Goal: Task Accomplishment & Management: Manage account settings

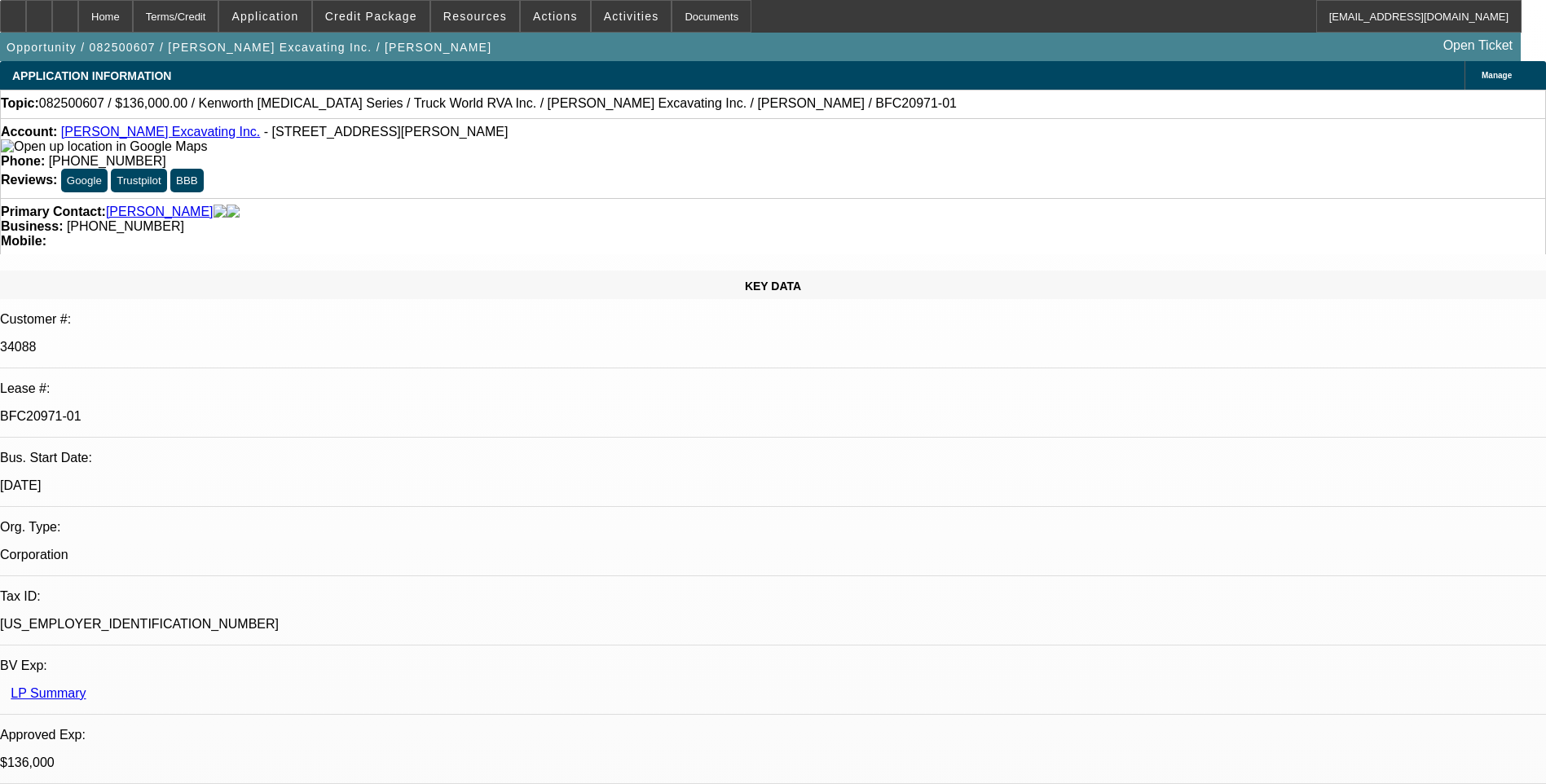
select select "0"
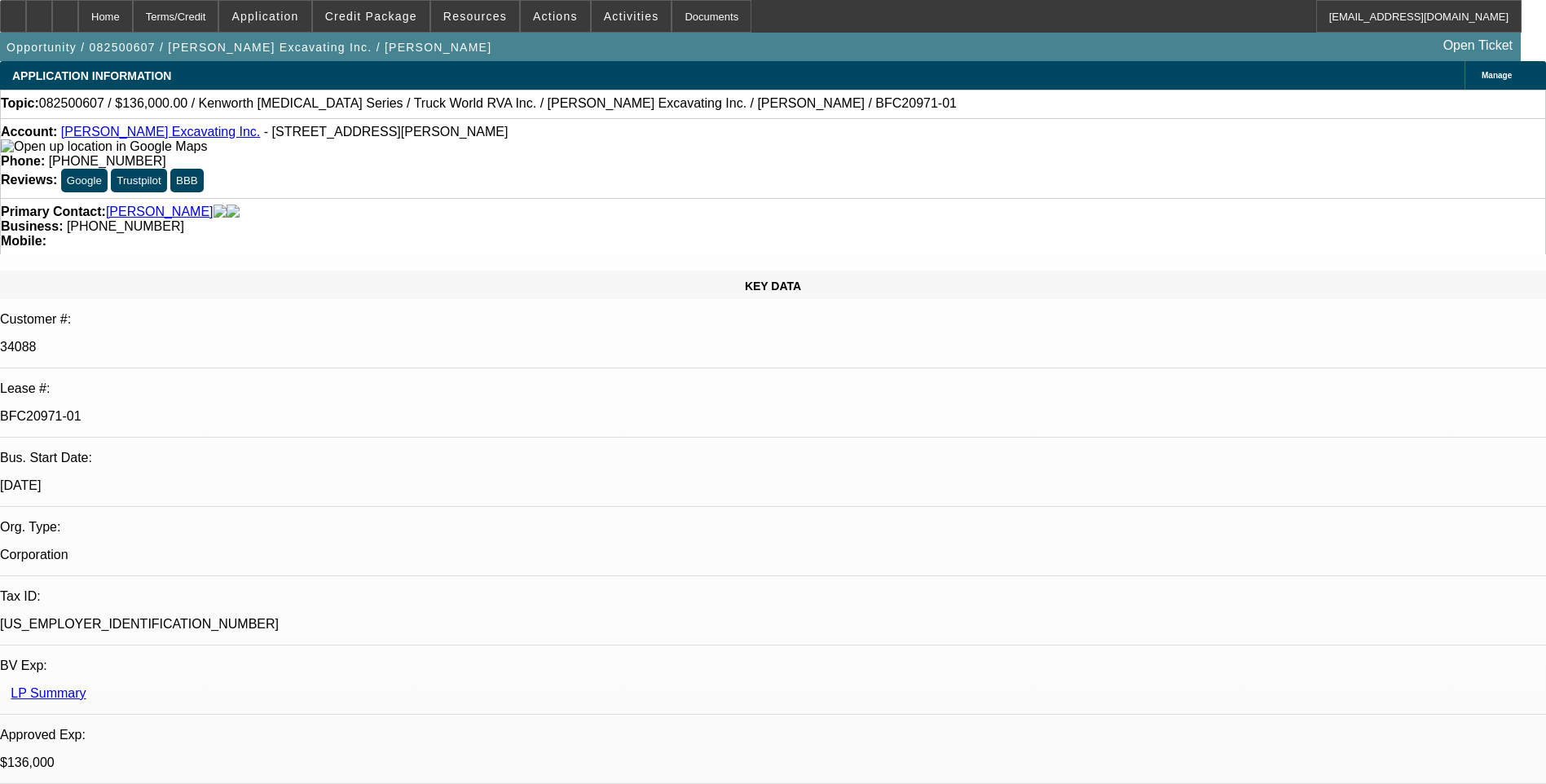
select select "0"
select select "1"
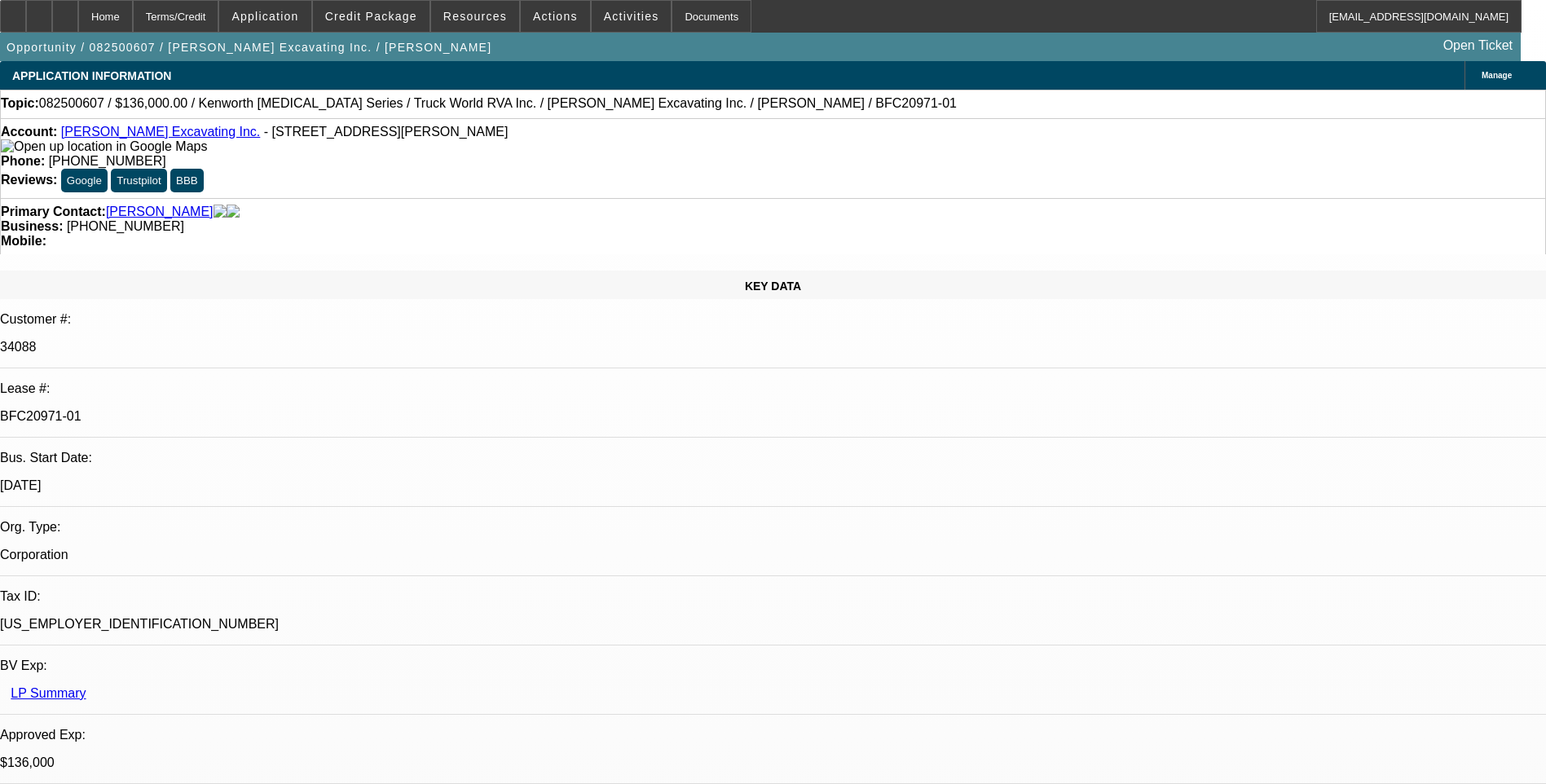
select select "1"
select select "6"
select select "1"
select select "6"
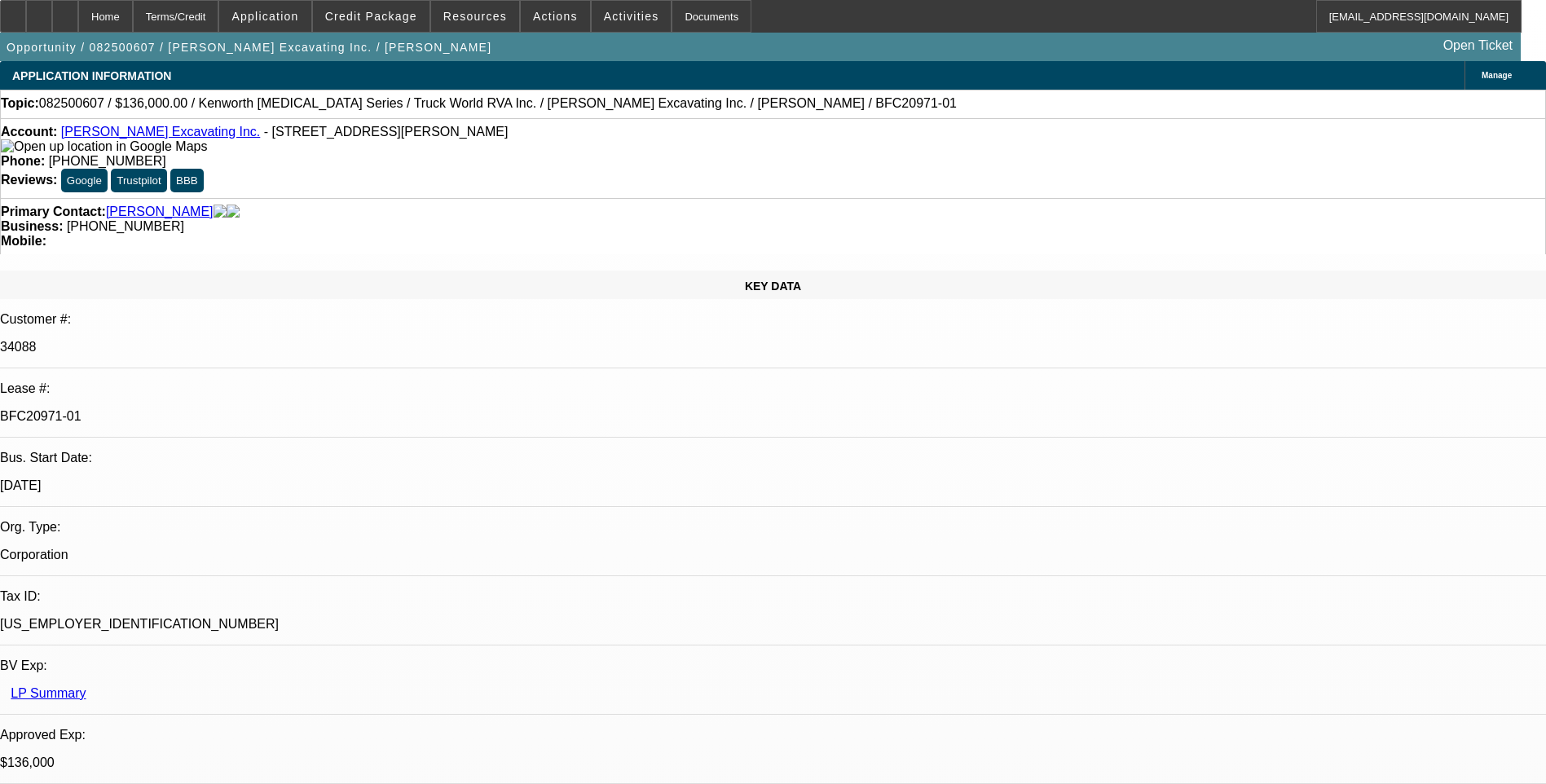
select select "1"
select select "6"
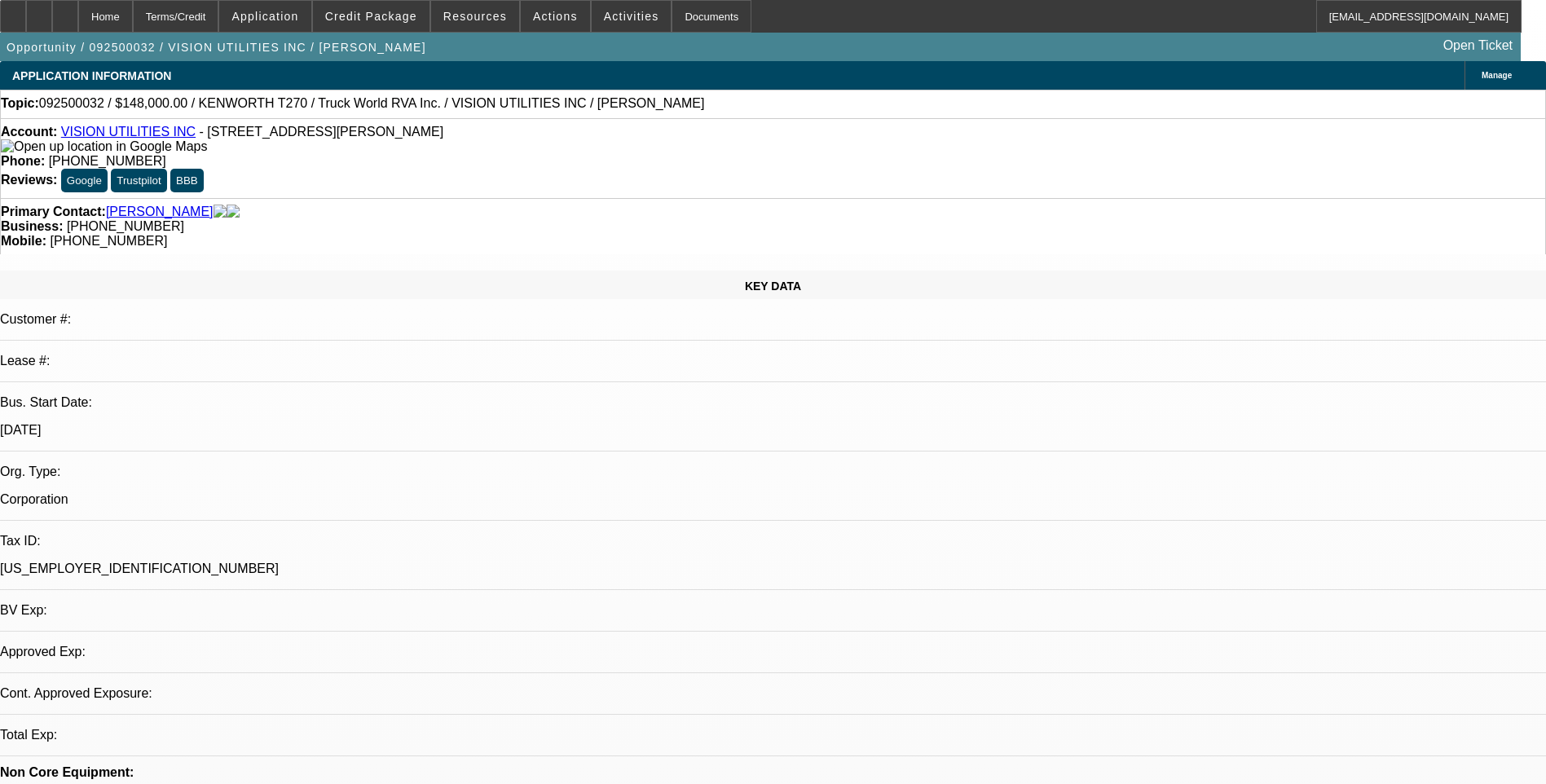
select select "0"
select select "1"
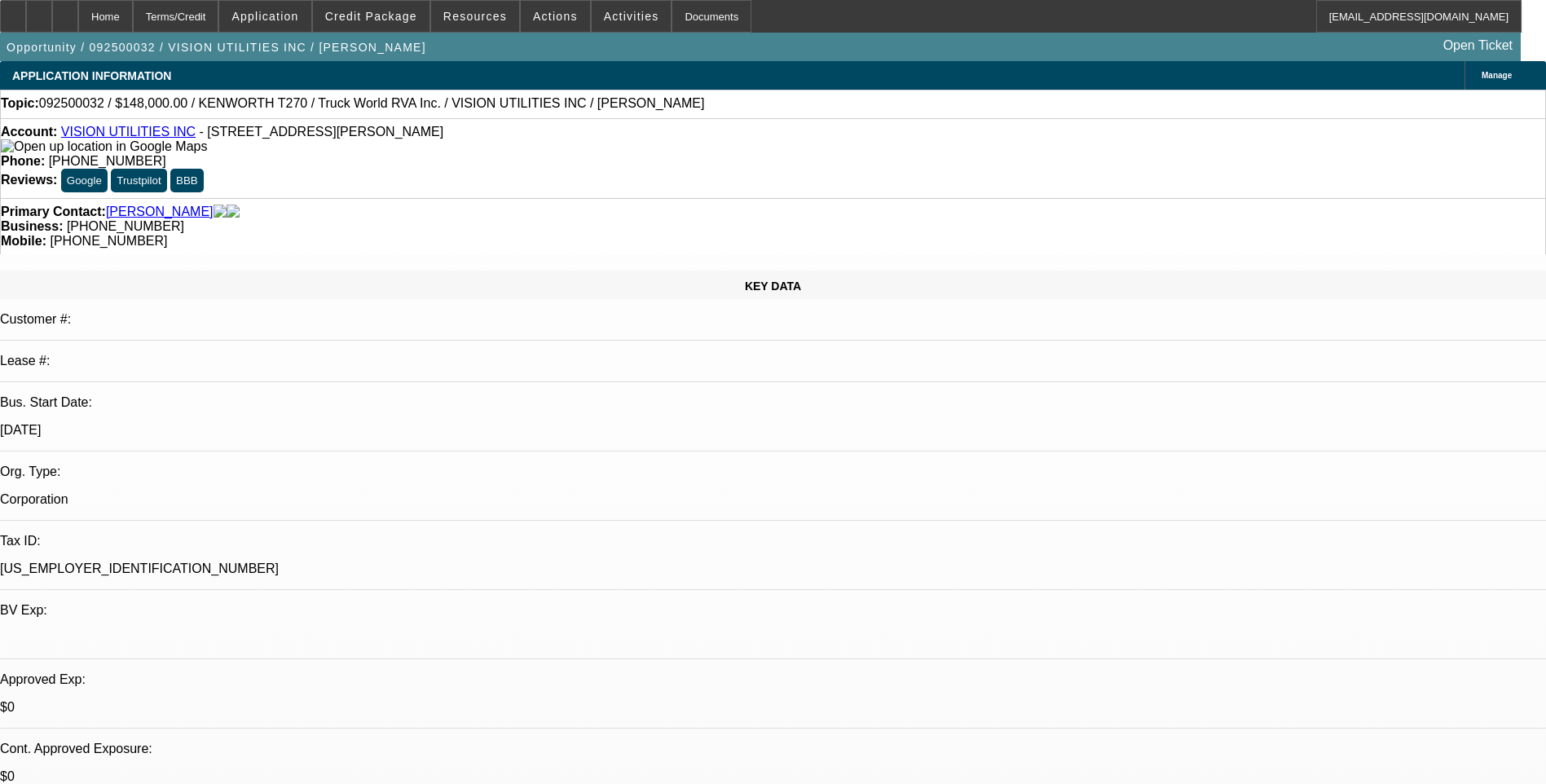
select select "6"
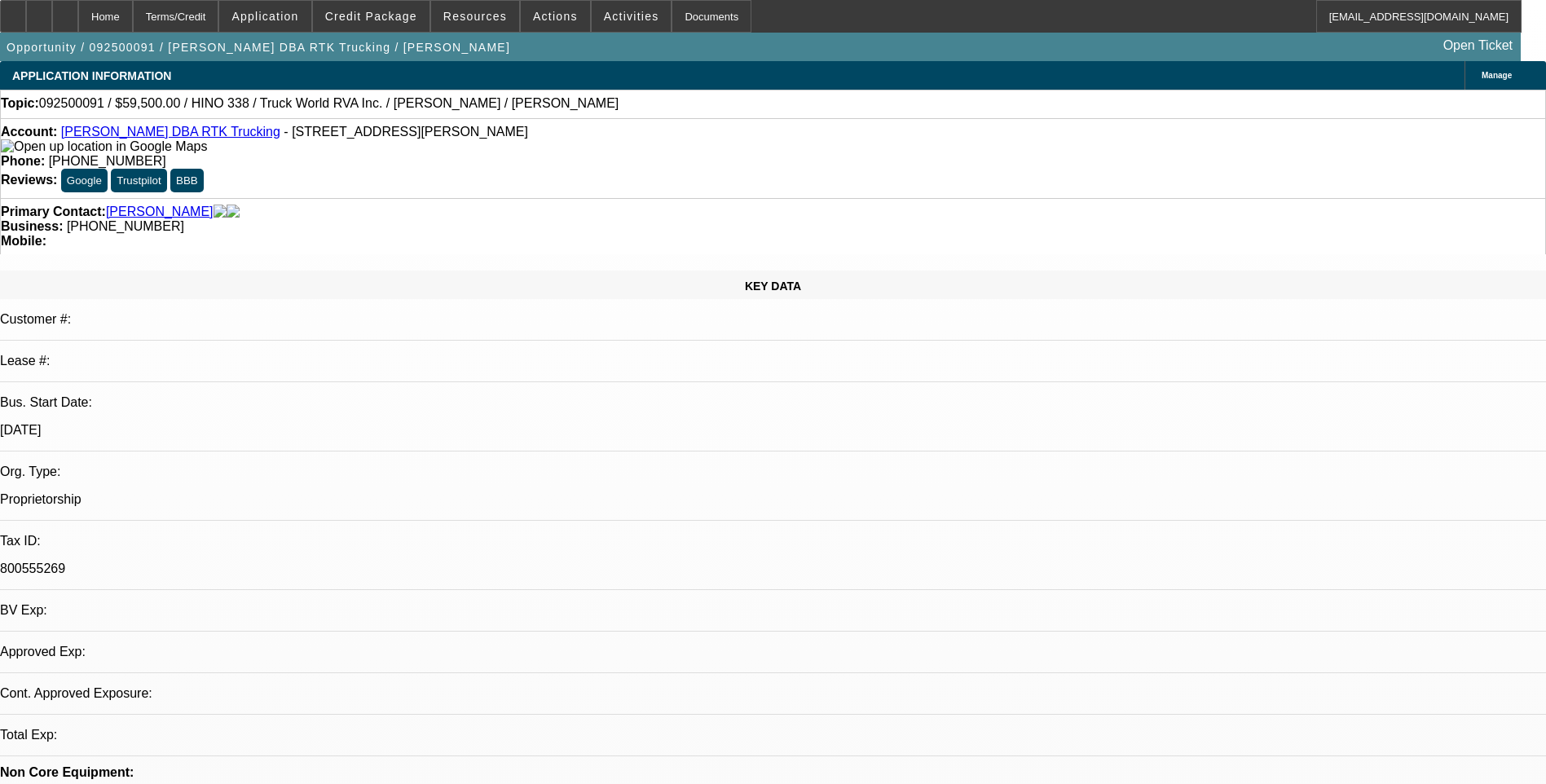
select select "0"
select select "2"
select select "0.1"
select select "1"
select select "2"
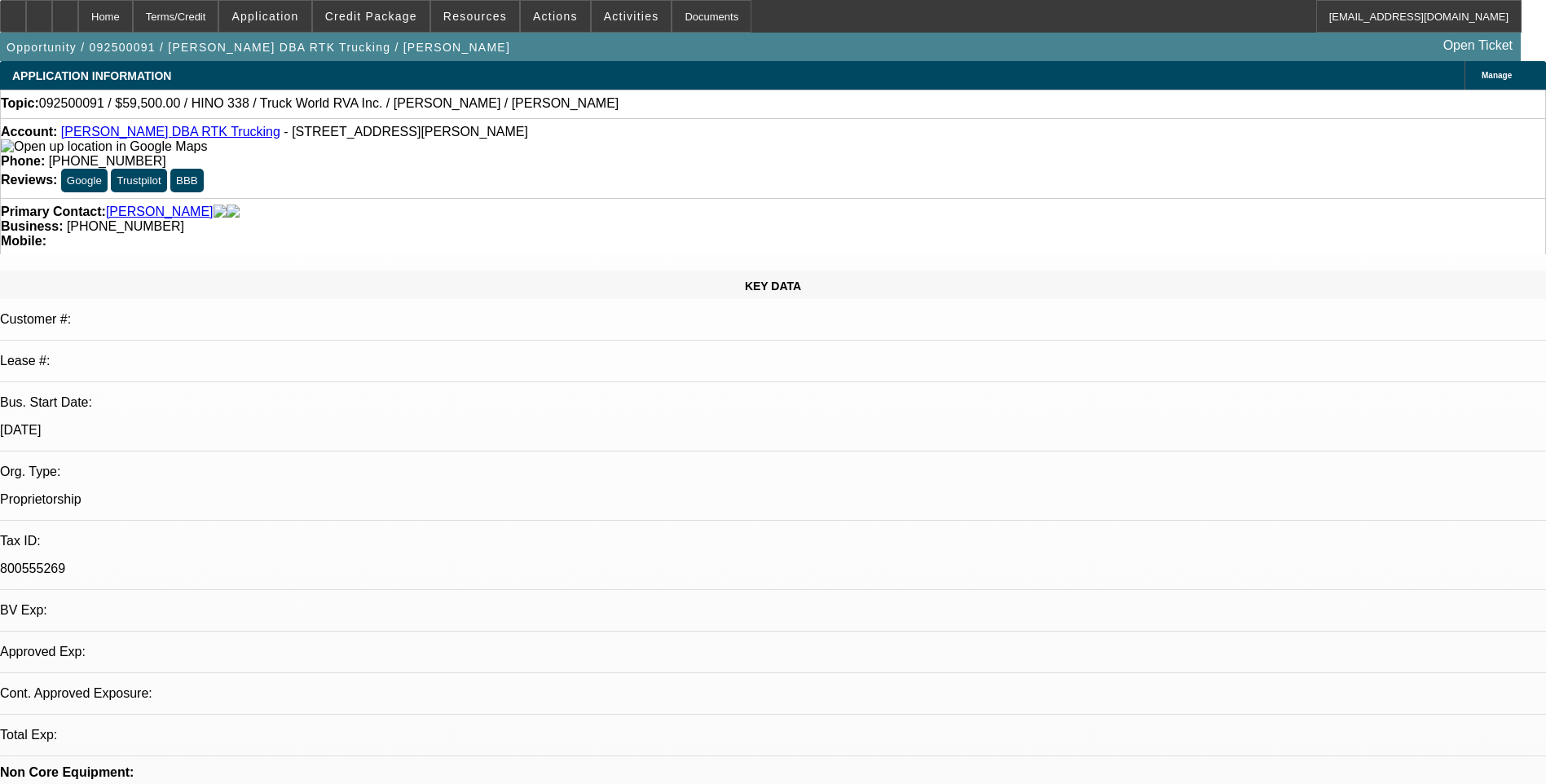
select select "4"
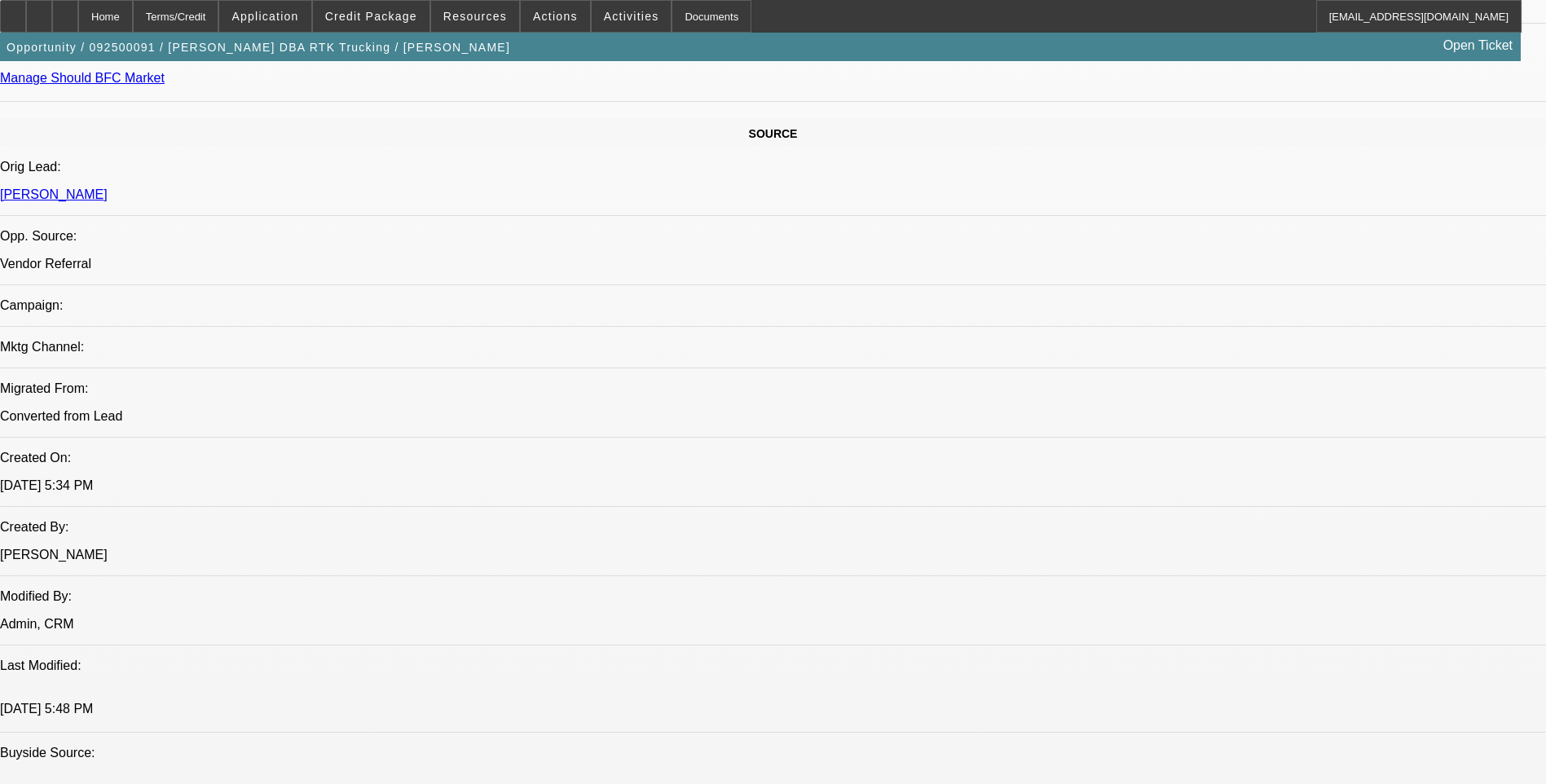
scroll to position [978, 0]
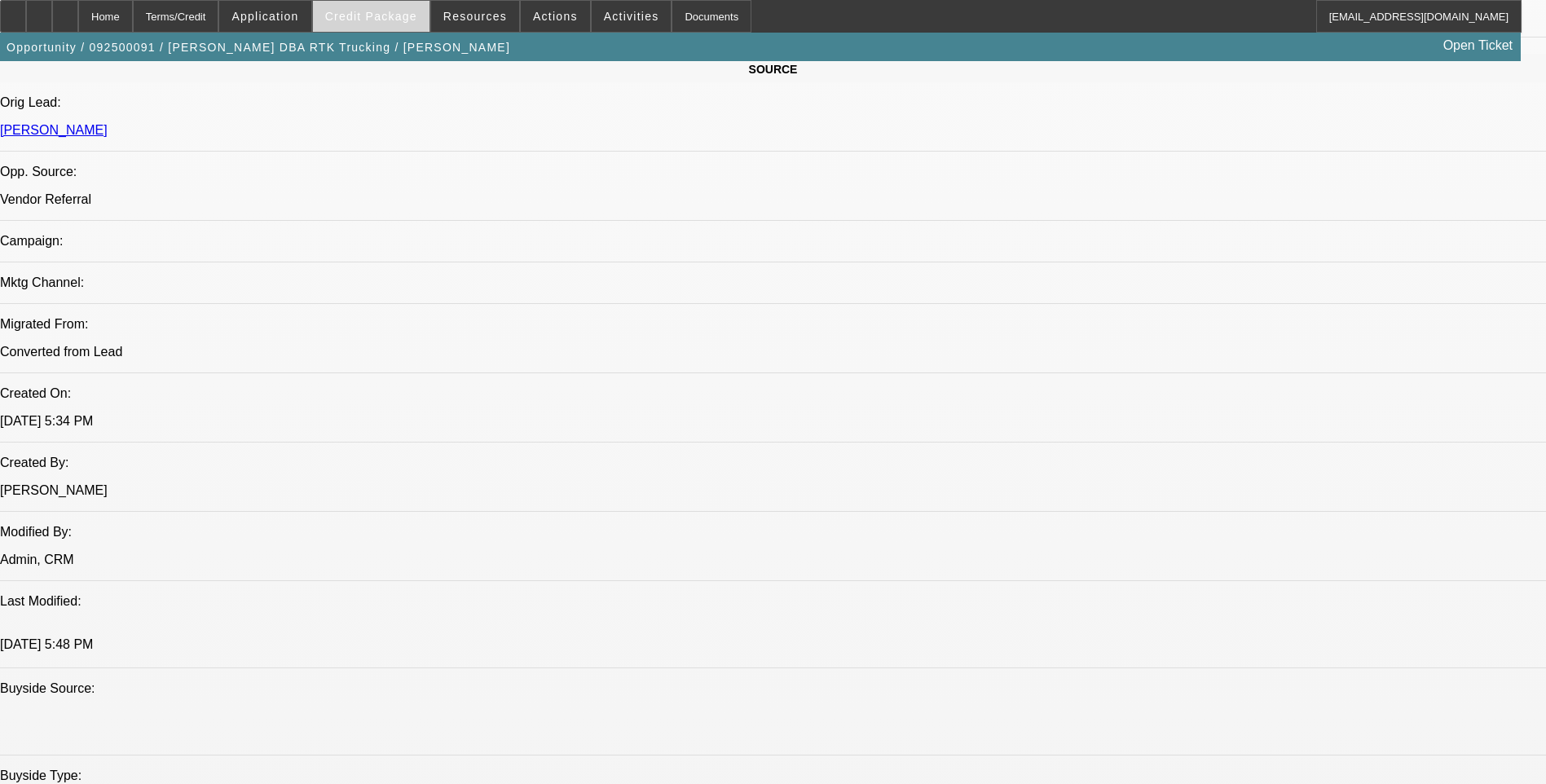
click at [403, 22] on span "Credit Package" at bounding box center [371, 16] width 92 height 13
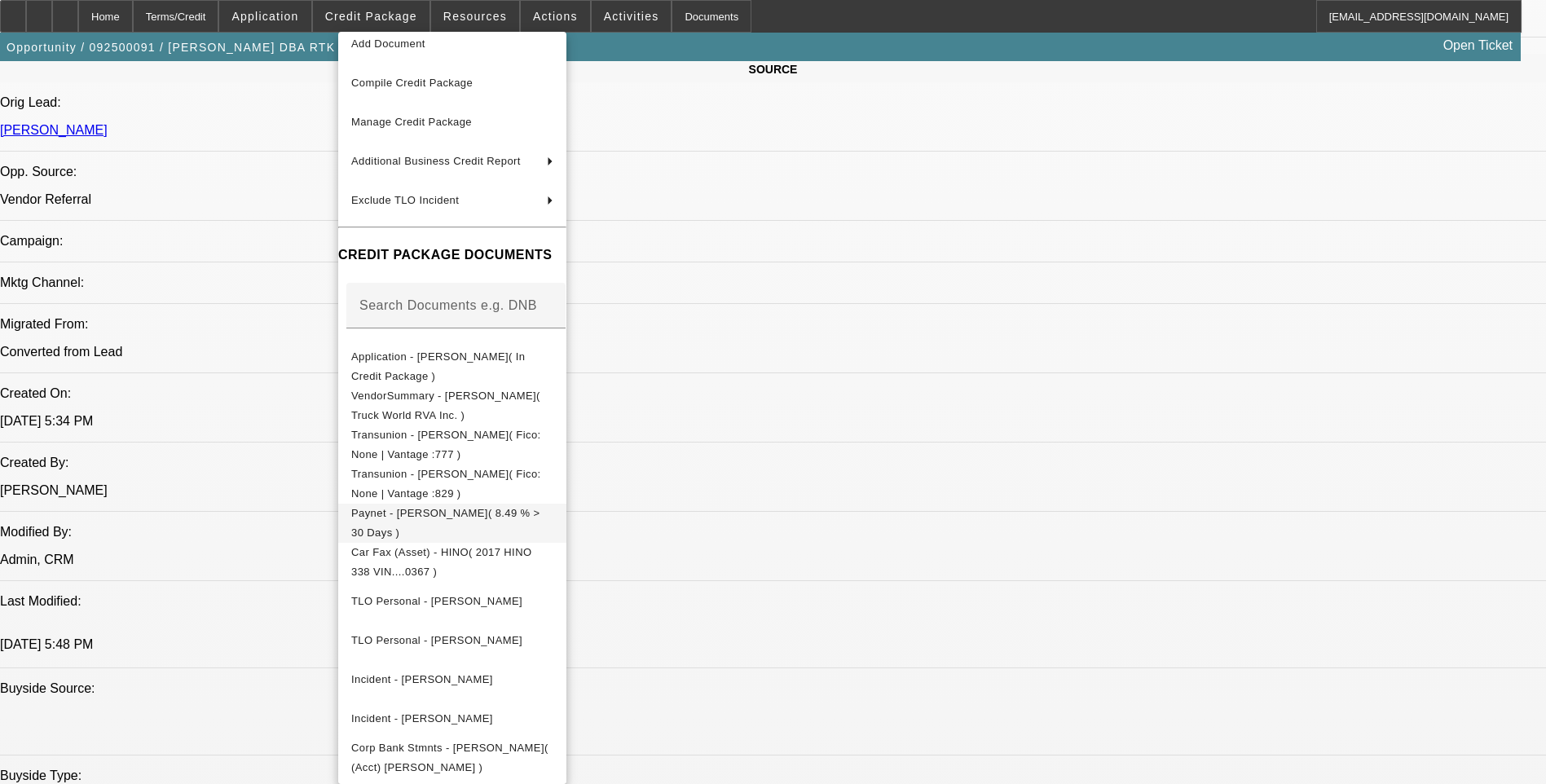
scroll to position [0, 0]
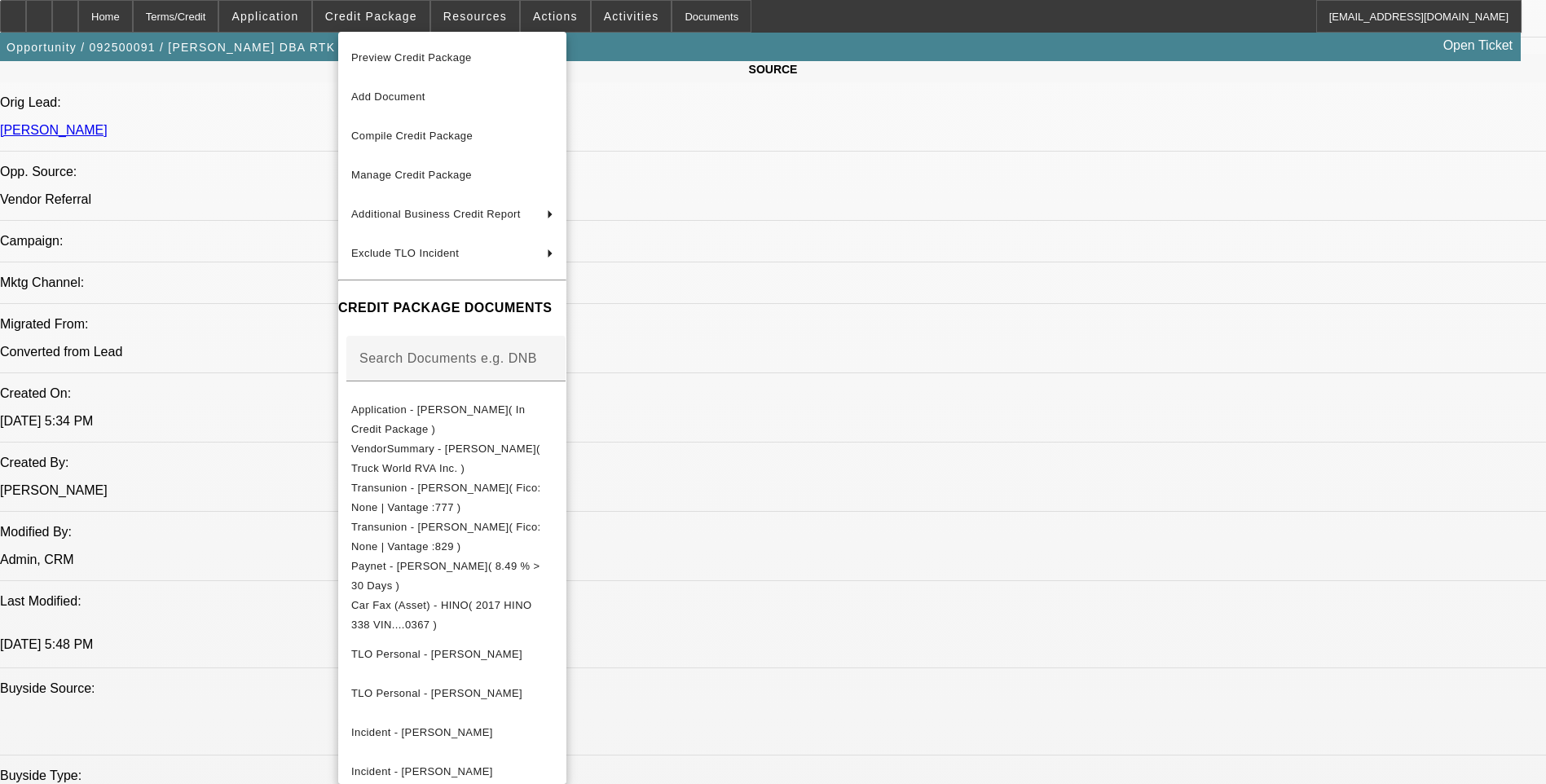
click at [1016, 503] on div at bounding box center [773, 392] width 1546 height 784
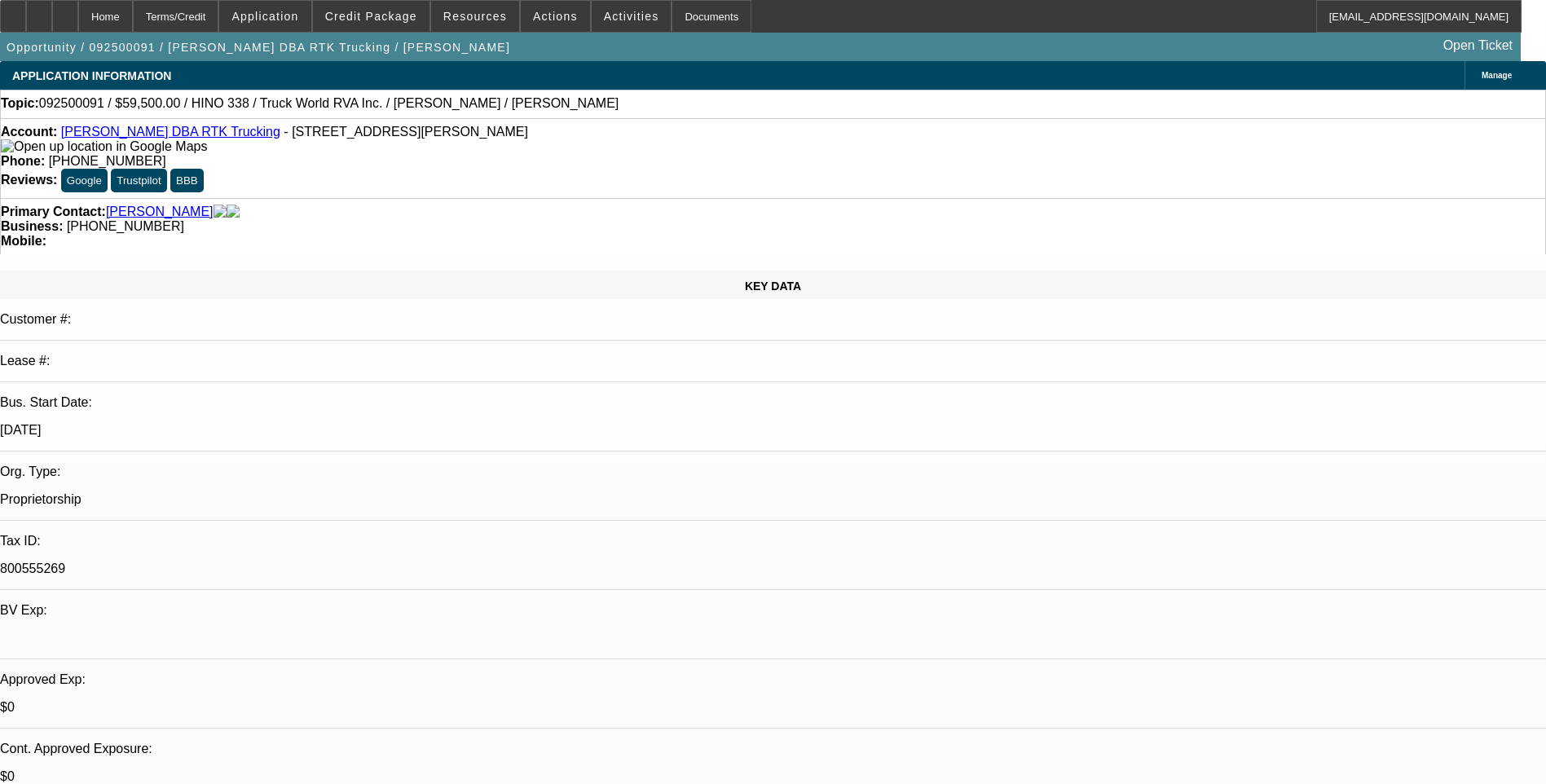
drag, startPoint x: 73, startPoint y: 137, endPoint x: 237, endPoint y: 137, distance: 164.0
click at [237, 137] on div "Account: Angela J Stepp DBA RTK Trucking - 430 Morningmist Dr, Moore, SC 29369" at bounding box center [773, 139] width 1544 height 30
drag, startPoint x: 237, startPoint y: 137, endPoint x: 208, endPoint y: 135, distance: 29.1
copy div "Angela J Stepp DBA RTK Trucking"
drag, startPoint x: 247, startPoint y: 135, endPoint x: 426, endPoint y: 138, distance: 179.0
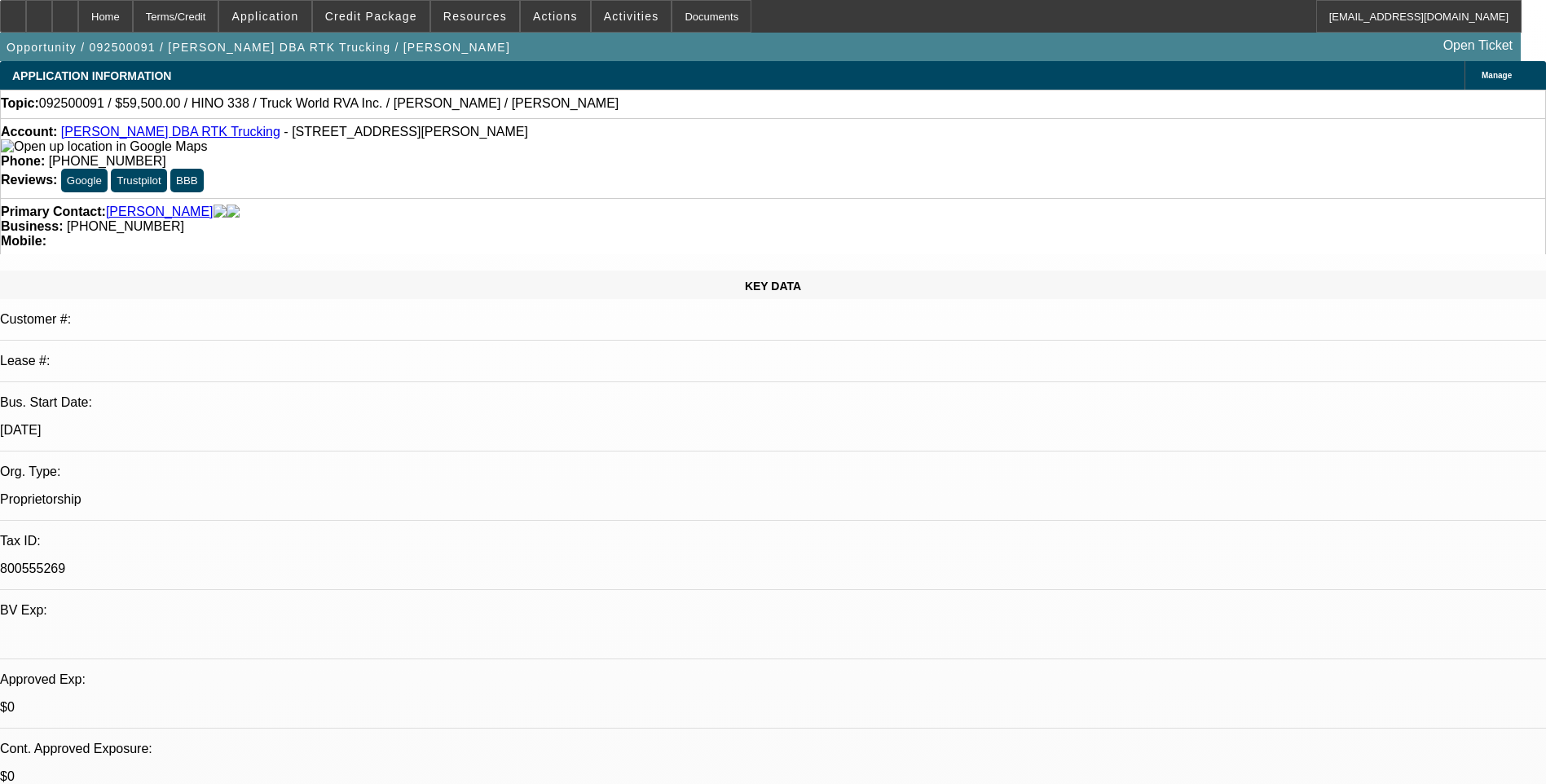
click at [426, 138] on span "- 430 Morningmist Dr, Moore, SC 29369" at bounding box center [406, 131] width 244 height 13
drag, startPoint x: 426, startPoint y: 138, endPoint x: 414, endPoint y: 136, distance: 12.2
copy span "430 Morningmist Dr, Moore, SC 29369"
click at [442, 205] on div "Primary Contact: Stepp, Robert" at bounding box center [773, 212] width 1544 height 14
select select "0"
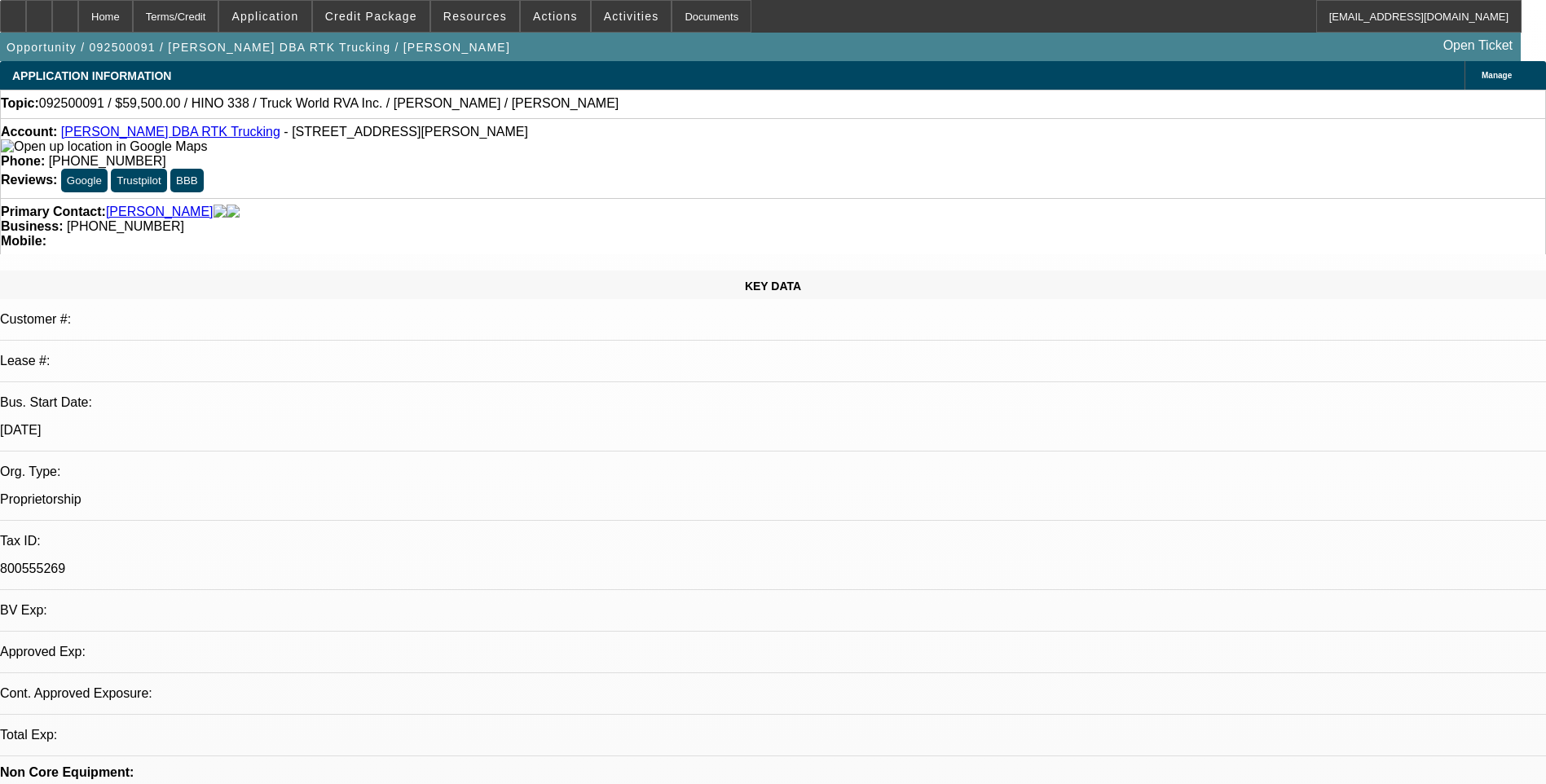
select select "2"
select select "0.1"
select select "4"
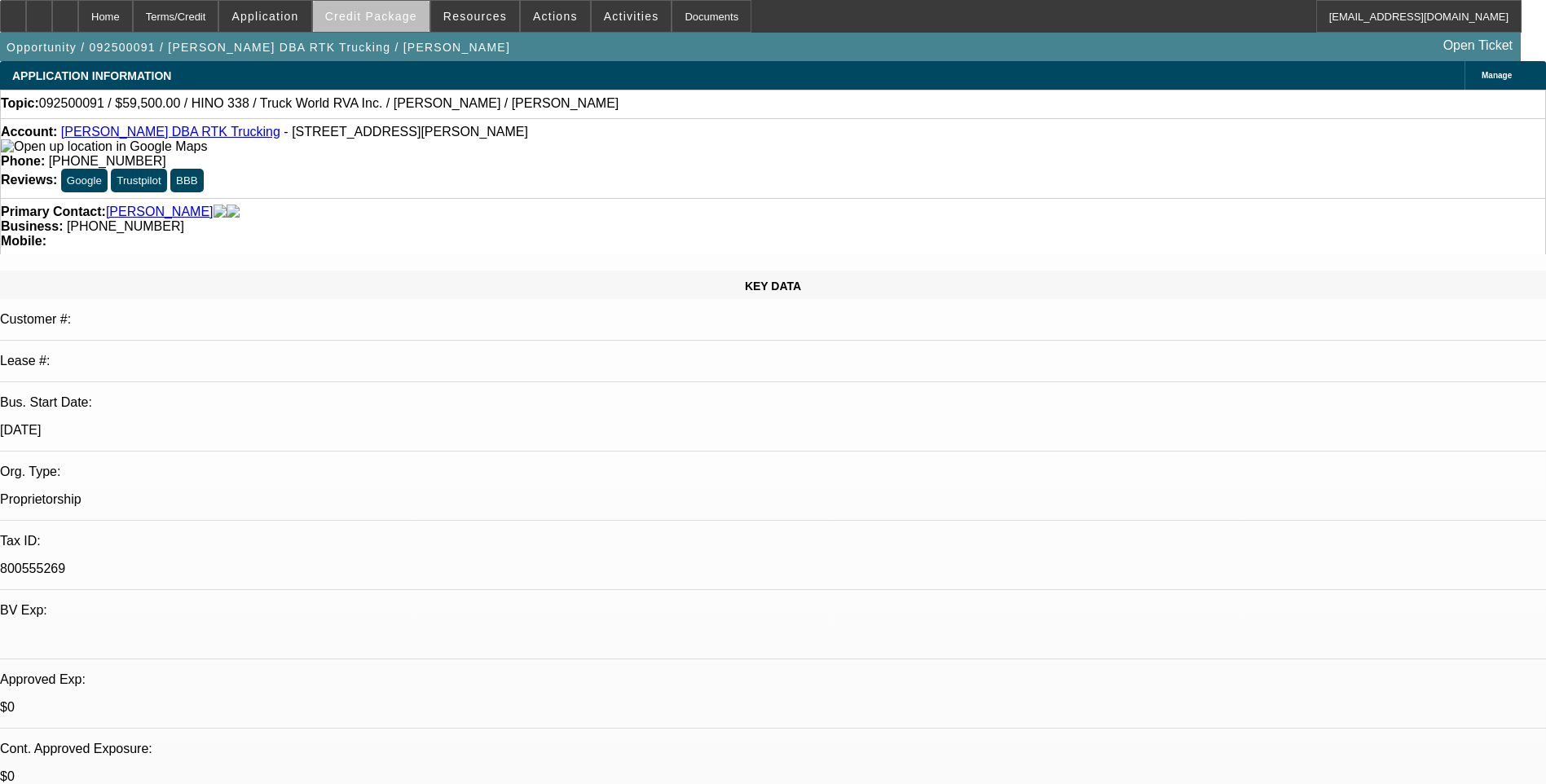
click at [410, 18] on span "Credit Package" at bounding box center [371, 16] width 92 height 13
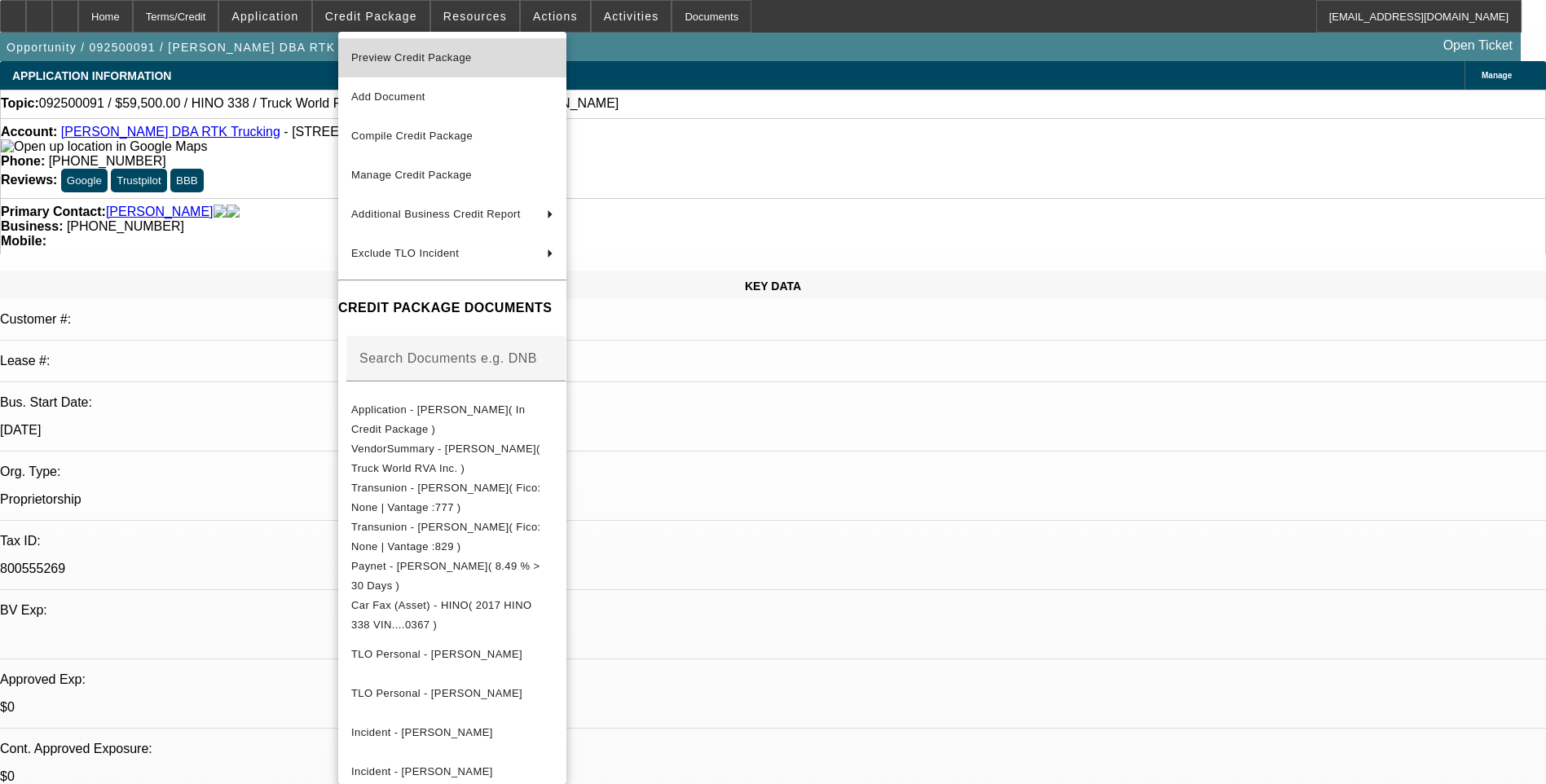
click at [471, 61] on span "Preview Credit Package" at bounding box center [411, 57] width 120 height 13
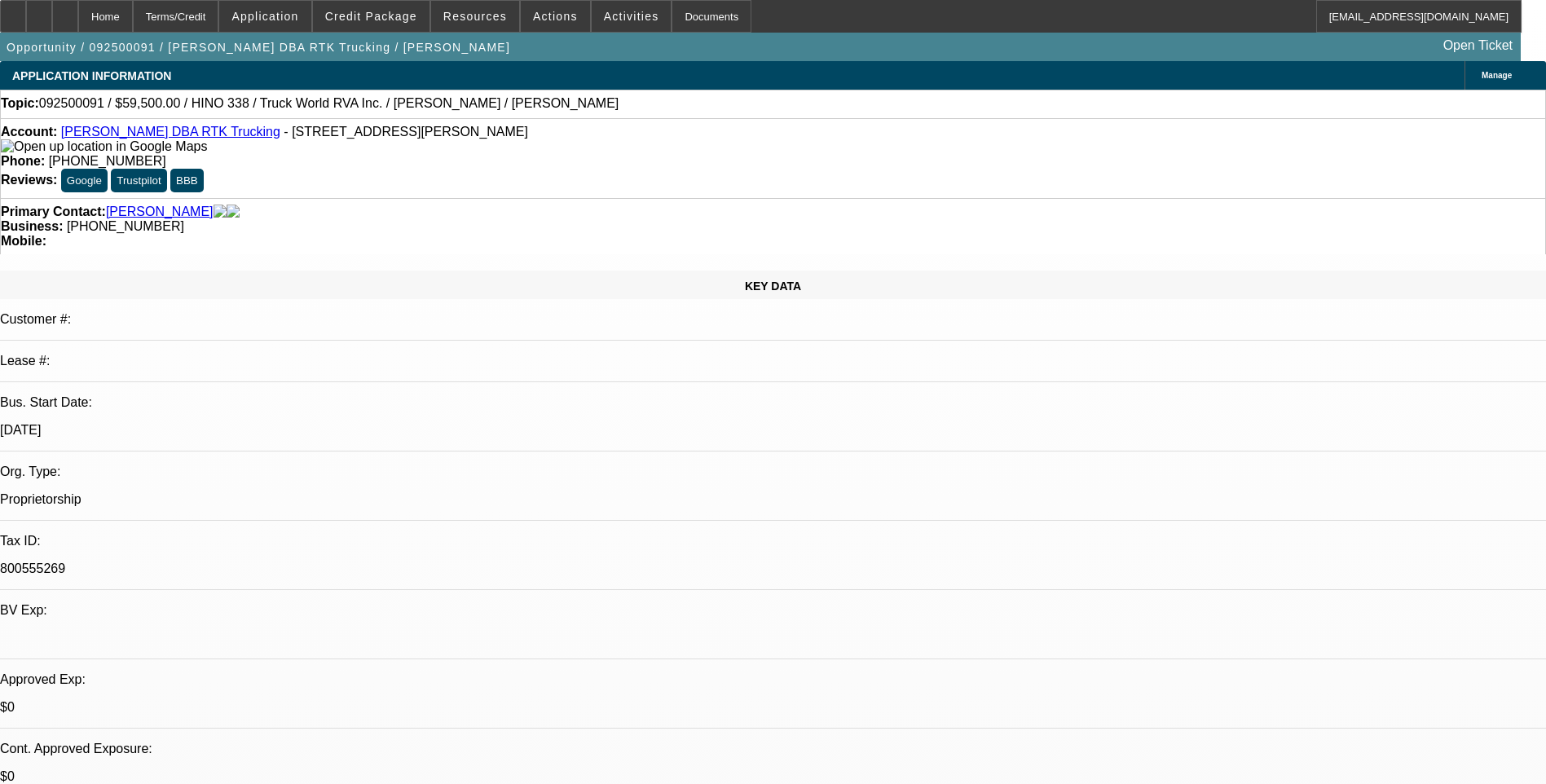
click at [1018, 198] on div "Primary Contact: Stepp, Robert Business: (276) 220-5258 Mobile:" at bounding box center [773, 226] width 1546 height 57
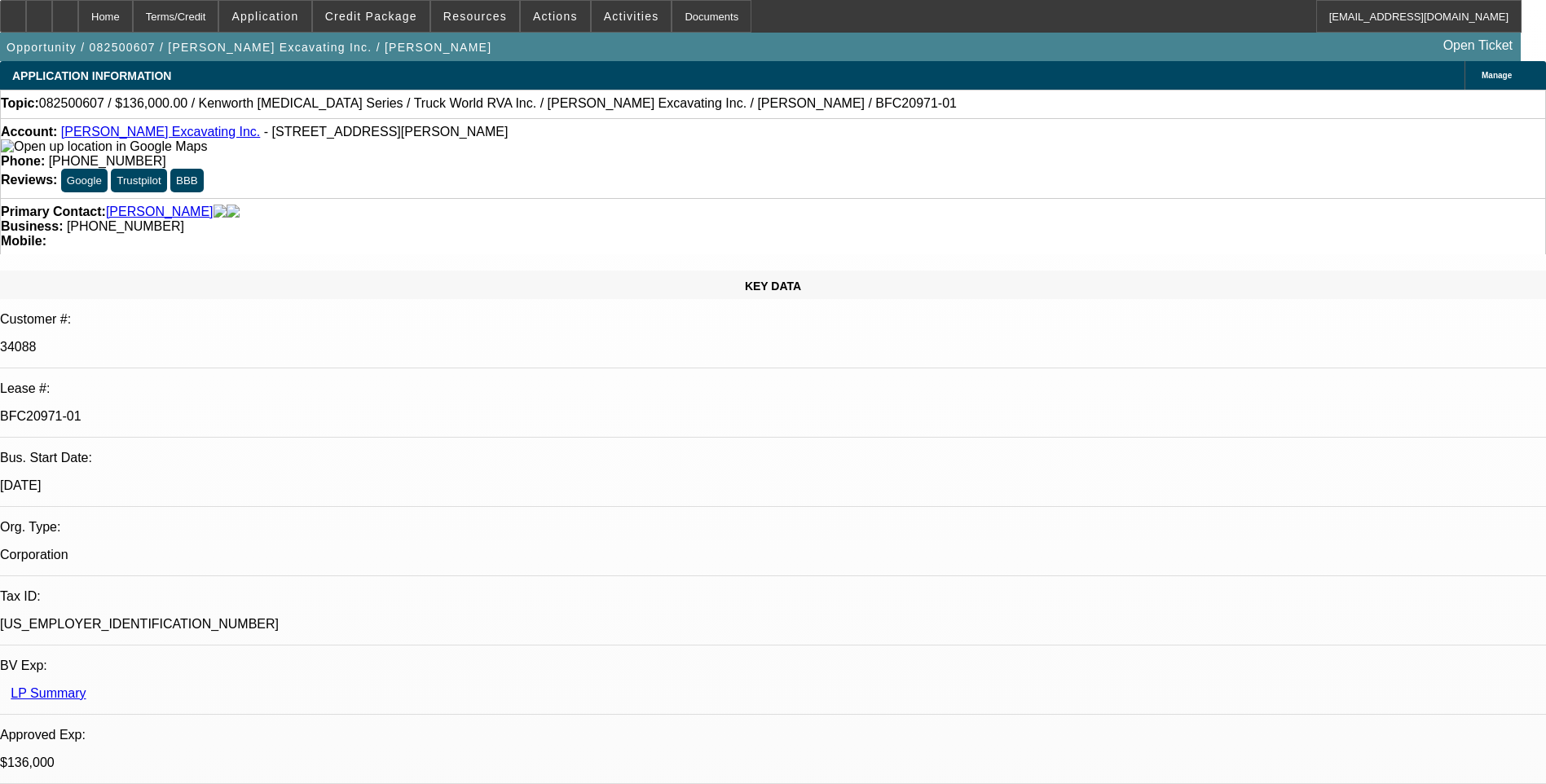
select select "0"
select select "6"
select select "0"
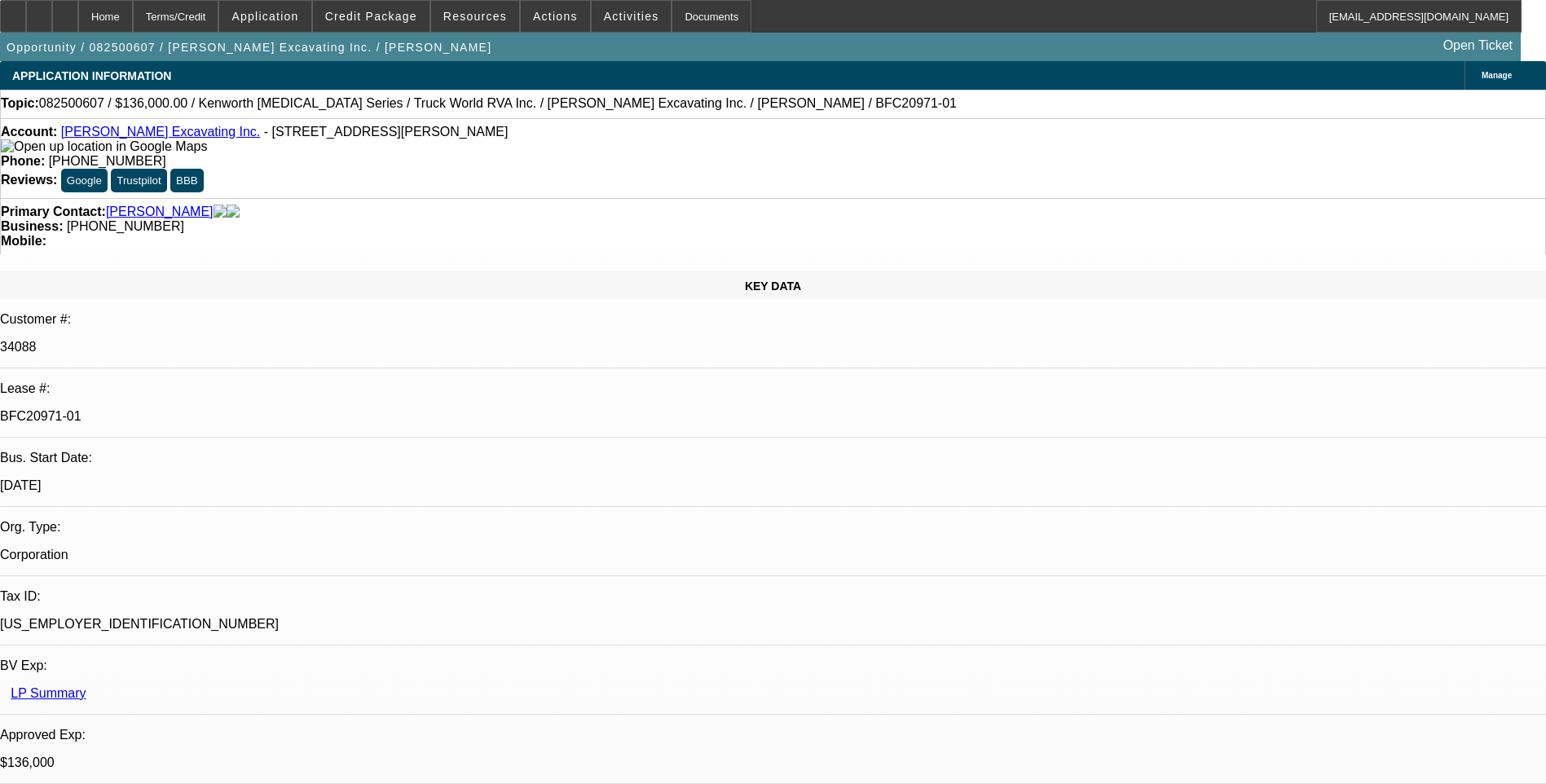
select select "0"
select select "6"
select select "0"
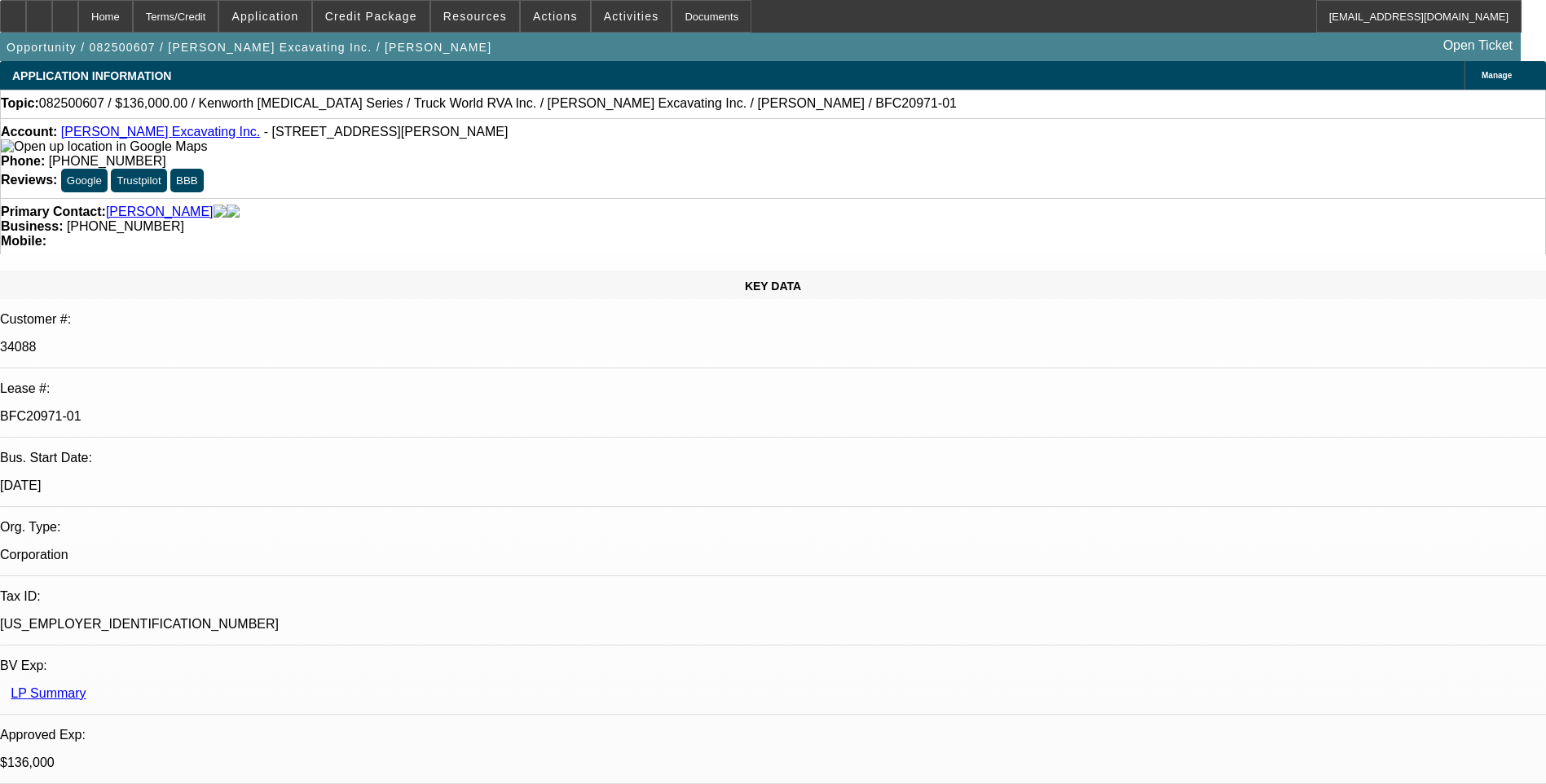
select select "0"
select select "6"
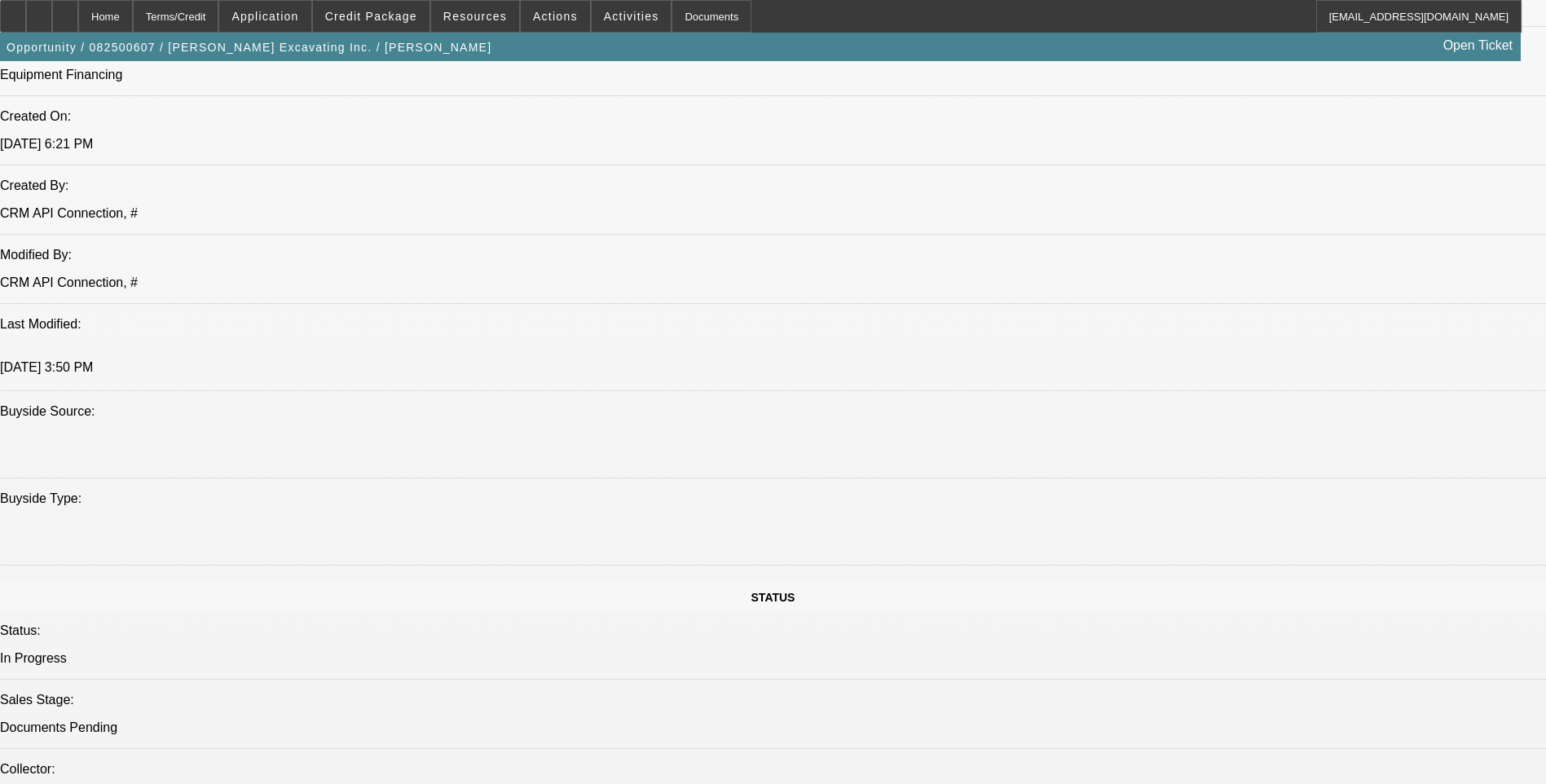
scroll to position [1385, 0]
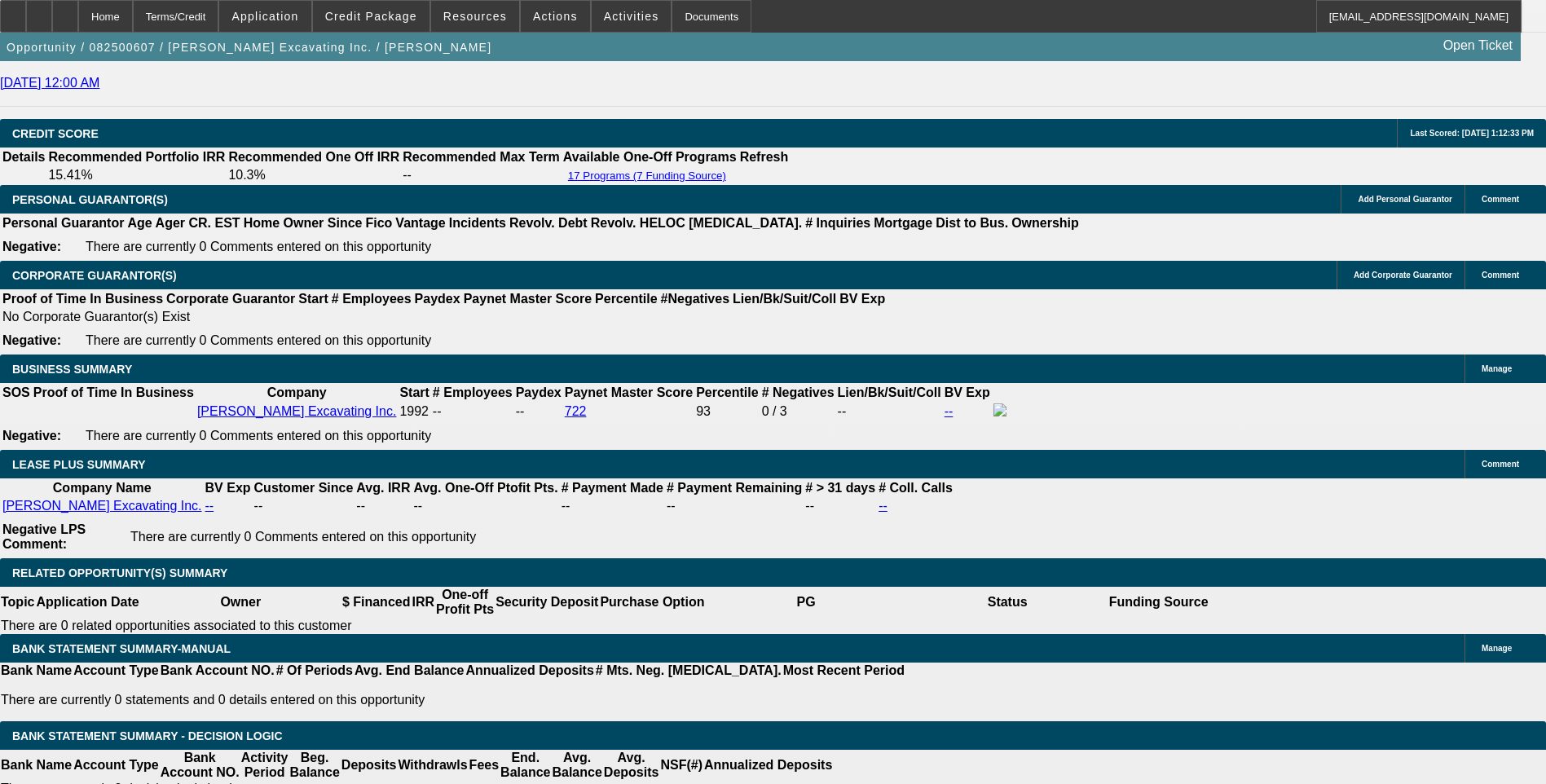
scroll to position [2443, 0]
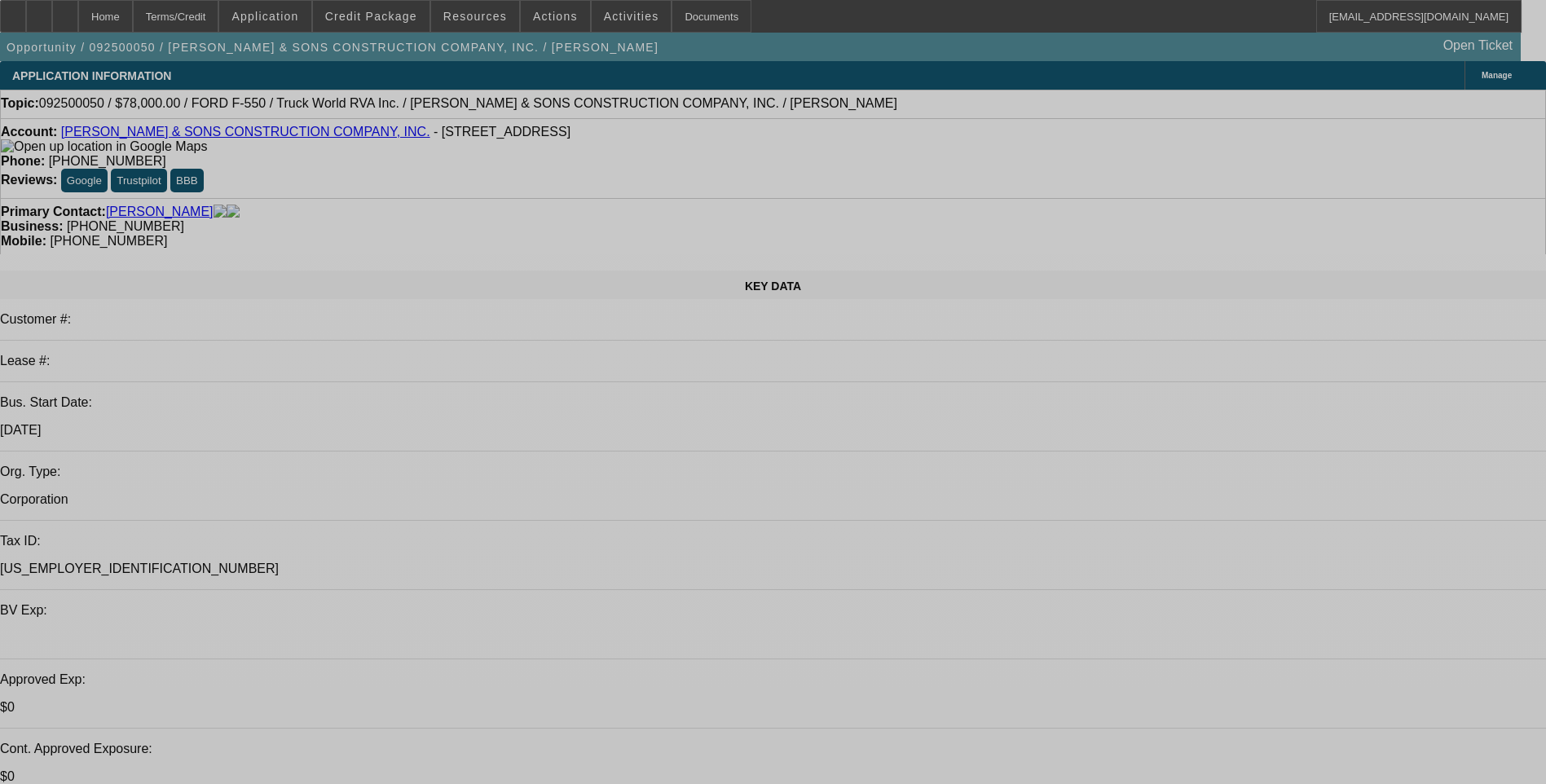
select select "0"
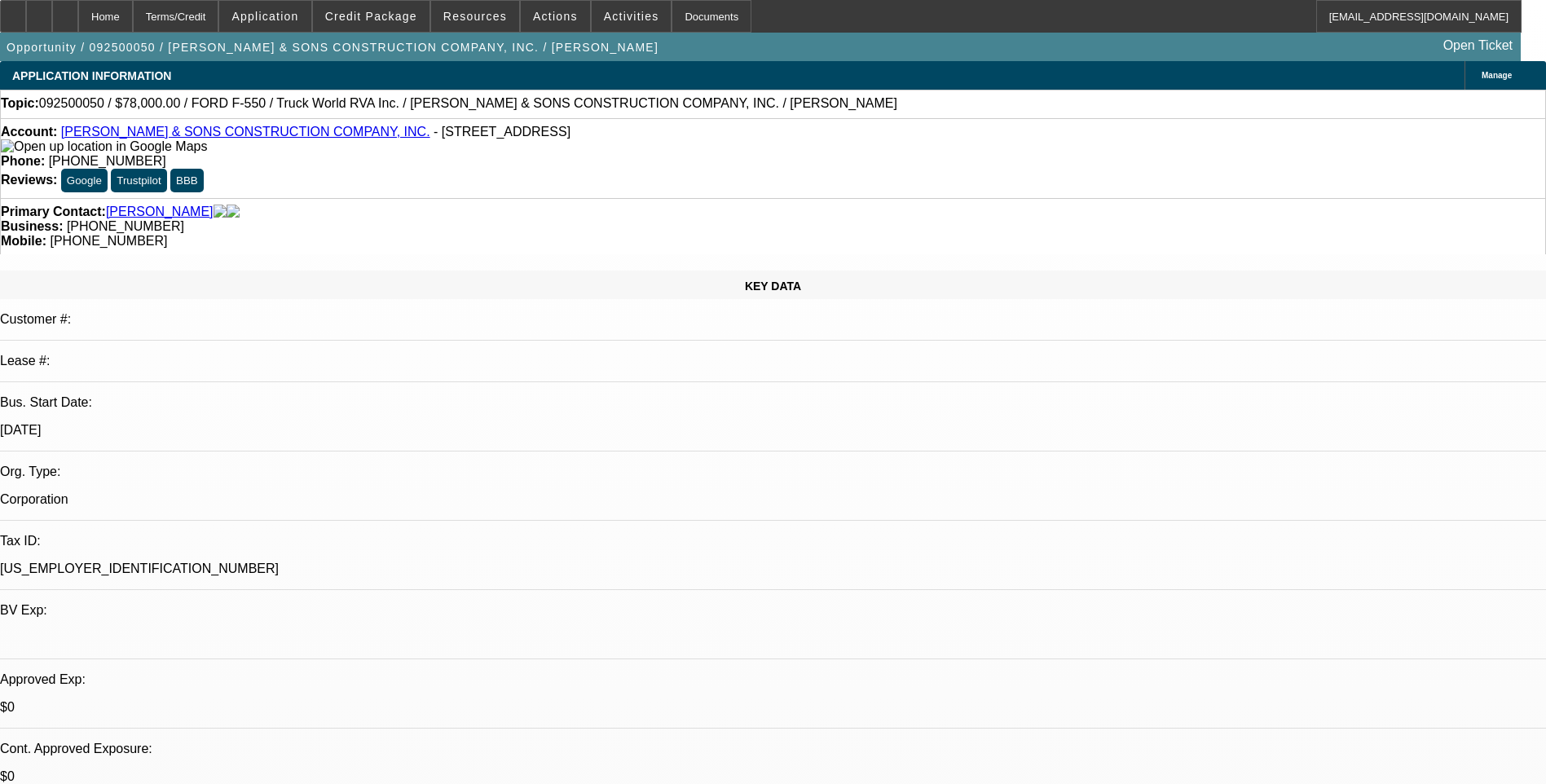
select select "0"
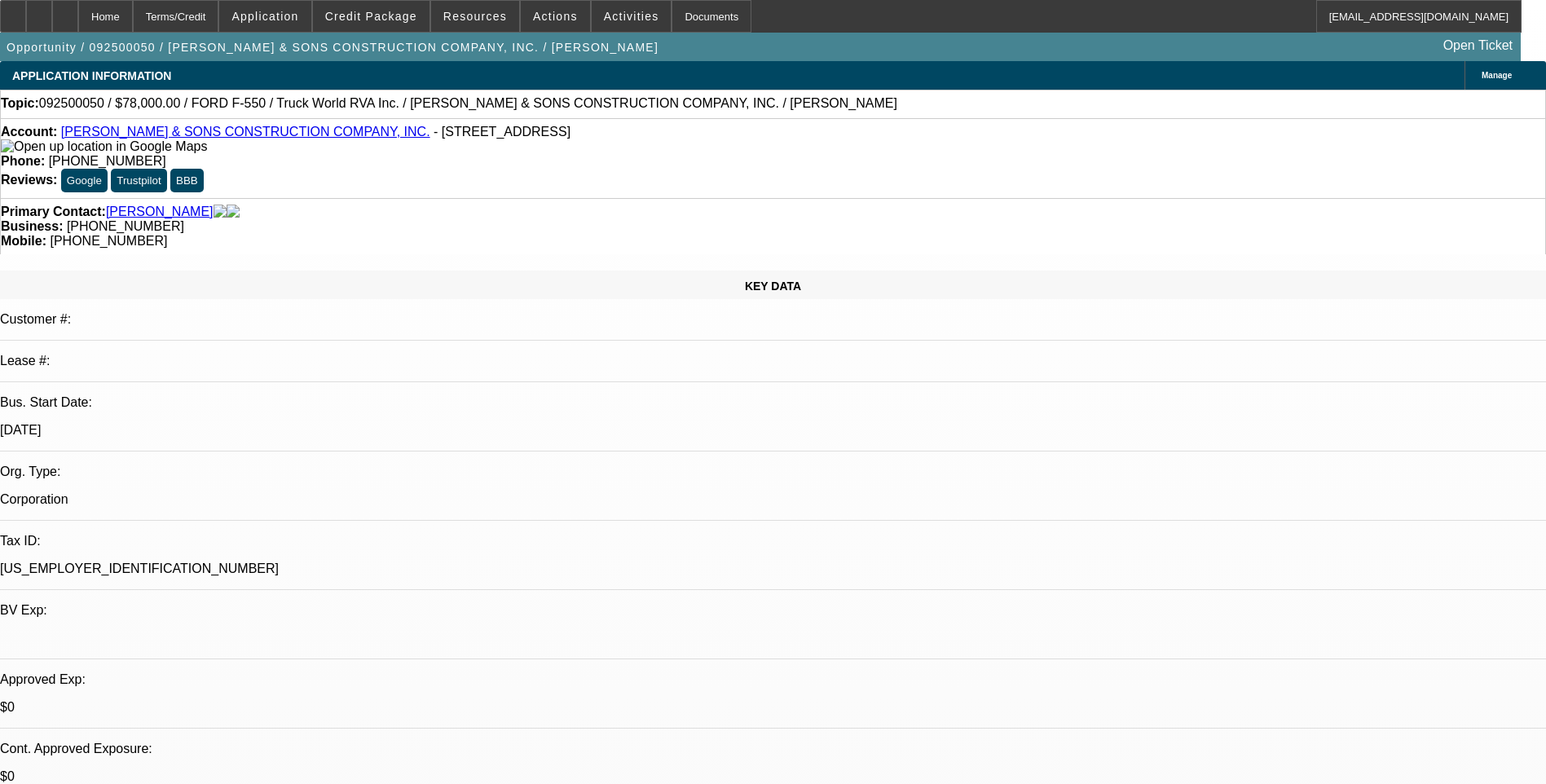
select select "0"
select select "1"
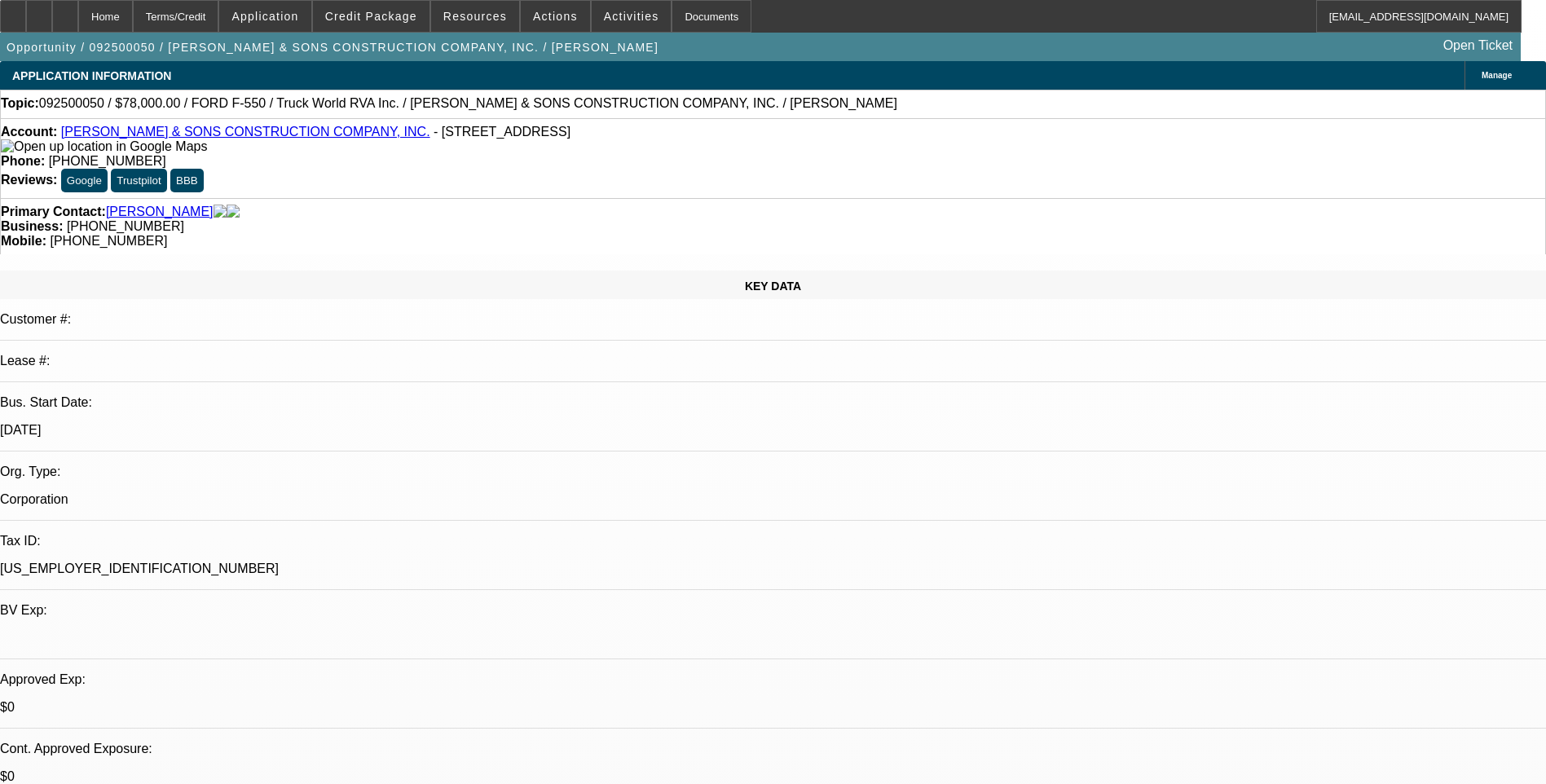
select select "6"
select select "1"
select select "6"
select select "1"
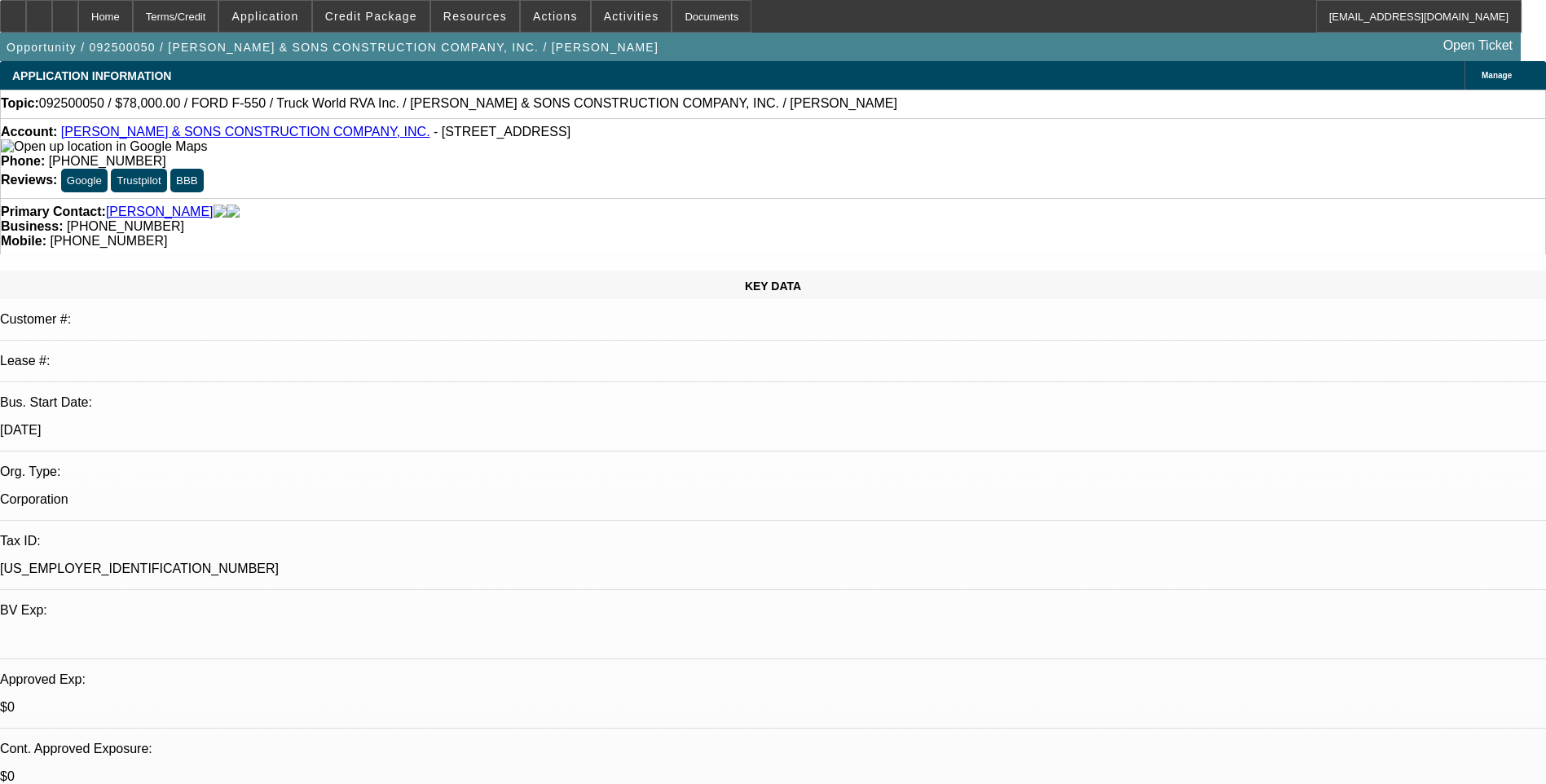
select select "1"
select select "6"
click at [212, 19] on div "Terms/Credit" at bounding box center [176, 16] width 86 height 32
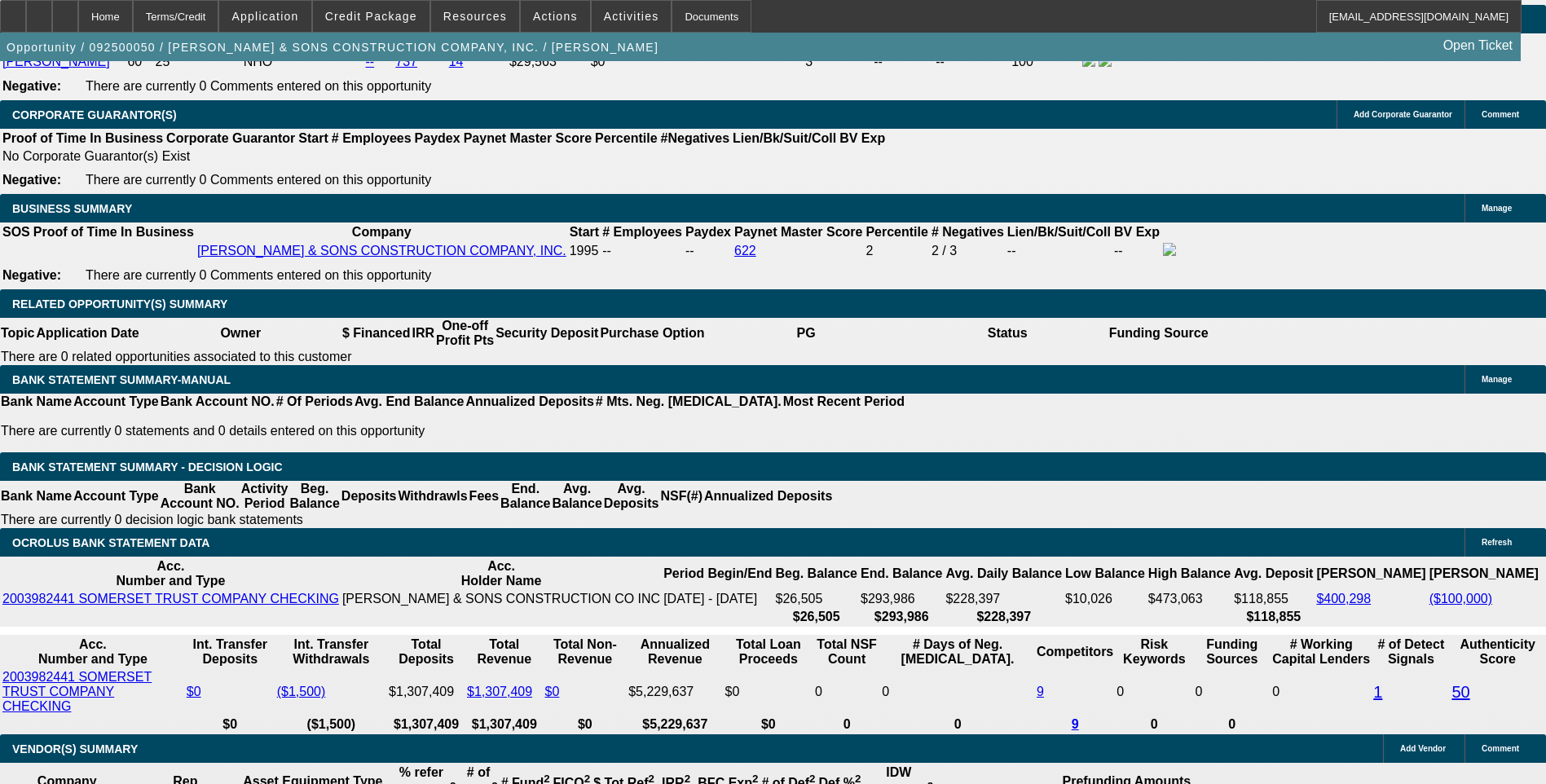
scroll to position [2472, 0]
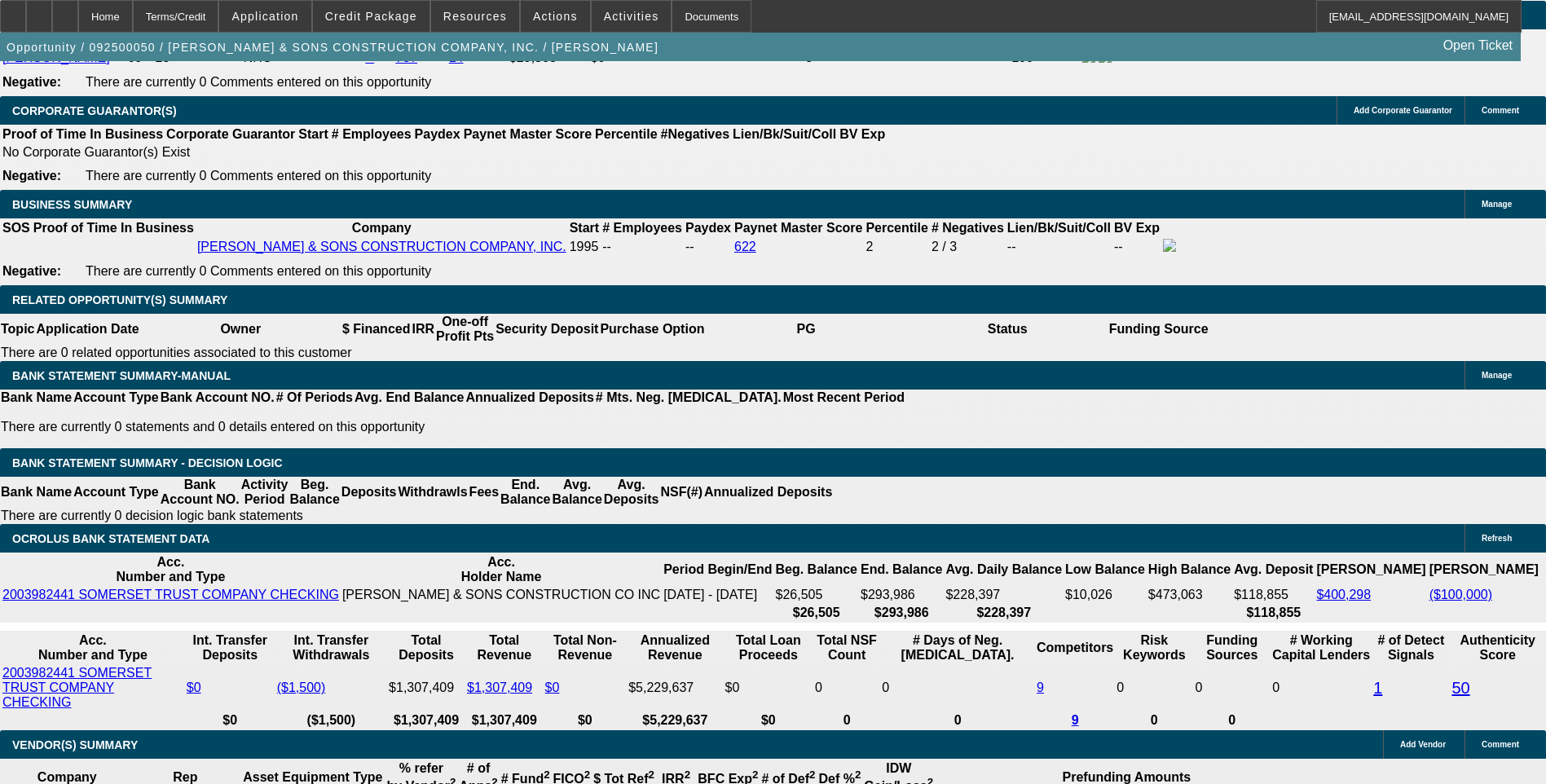
type input "UNKNOWN"
type input "1"
type input "$1,658.39"
type input "14"
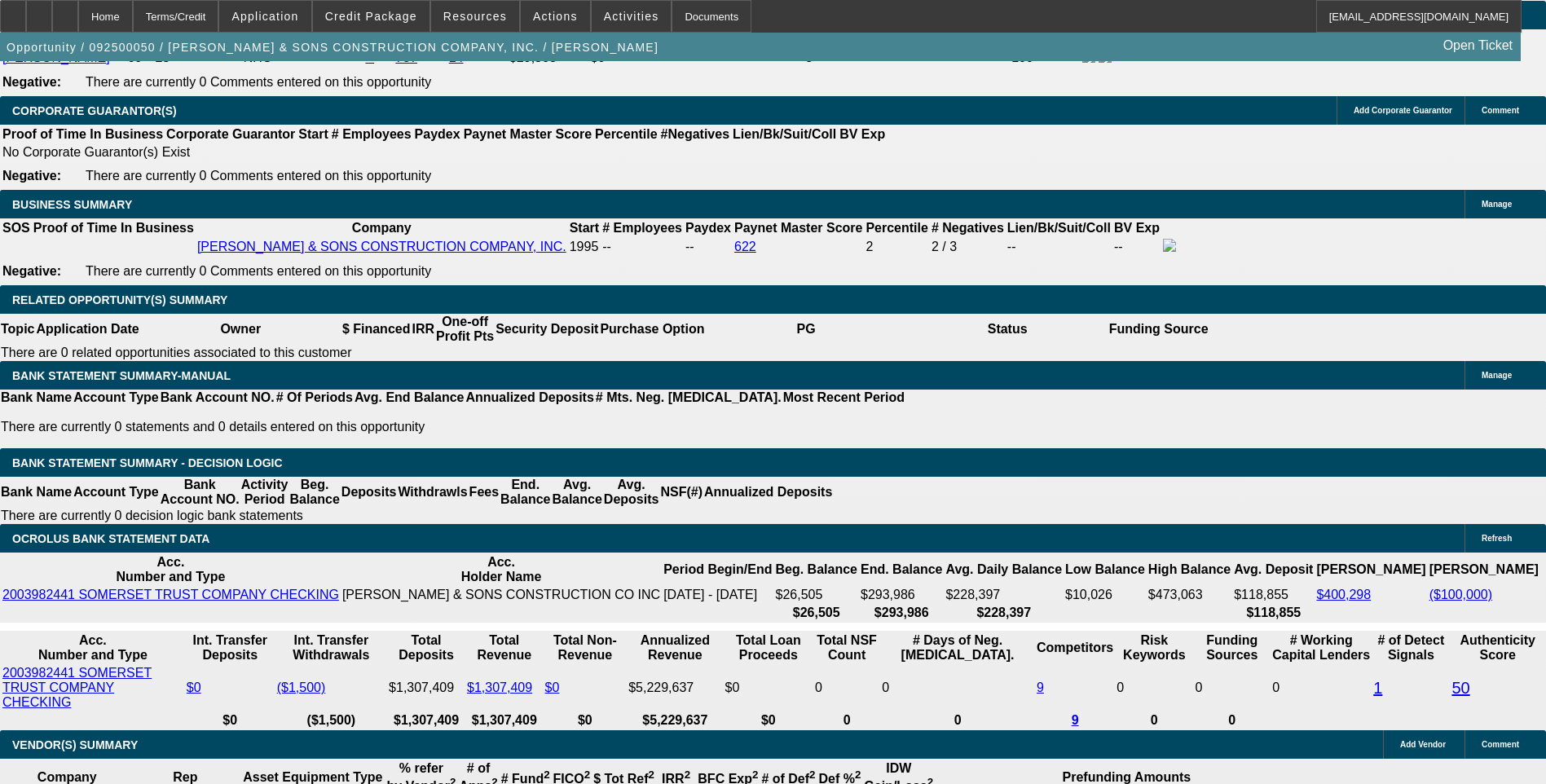
type input "$2,131.47"
type input "14"
type input "213"
type input "2130"
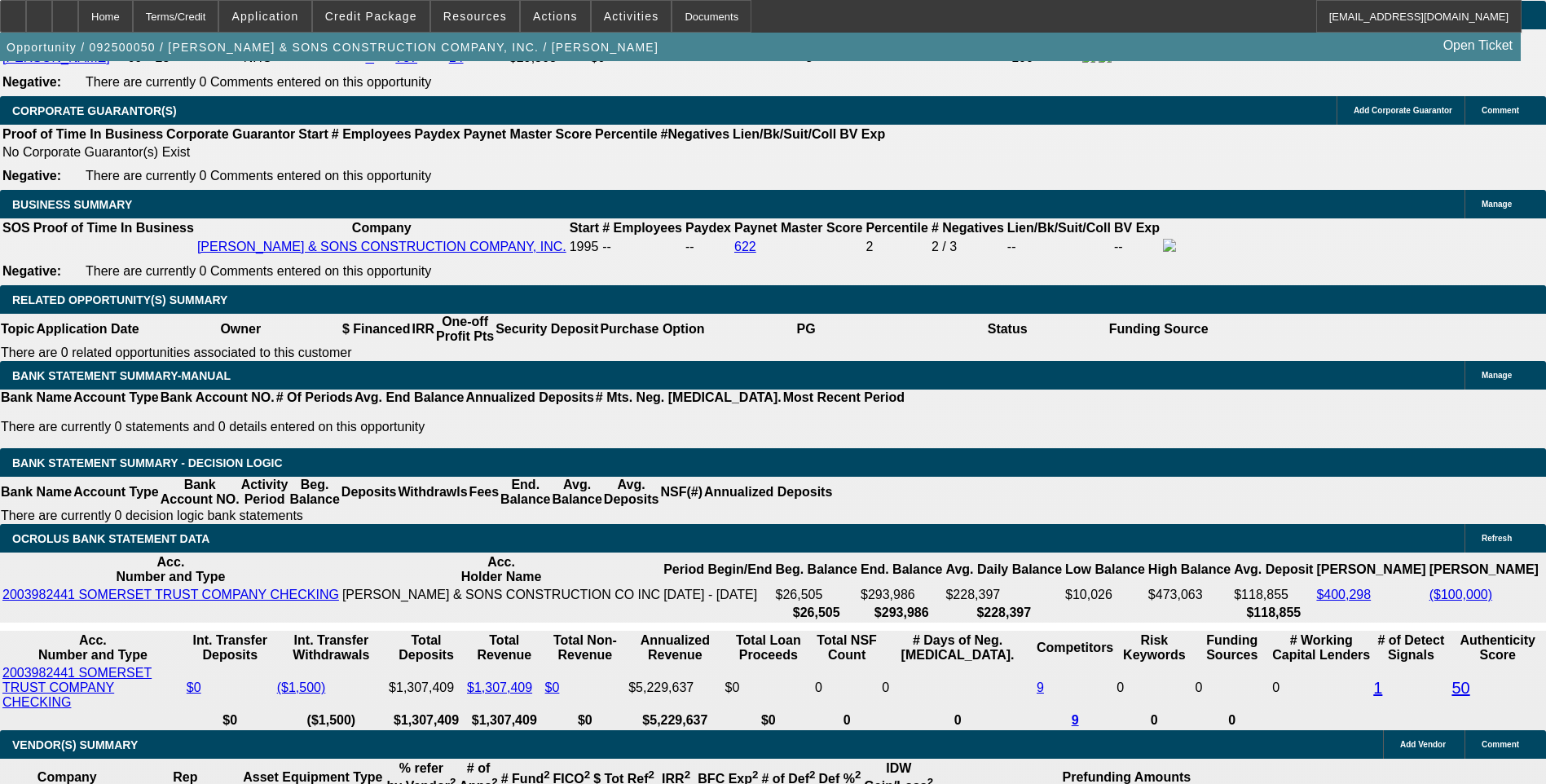
type input "14"
type input "$2,130.00"
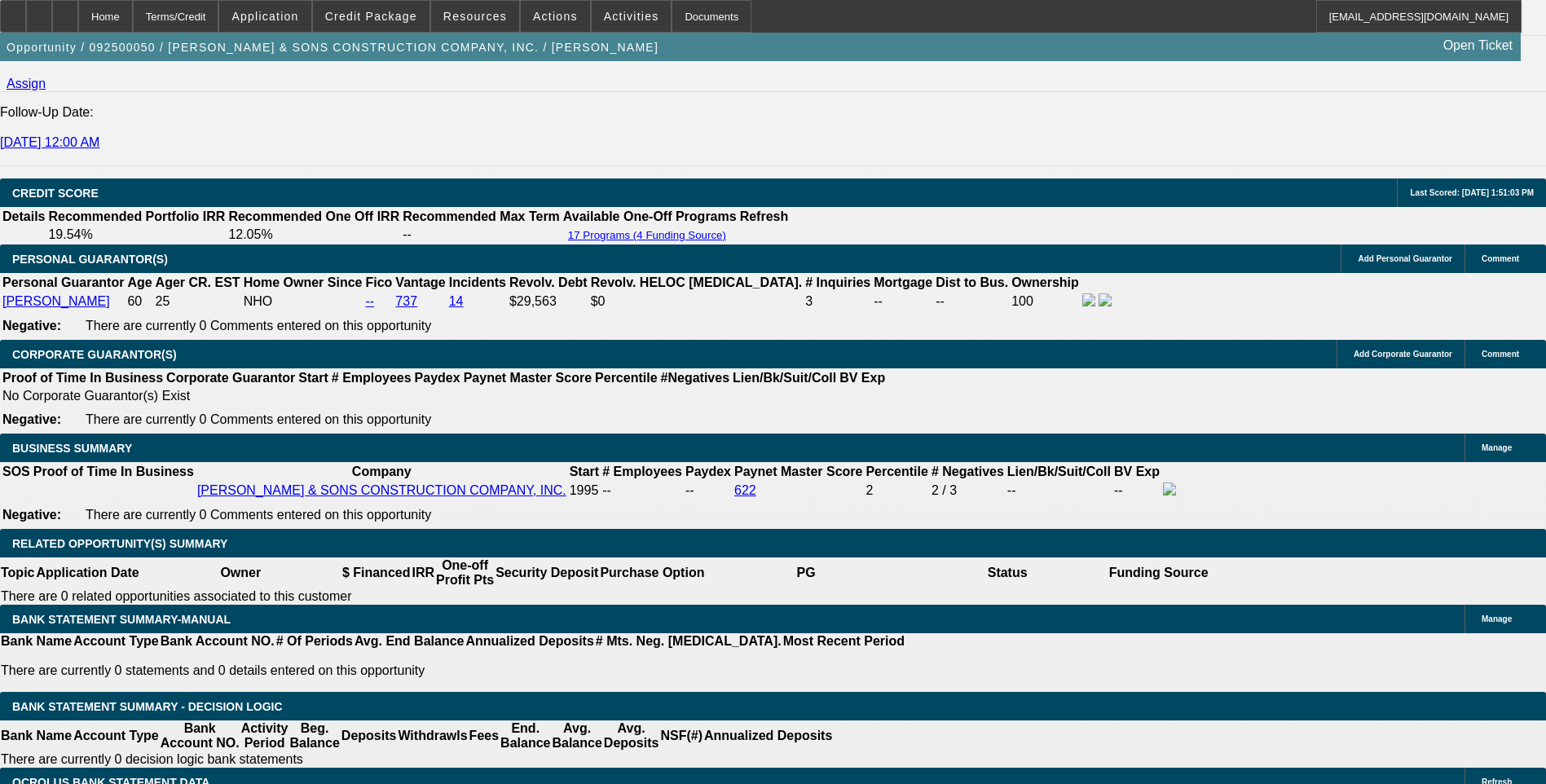
scroll to position [2228, 0]
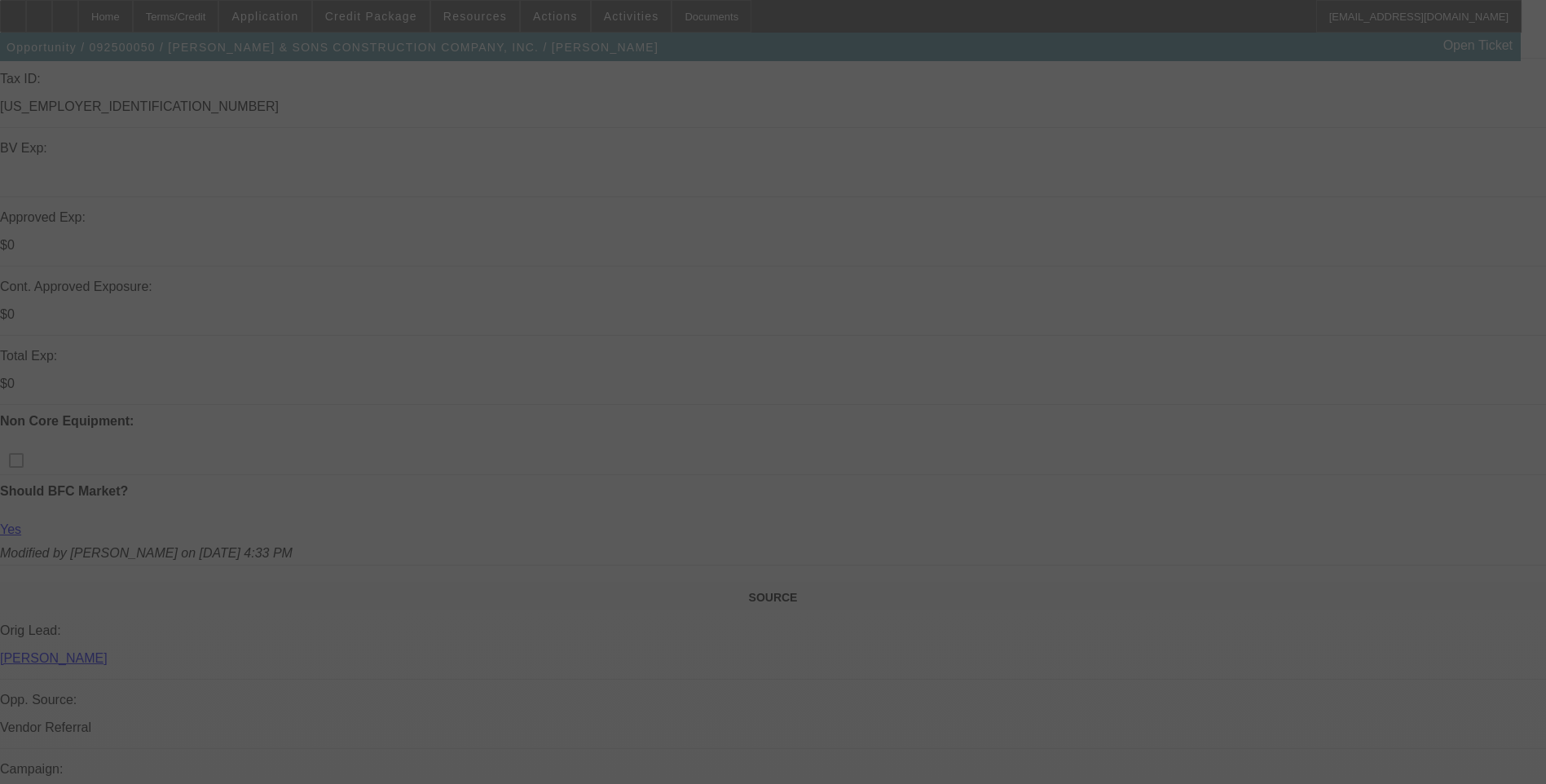
scroll to position [436, 0]
select select "0"
select select "6"
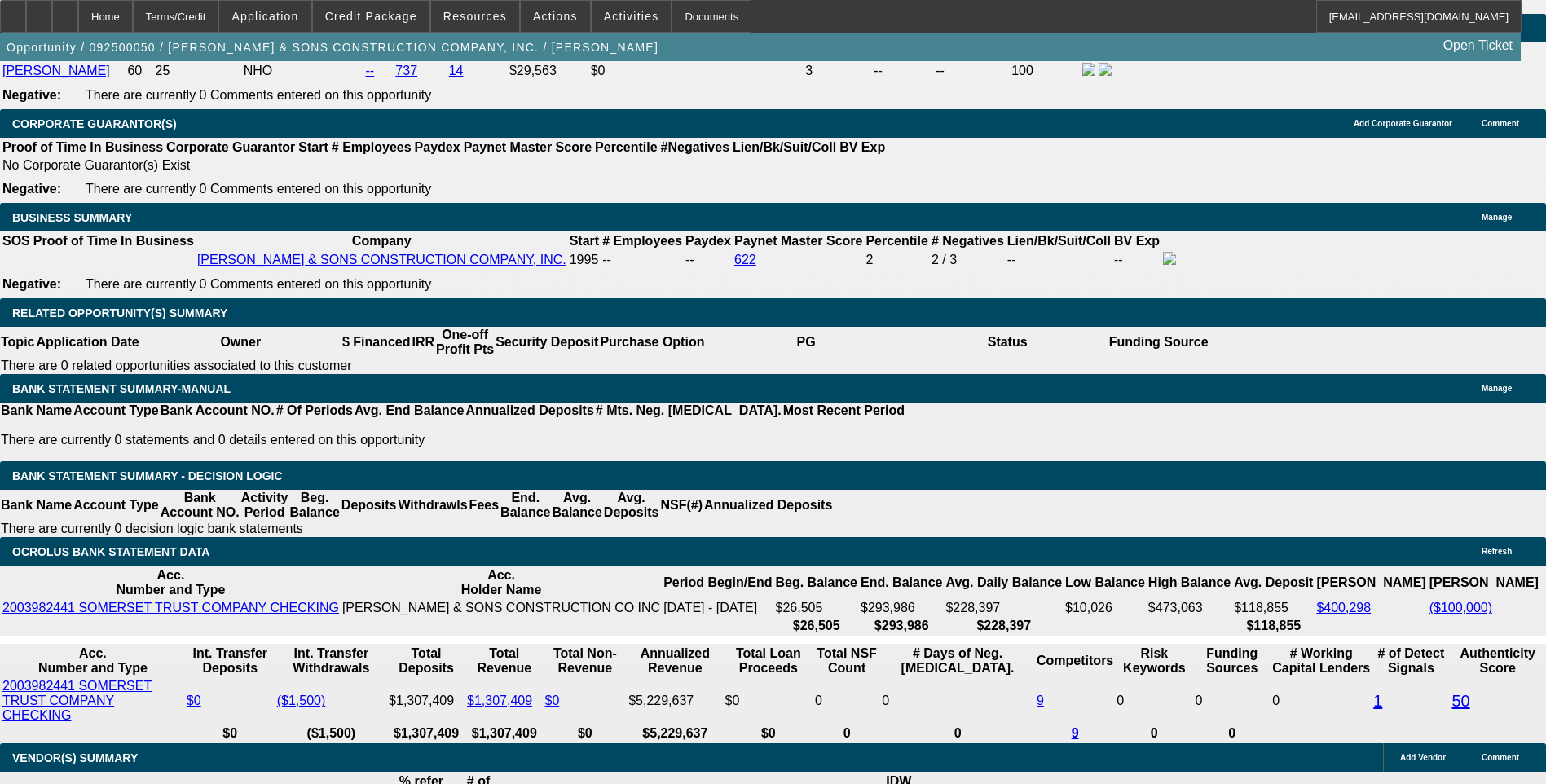
scroll to position [2472, 0]
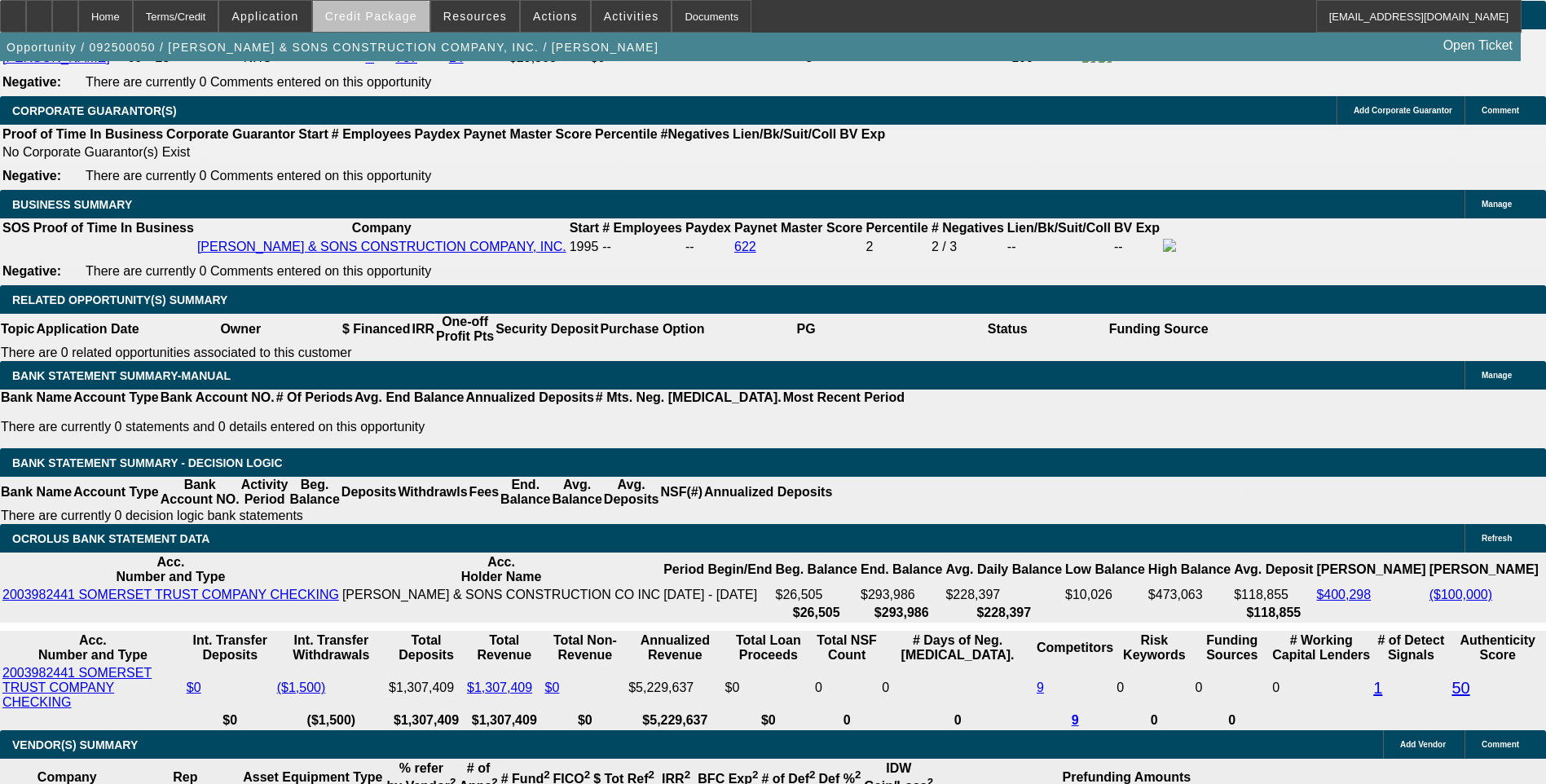
click at [405, 22] on span "Credit Package" at bounding box center [371, 16] width 92 height 13
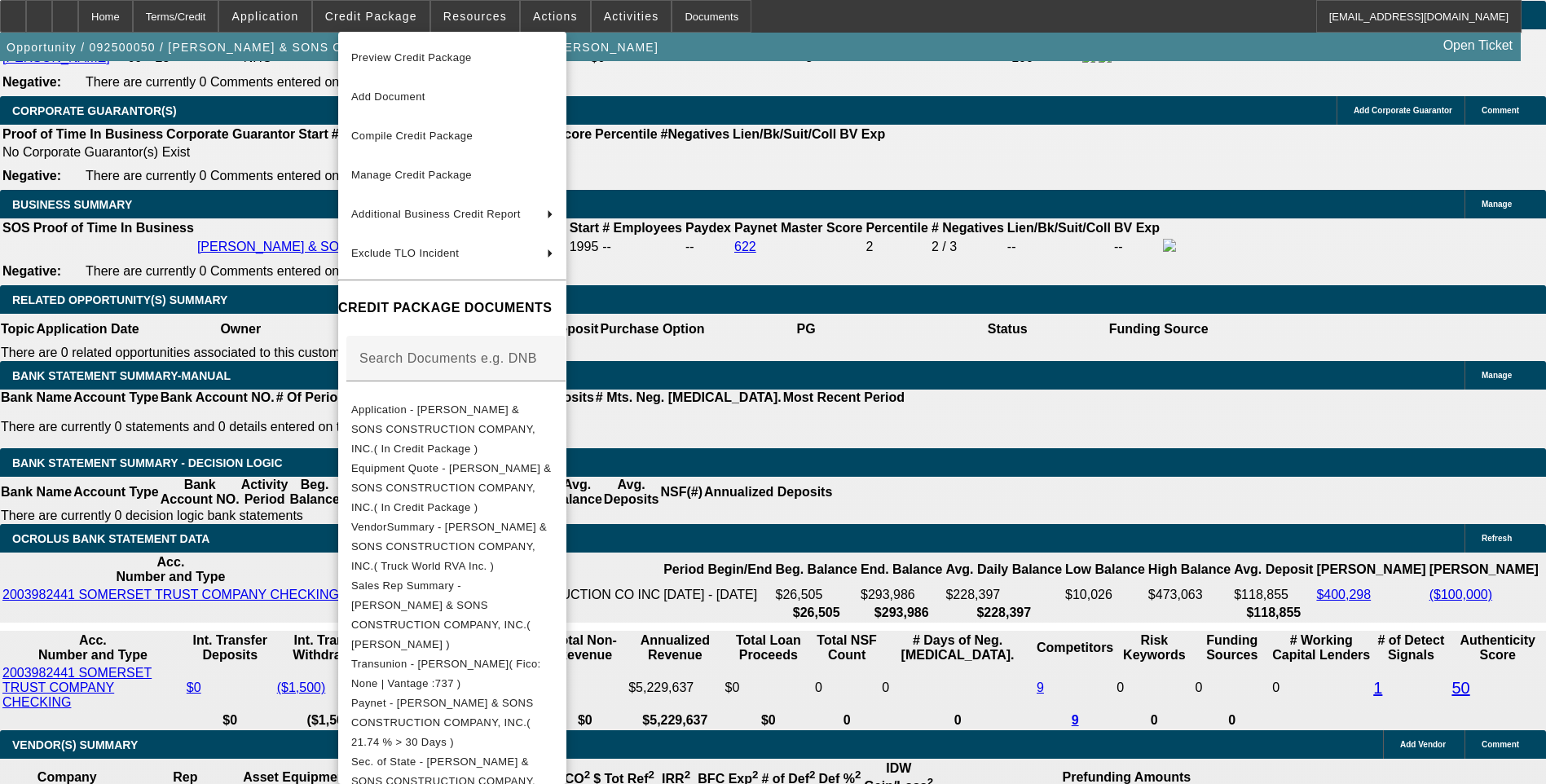
click at [860, 156] on div at bounding box center [773, 392] width 1546 height 784
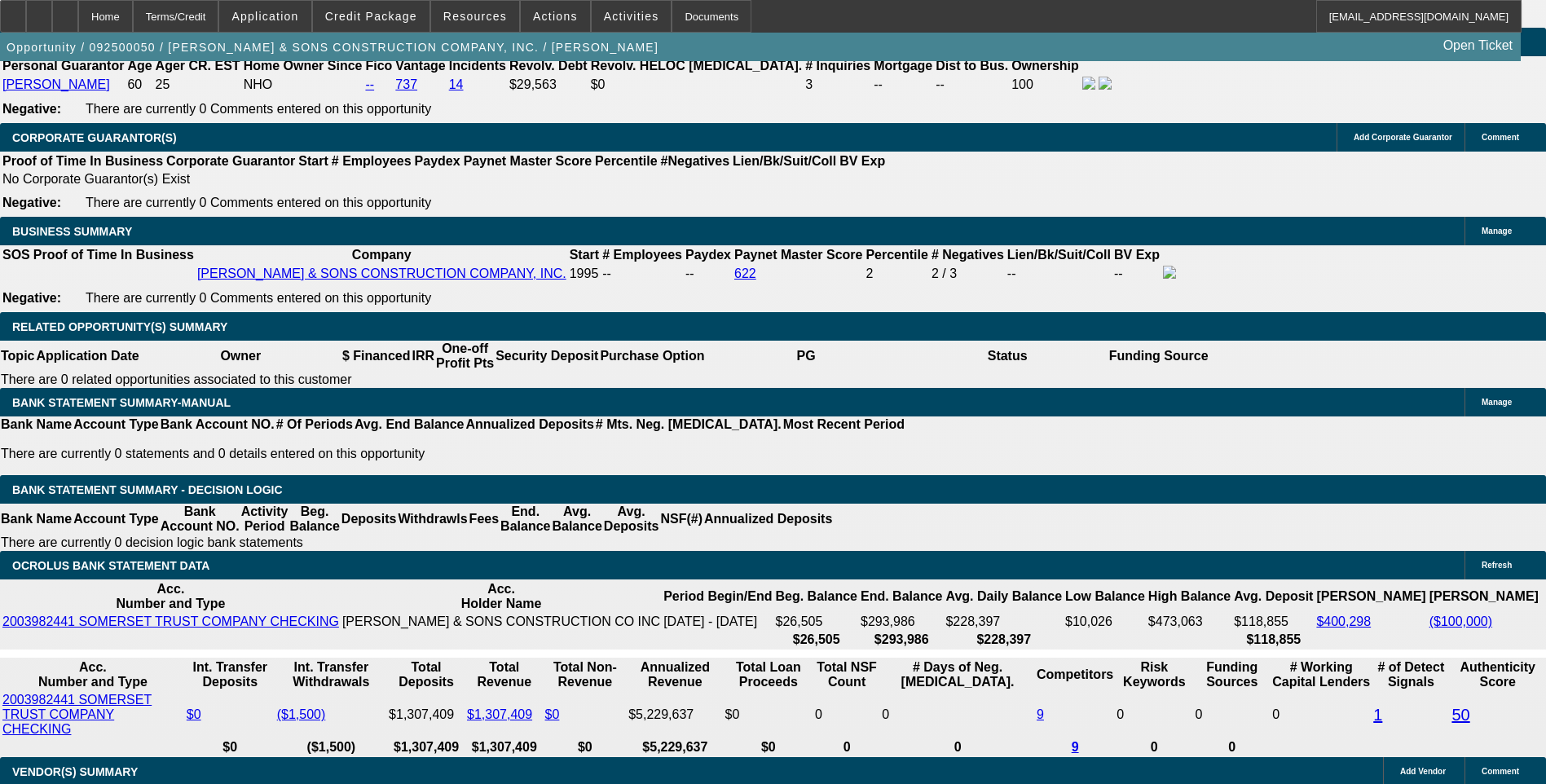
scroll to position [2443, 0]
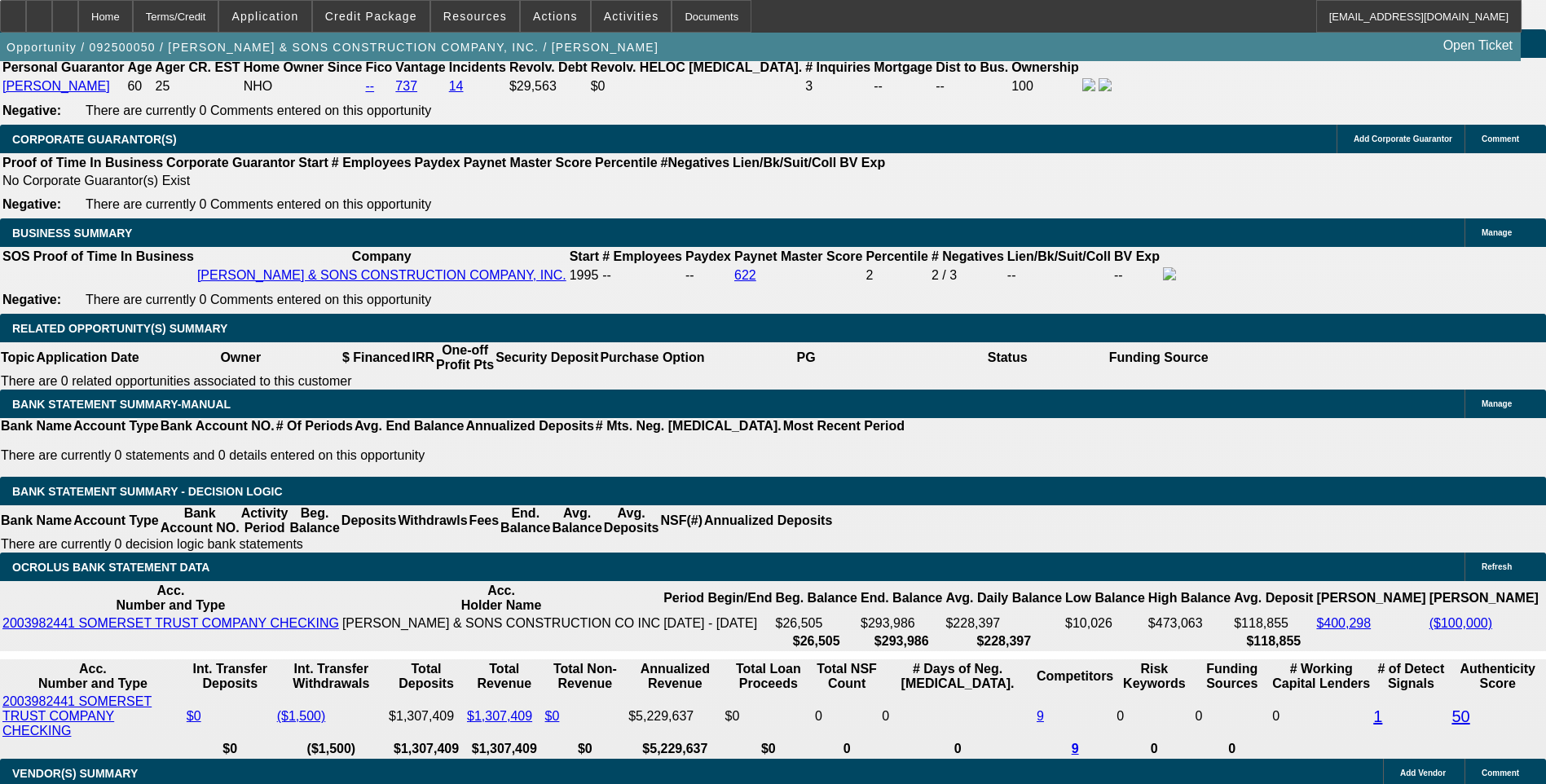
drag, startPoint x: 286, startPoint y: 231, endPoint x: 288, endPoint y: 240, distance: 9.2
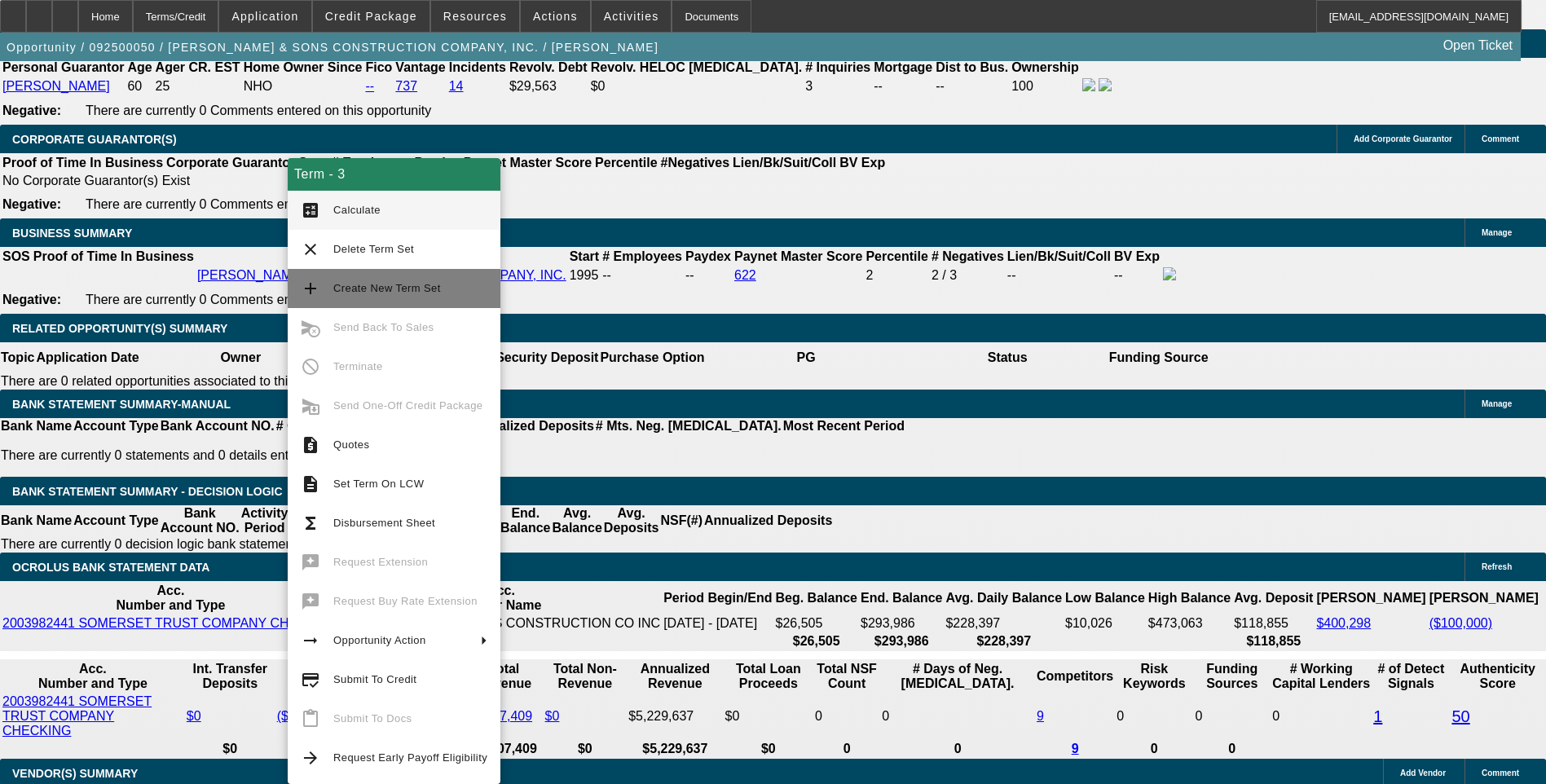
click at [392, 288] on span "Create New Term Set" at bounding box center [387, 288] width 108 height 13
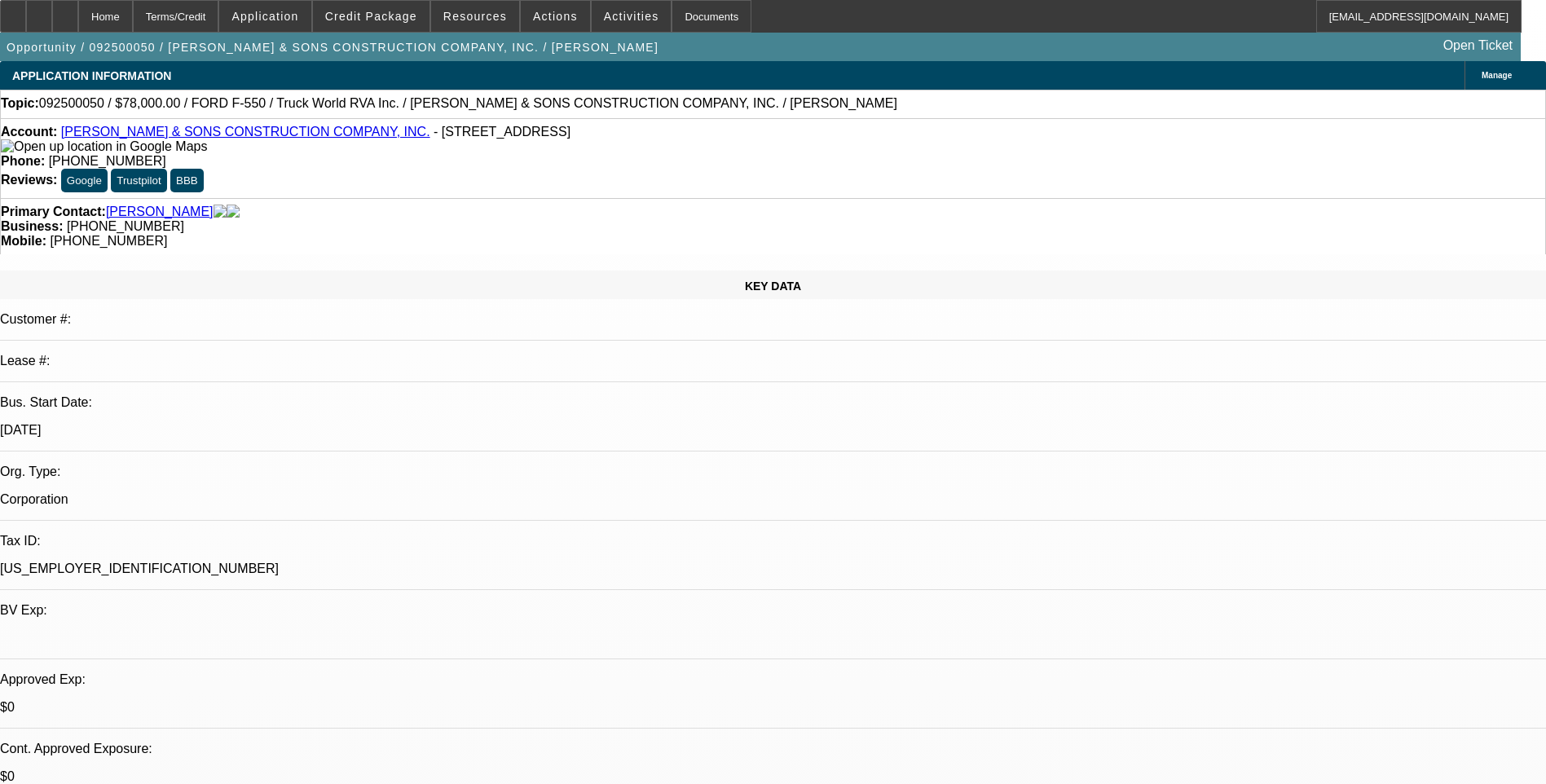
select select "0"
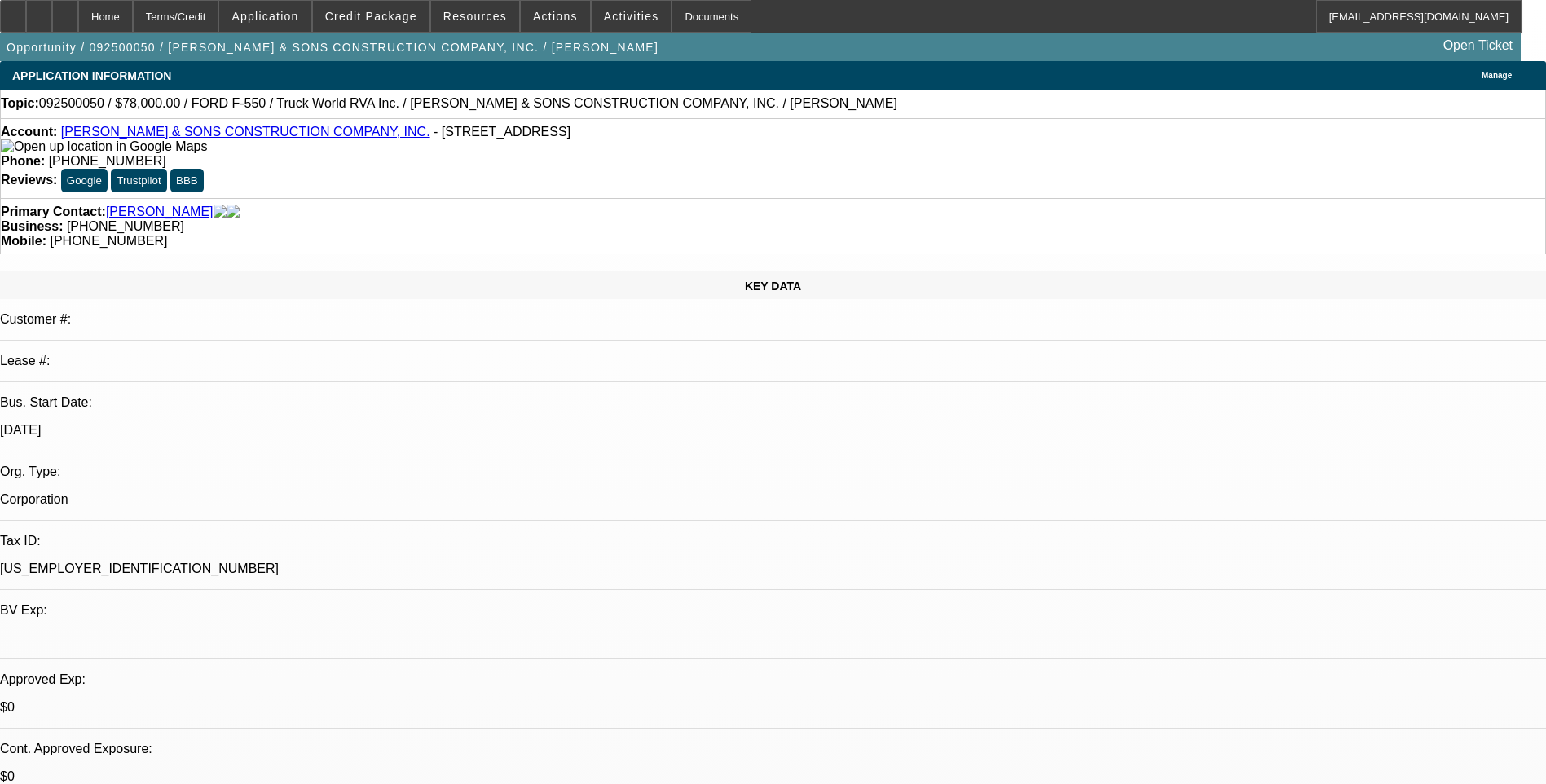
select select "0"
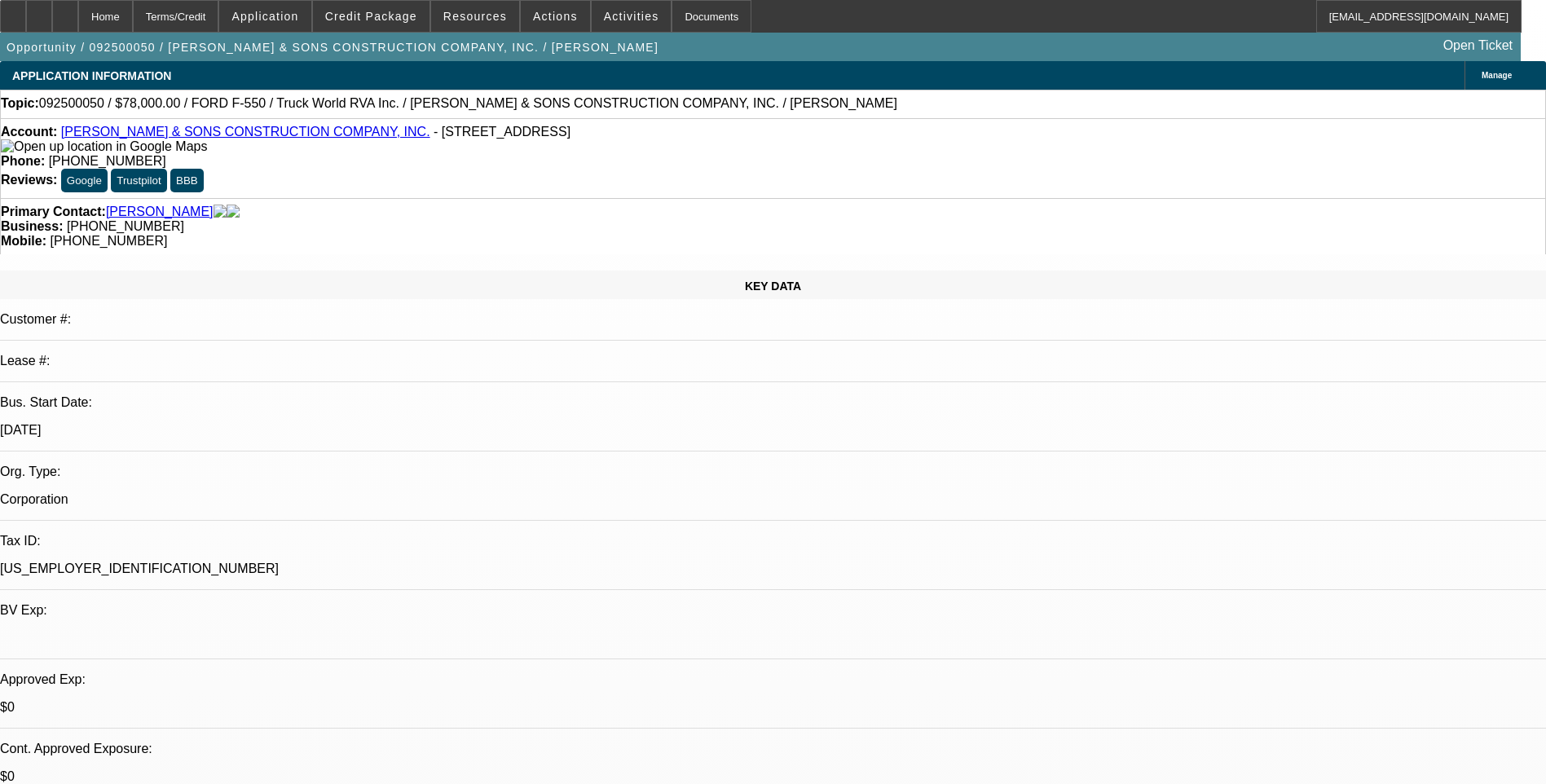
select select "0"
click at [218, 22] on div "Terms/Credit" at bounding box center [176, 16] width 86 height 32
select select "1"
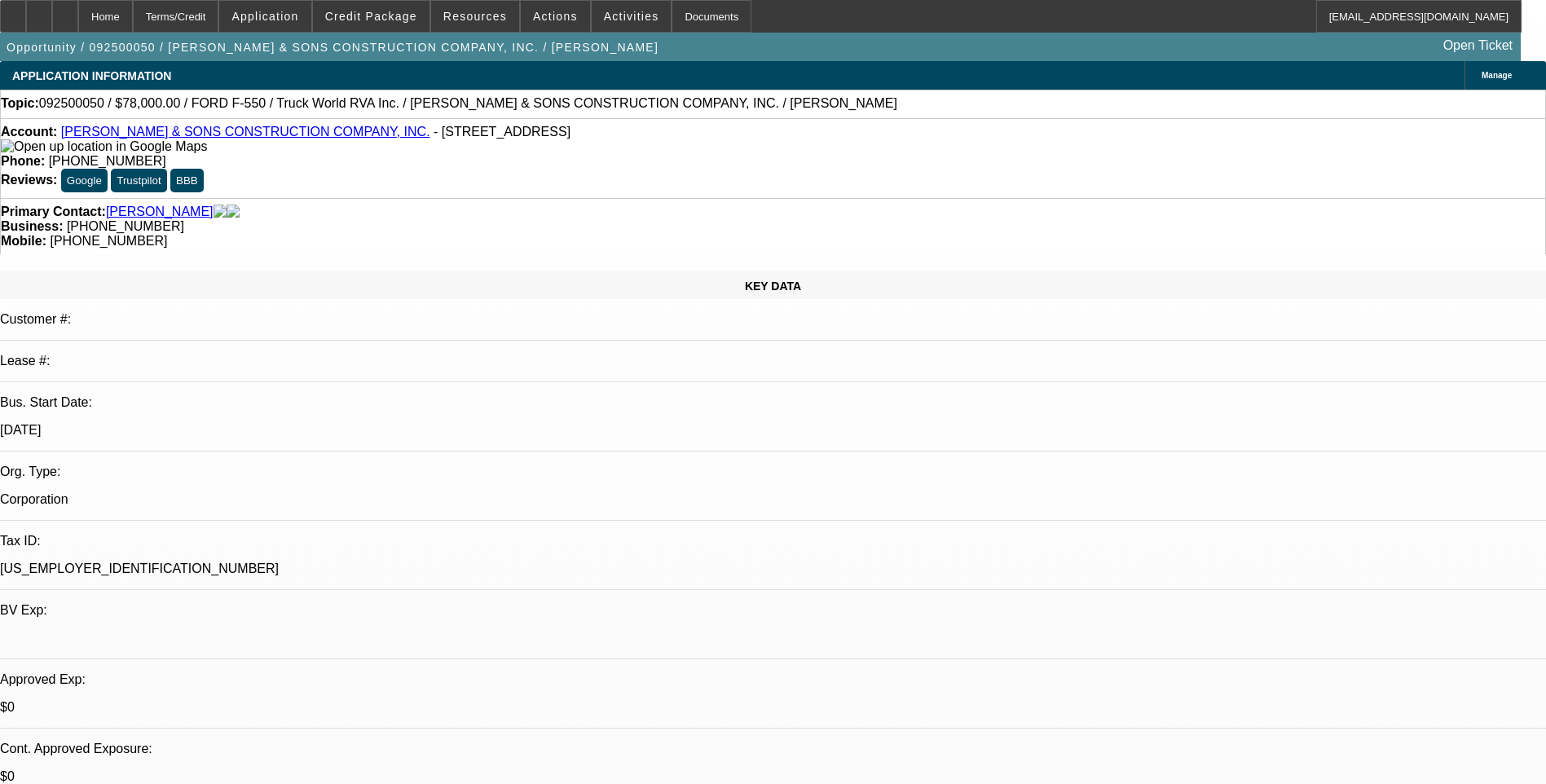
select select "6"
select select "1"
select select "6"
select select "1"
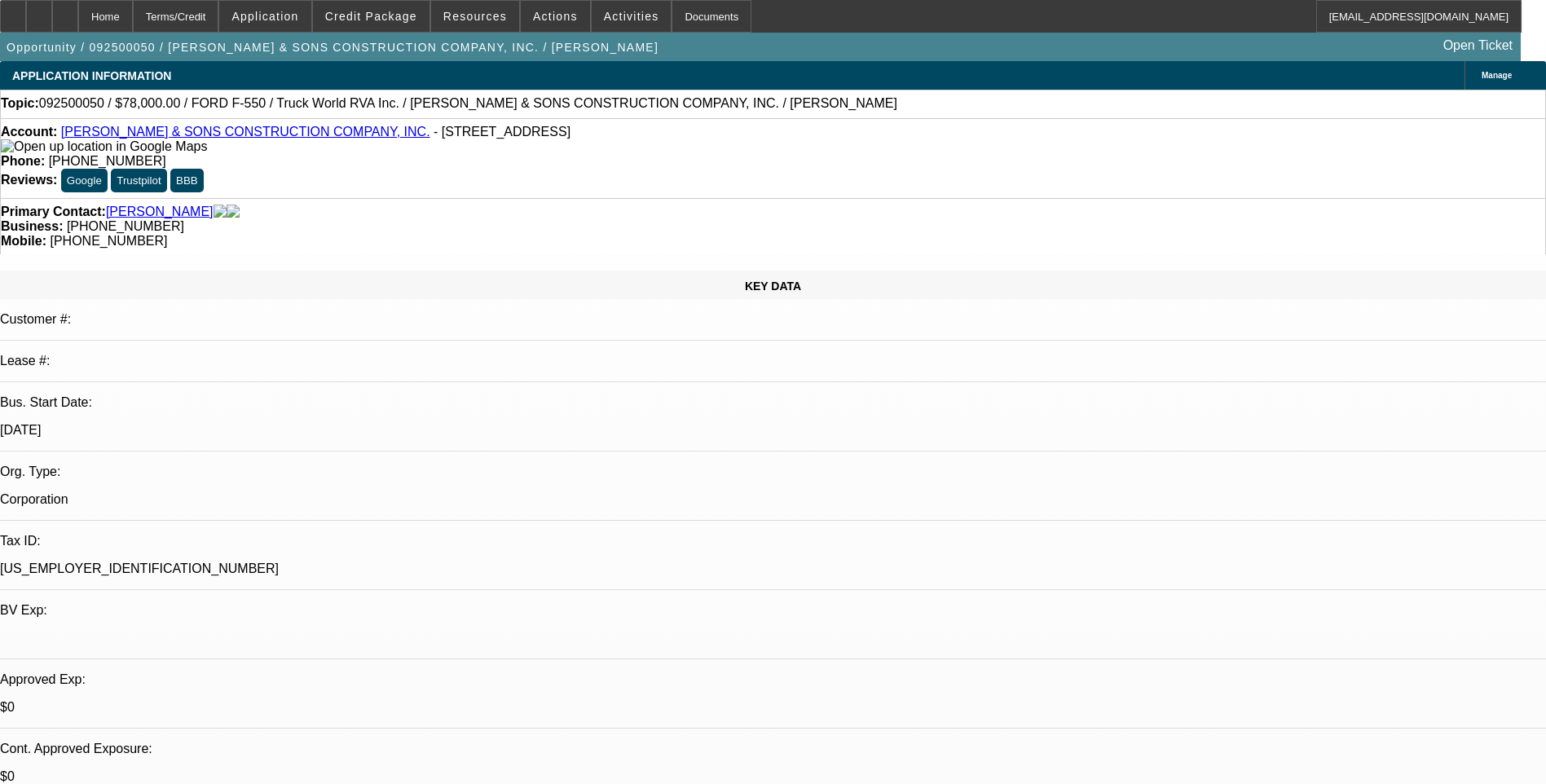
select select "1"
select select "6"
select select "1"
select select "6"
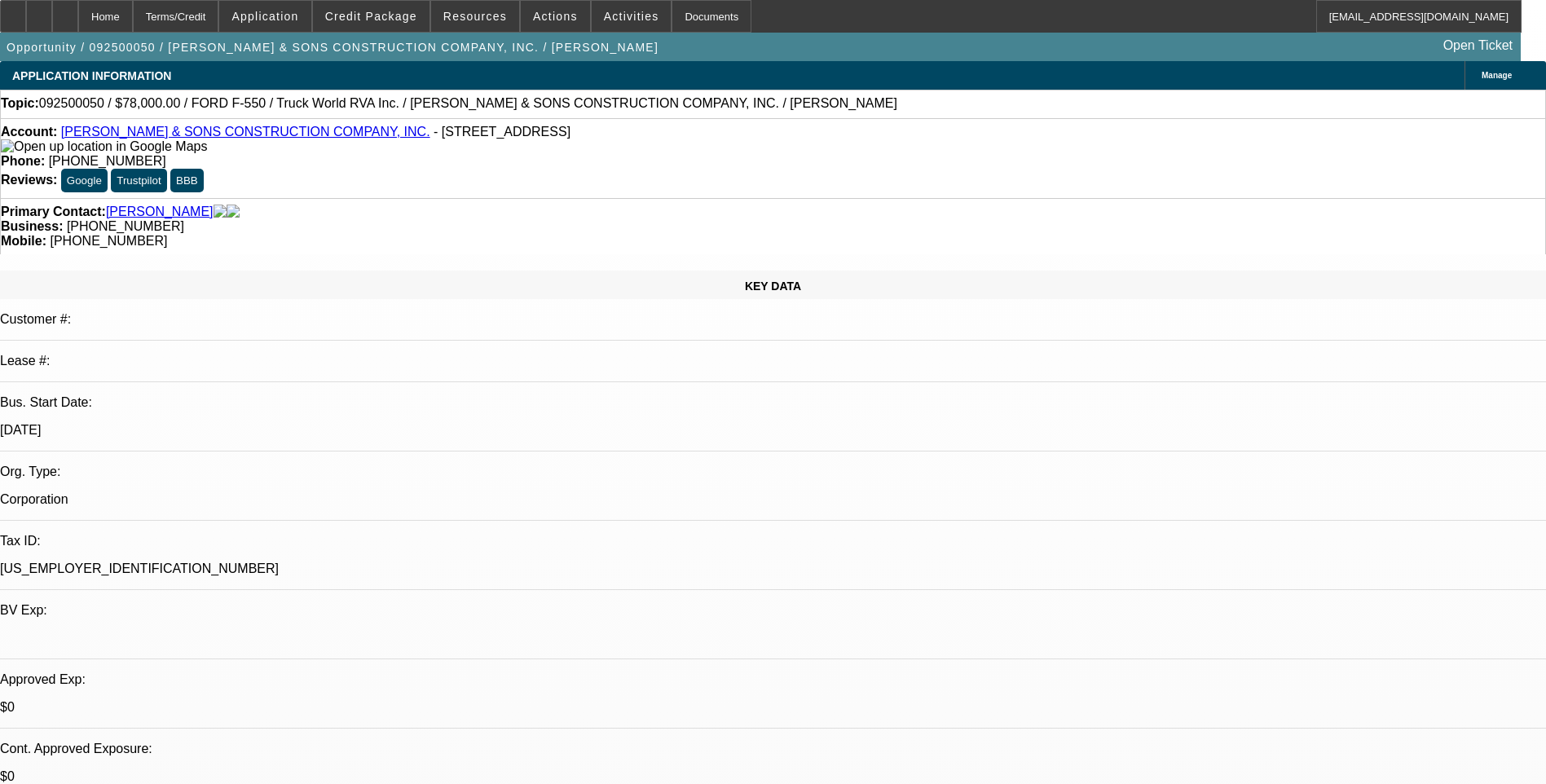
scroll to position [2391, 0]
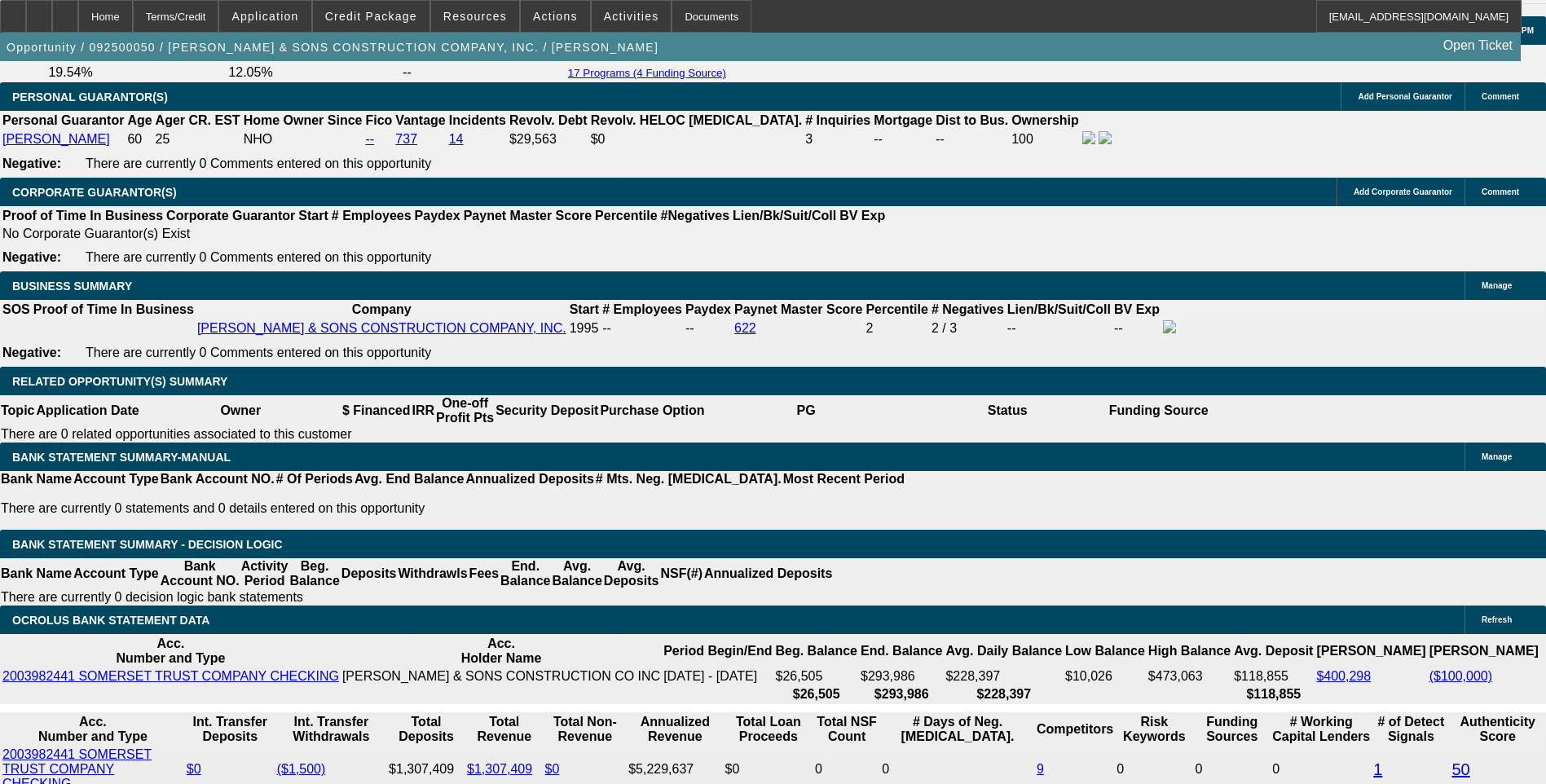
type input "UNKNOWN"
type input "1"
type input "$1,658.39"
type input "13"
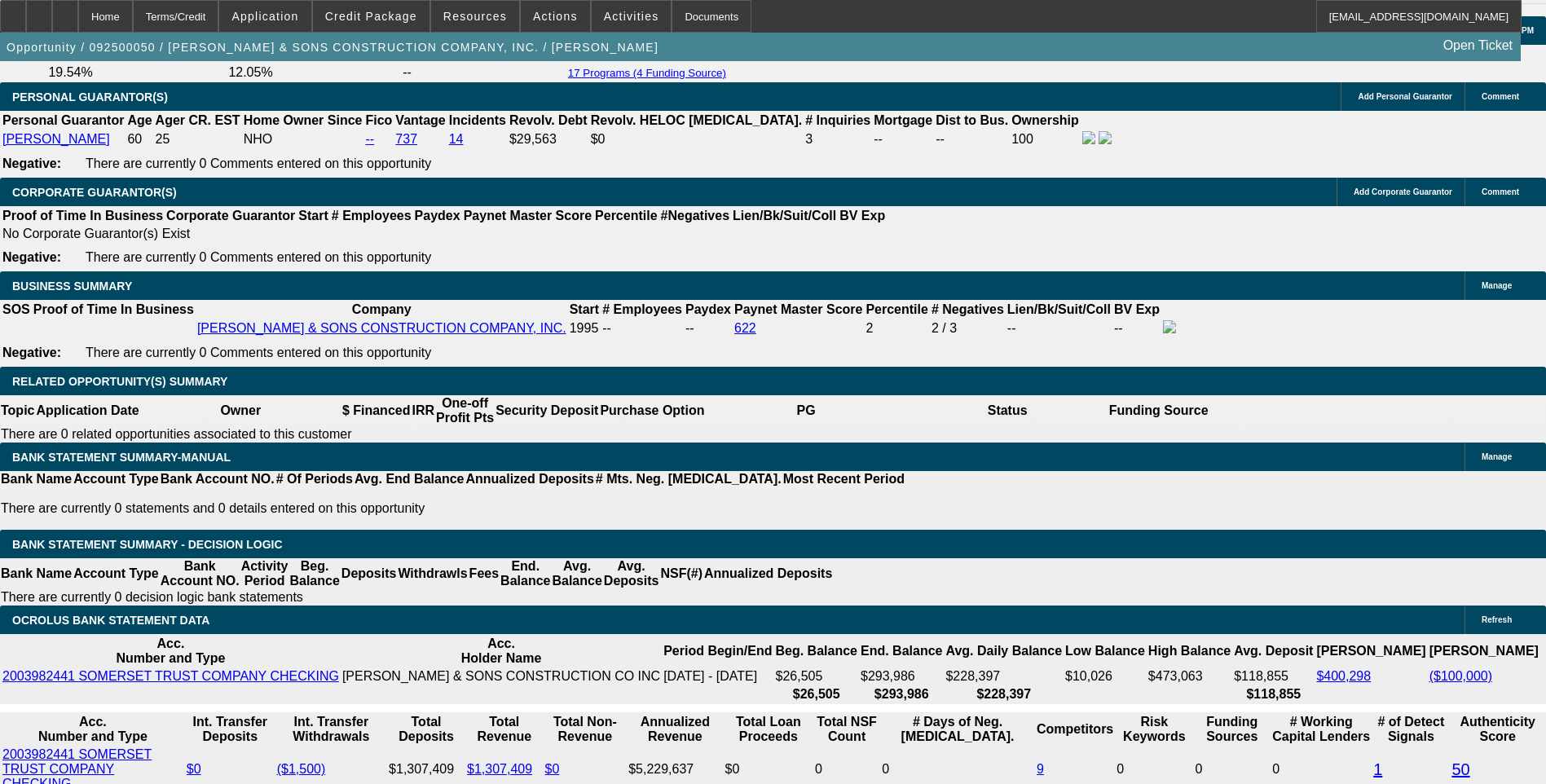
type input "$2,092.54"
type input "13.5"
type input "$2,111.95"
type input "13.5"
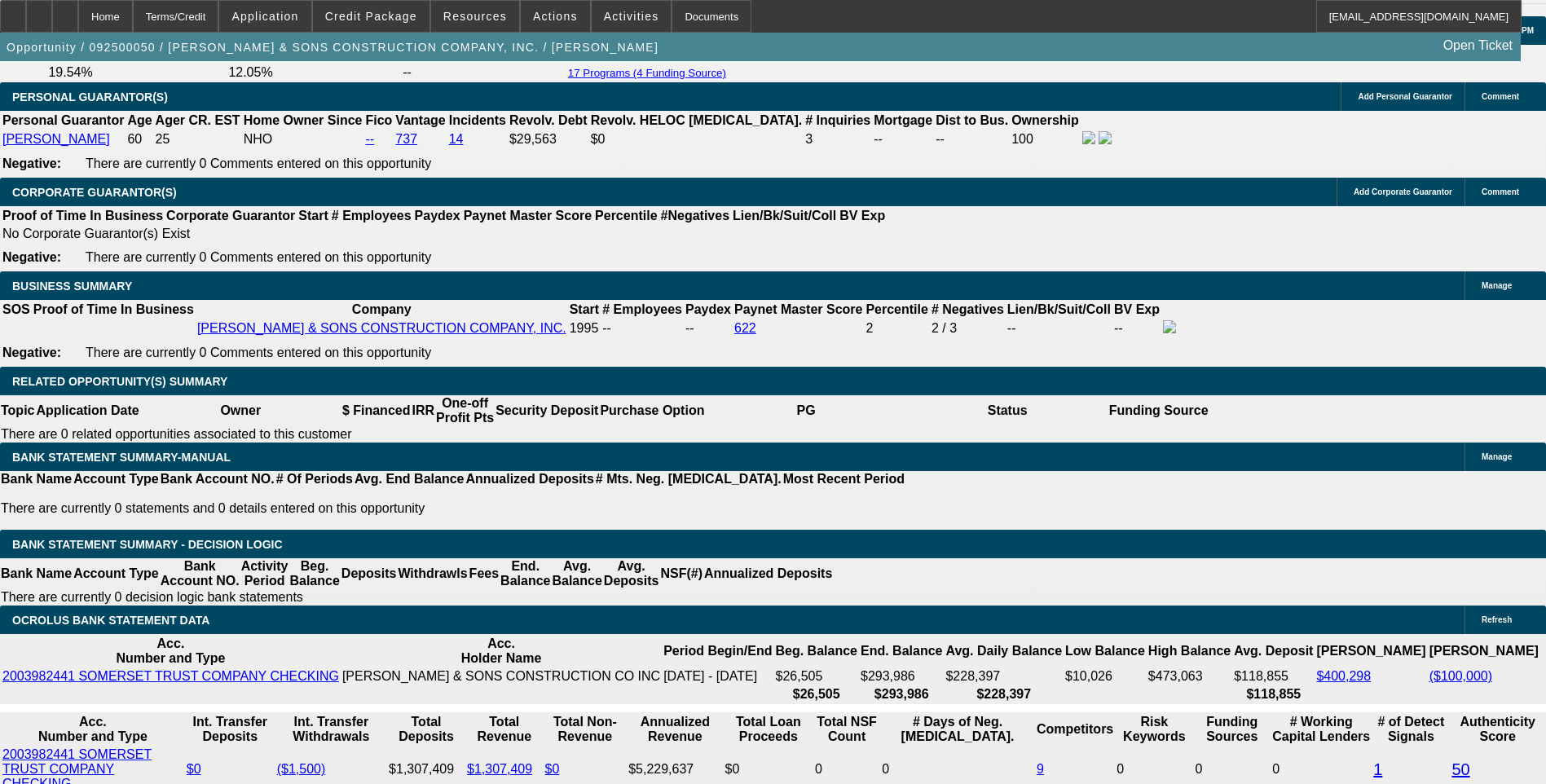
type input "211"
type input "2110"
type input "13.4"
type input "$2,110.00"
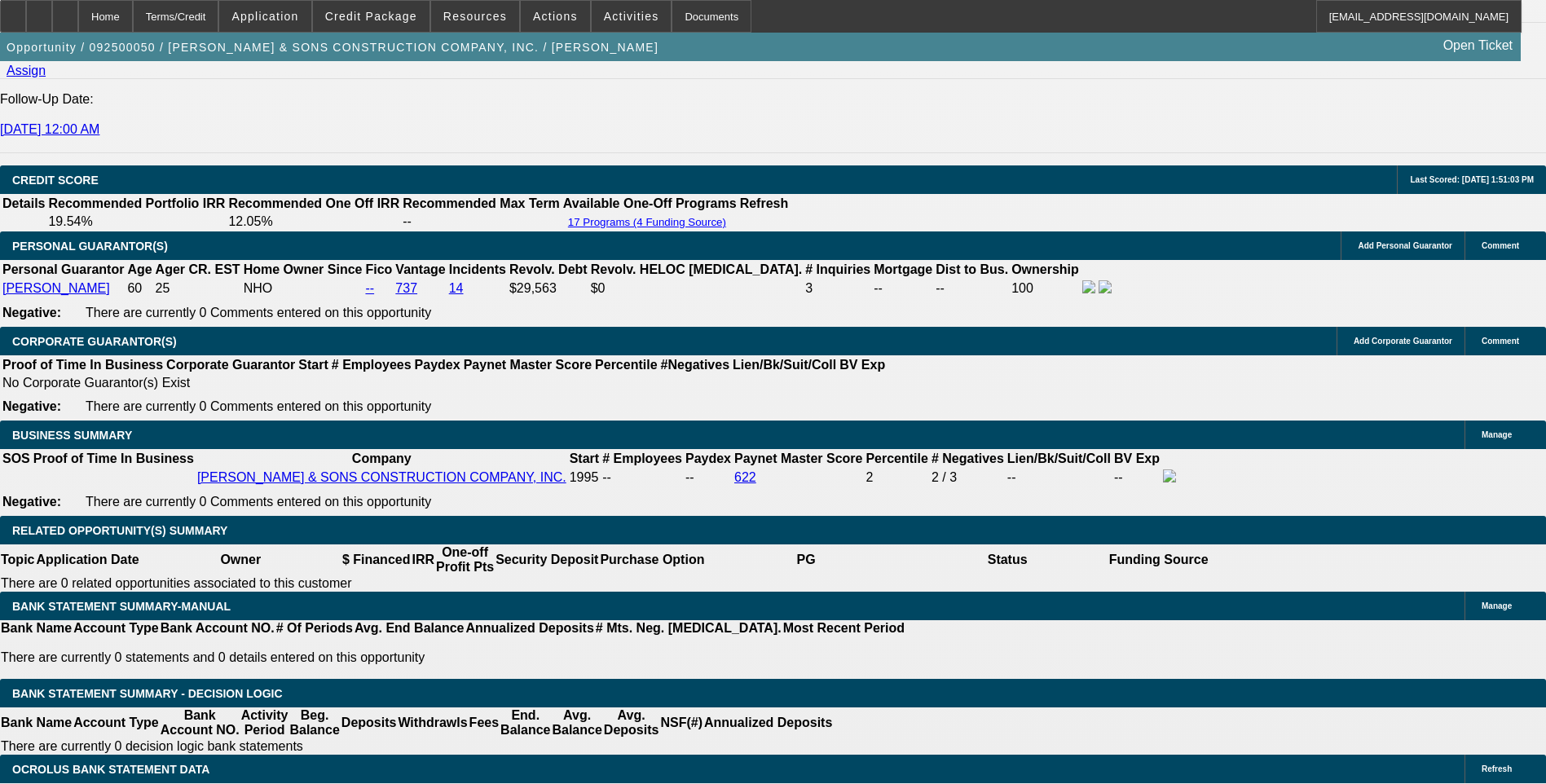
scroll to position [2228, 0]
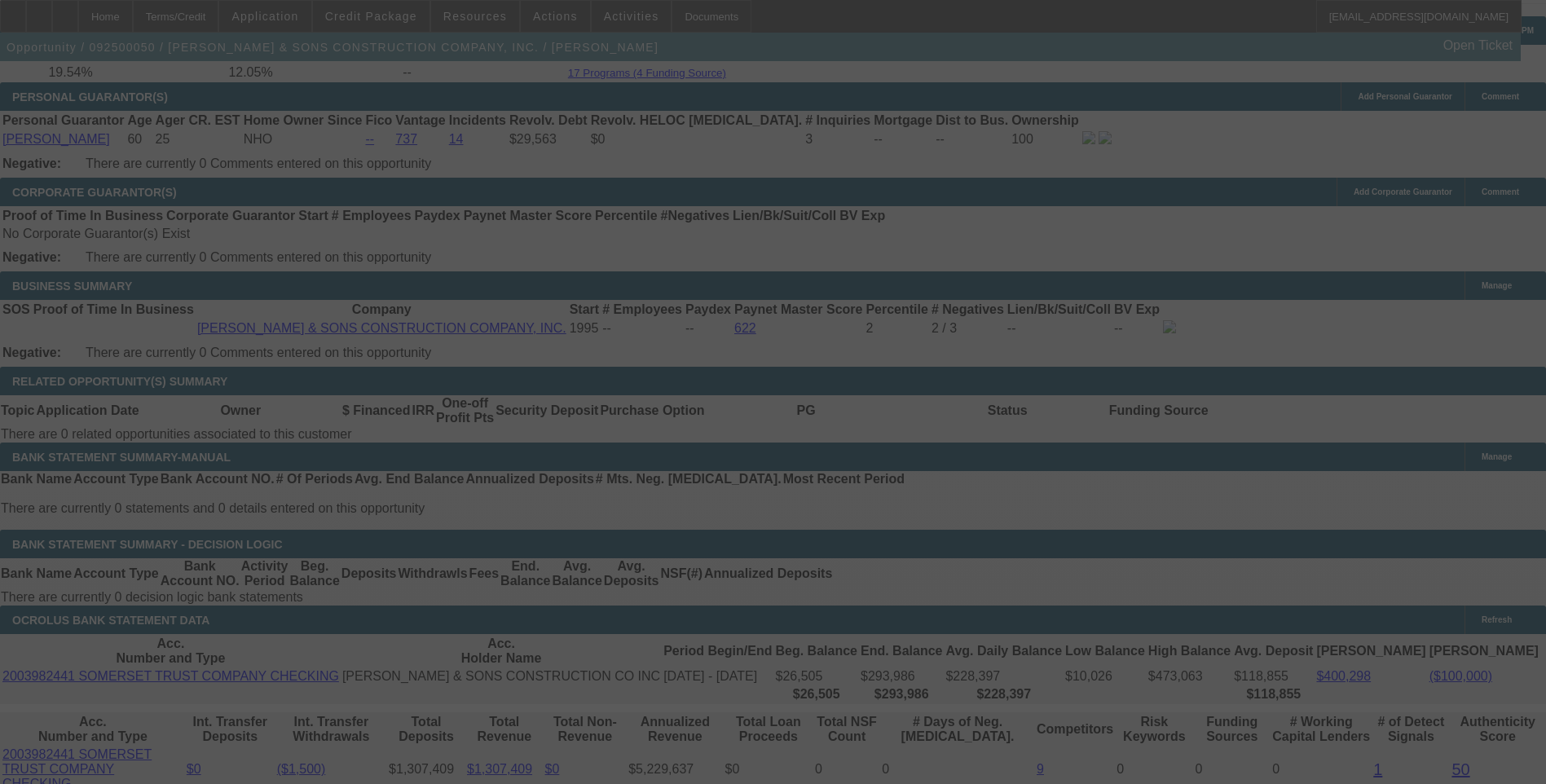
select select "0"
select select "6"
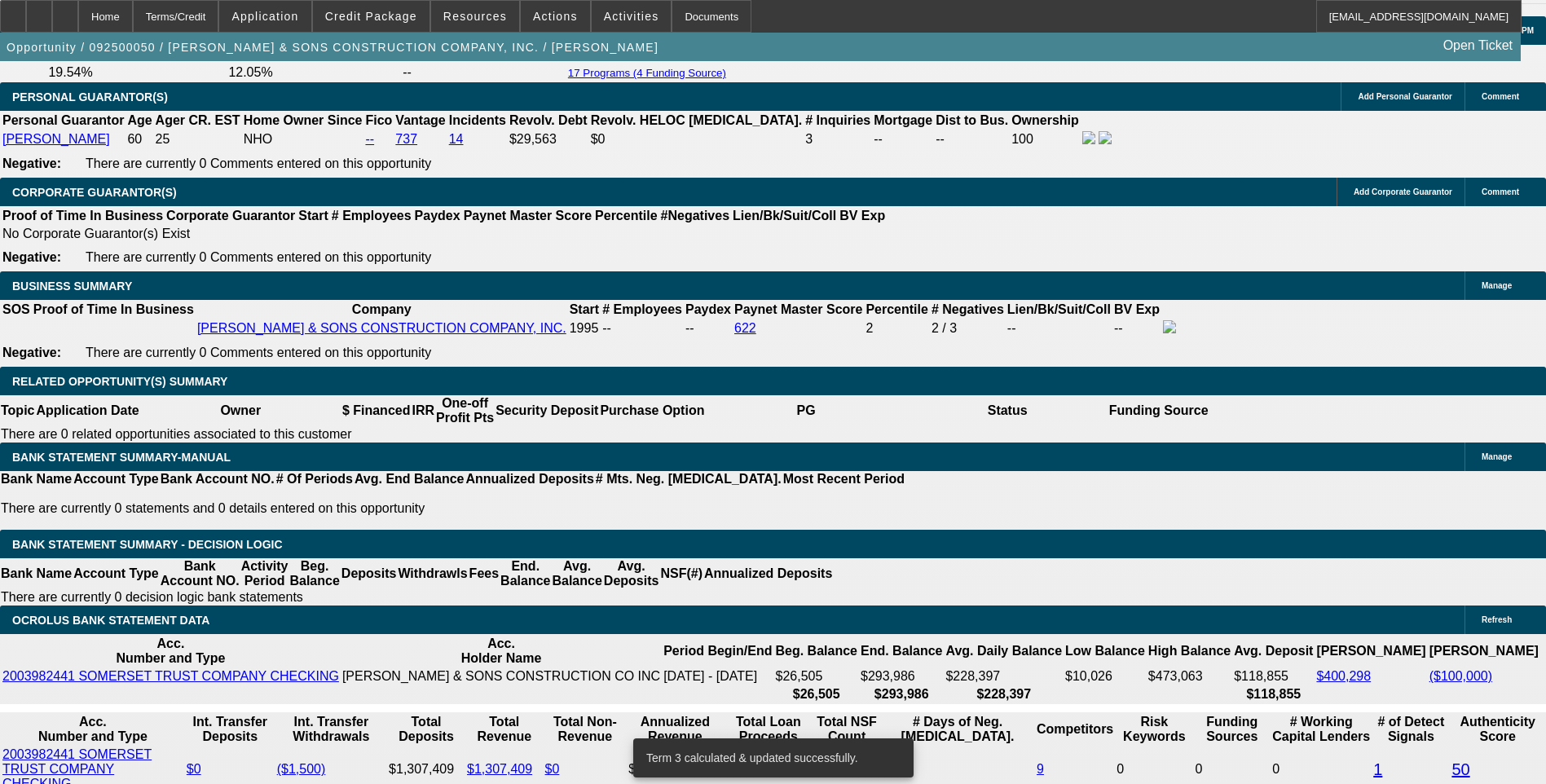
scroll to position [2472, 0]
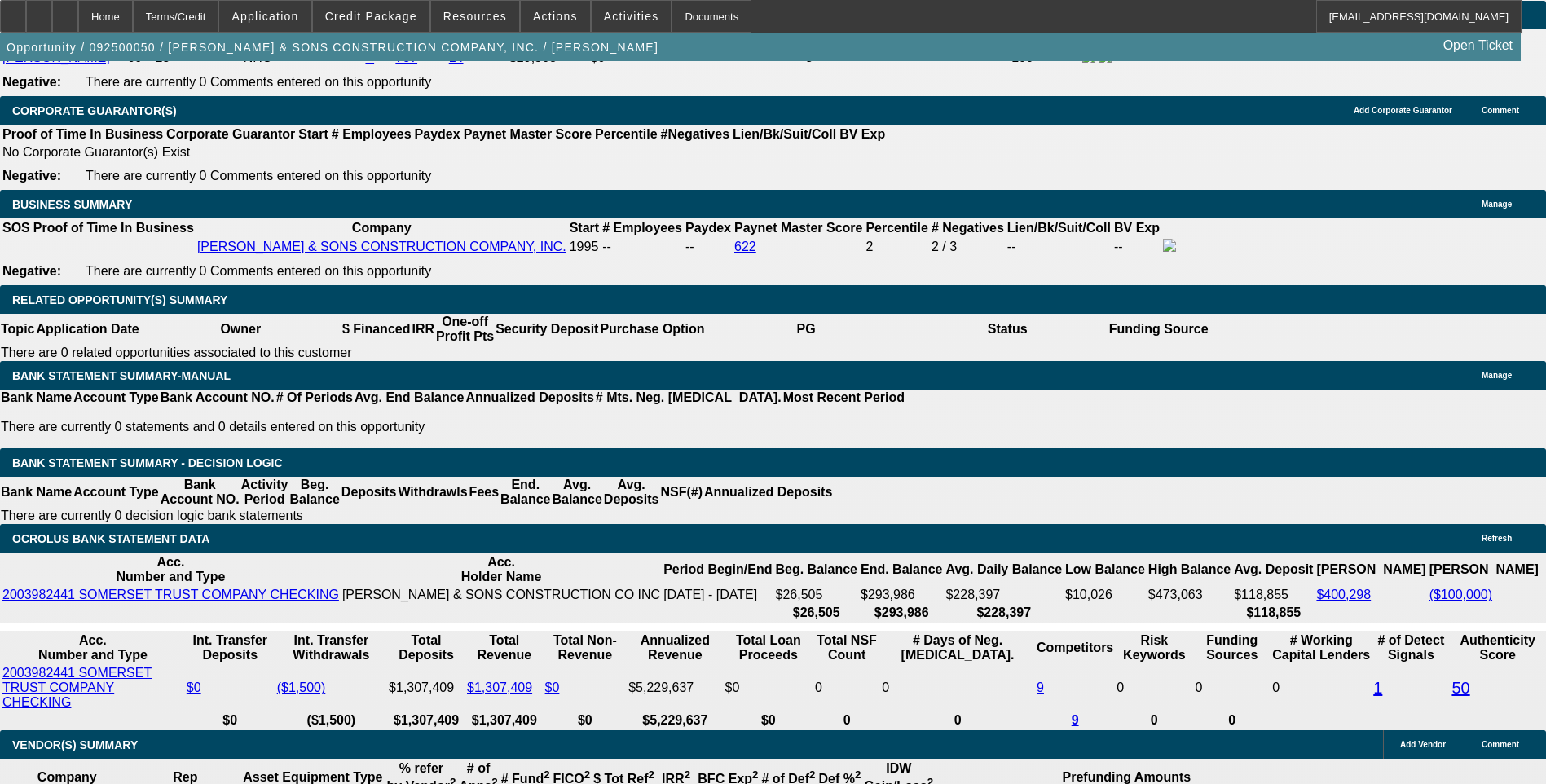
type input "4"
type input "UNKNOWN"
type input "$20,070.53"
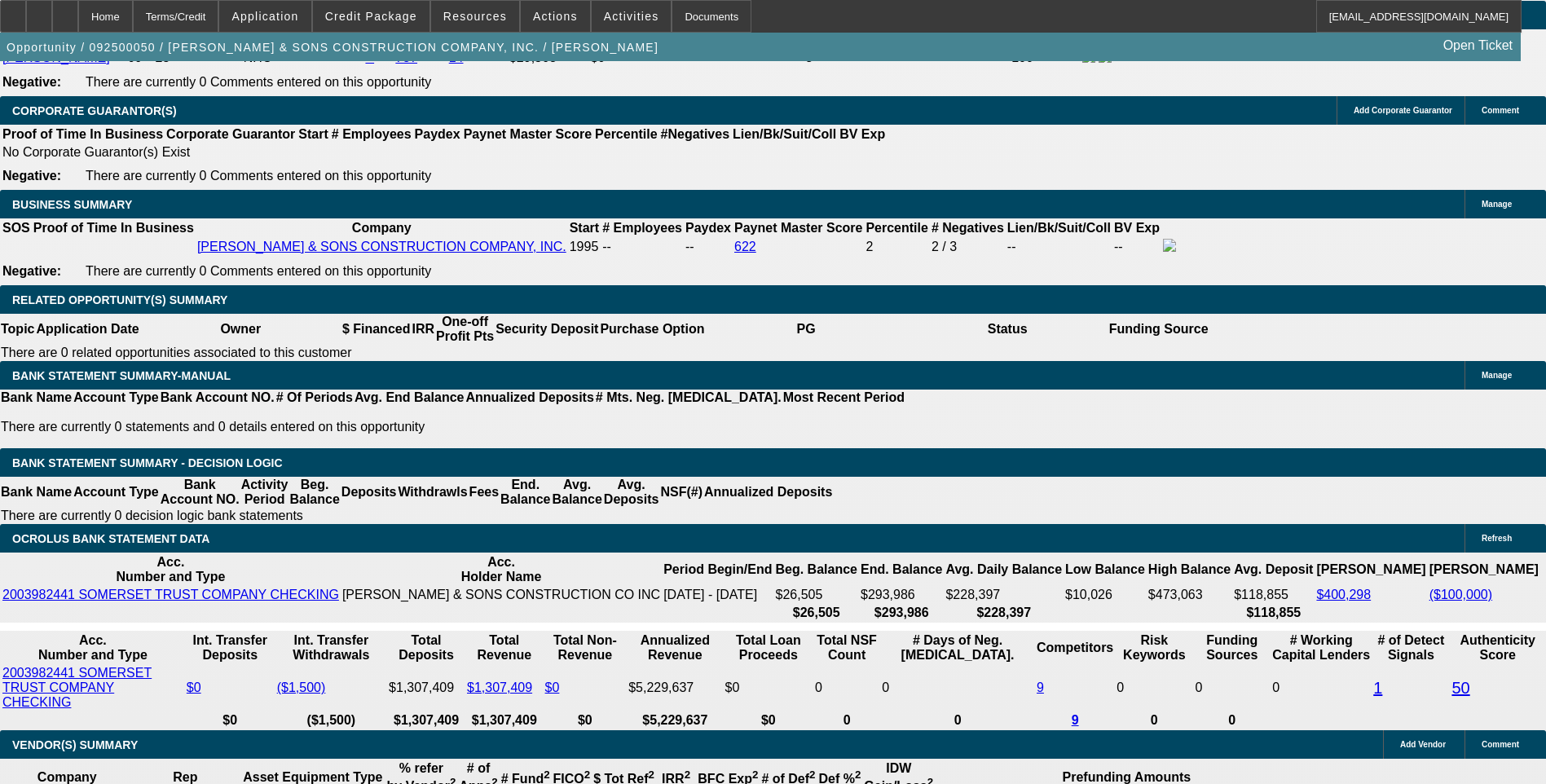
type input "36"
type input "$3.09"
type input "36"
type input "14"
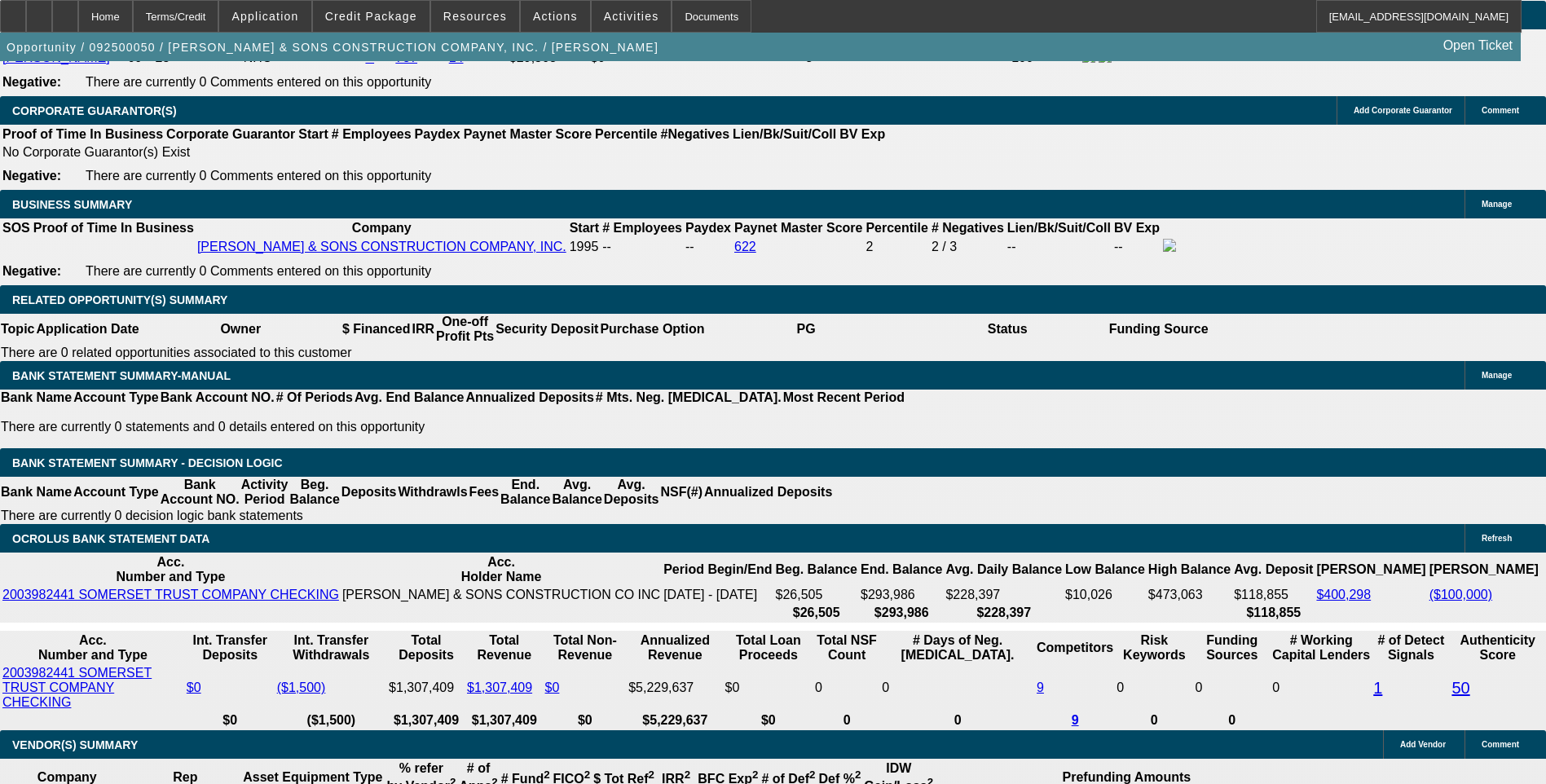
type input "$2,665.86"
type input "14.5"
type input "$2,684.84"
type input "14.5"
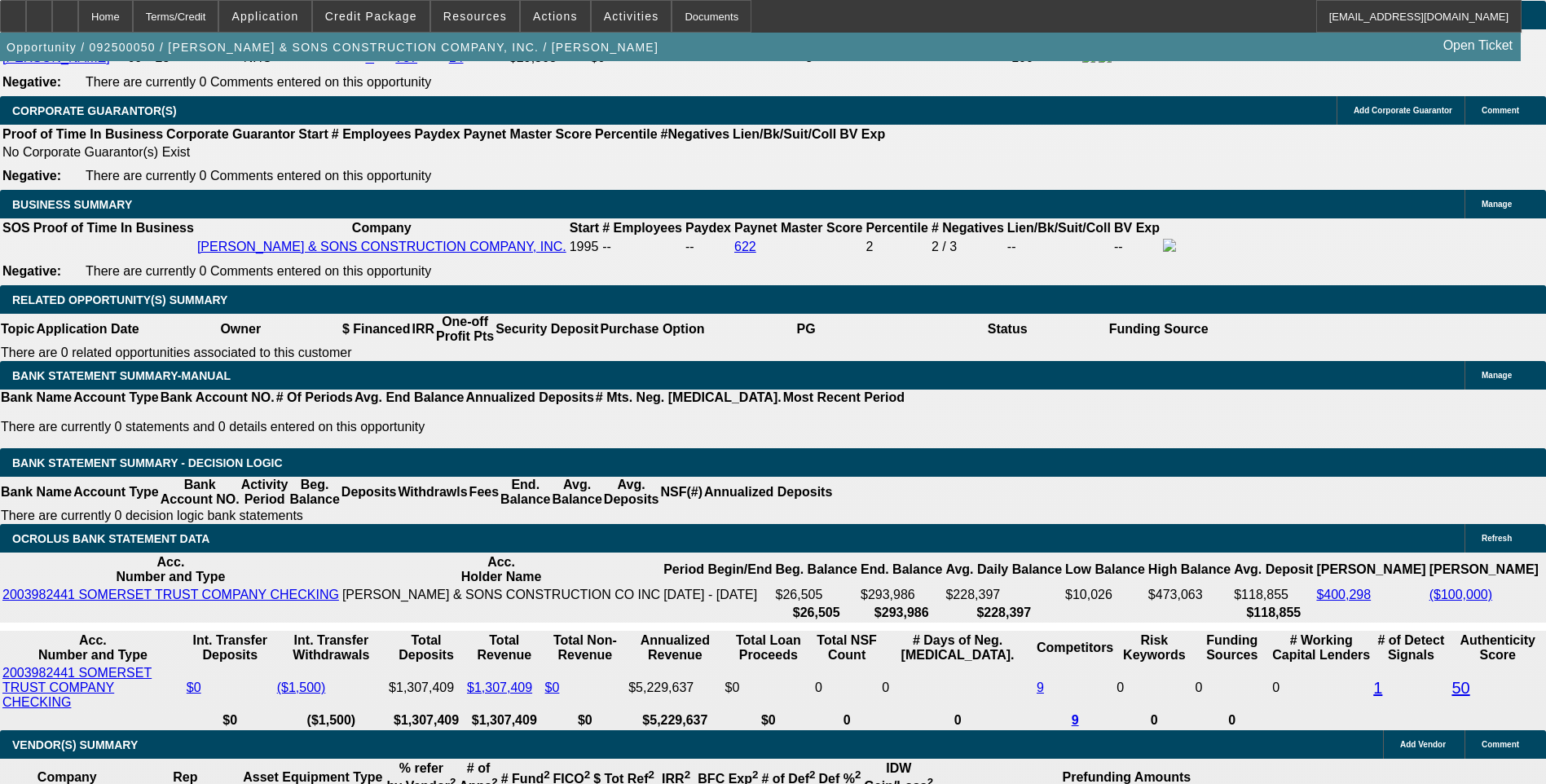
type input "268"
type input "2685"
type input "14.5"
type input "$2,685.00"
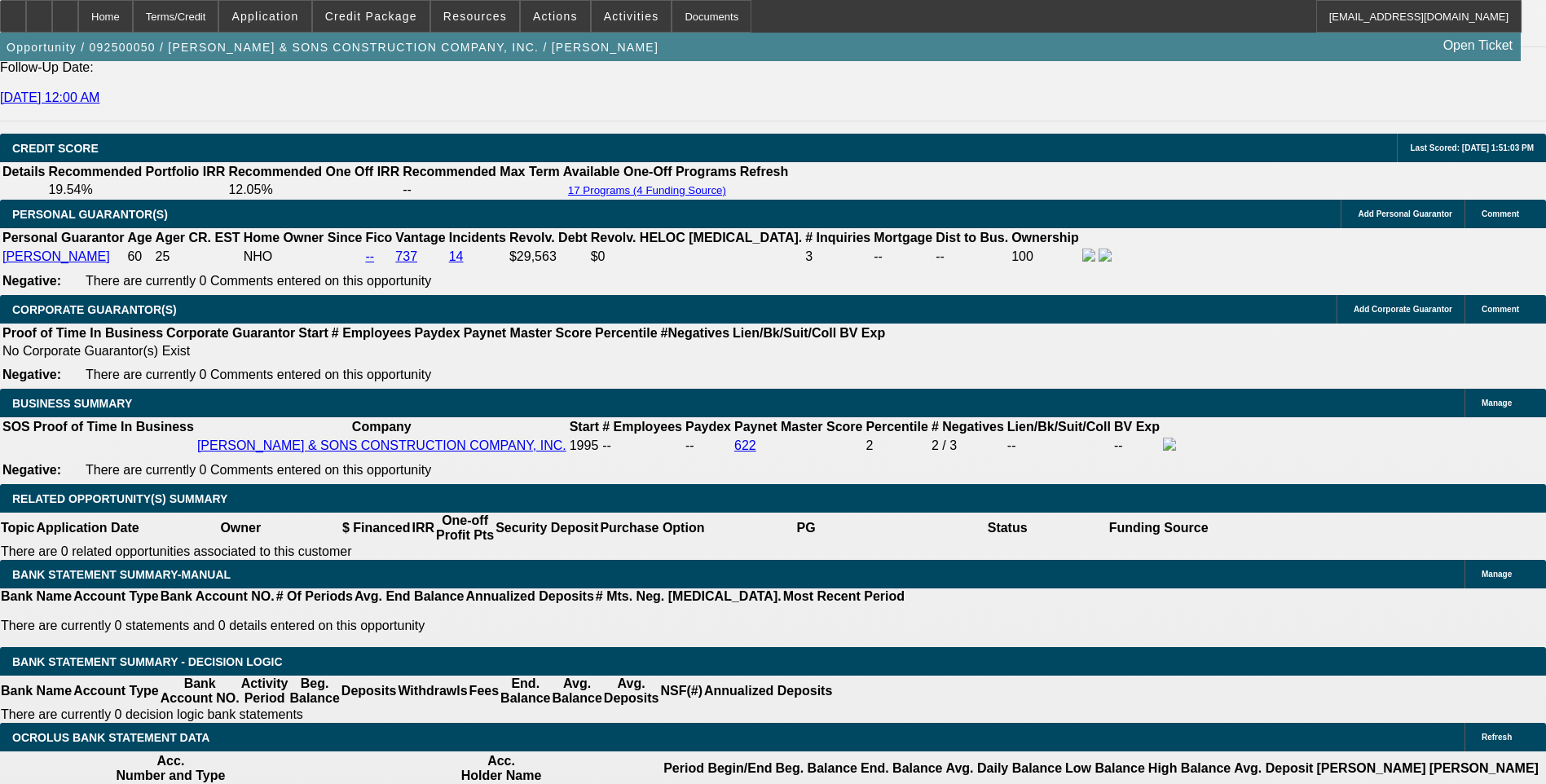
scroll to position [2228, 0]
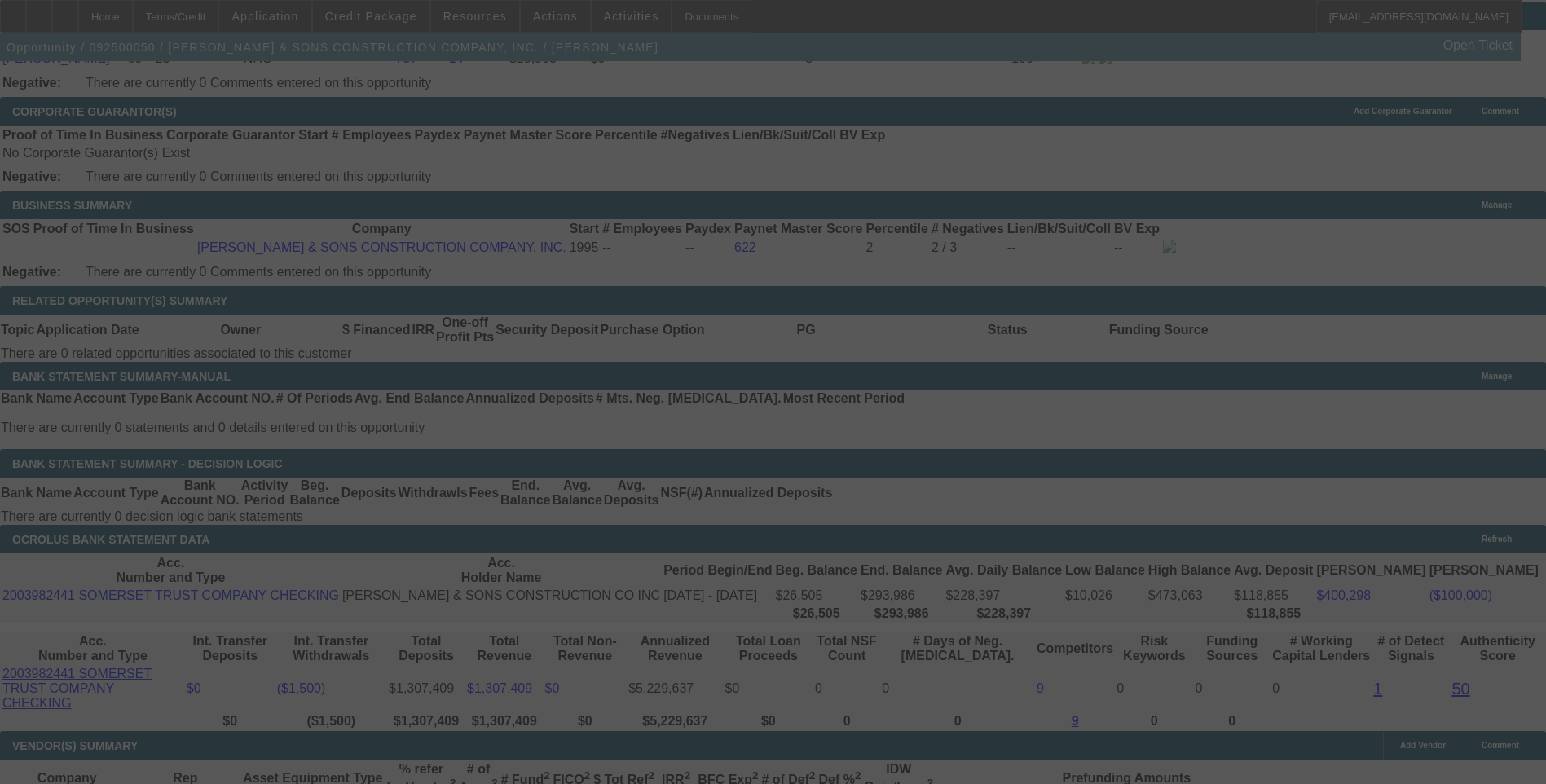
scroll to position [2472, 0]
select select "0"
select select "6"
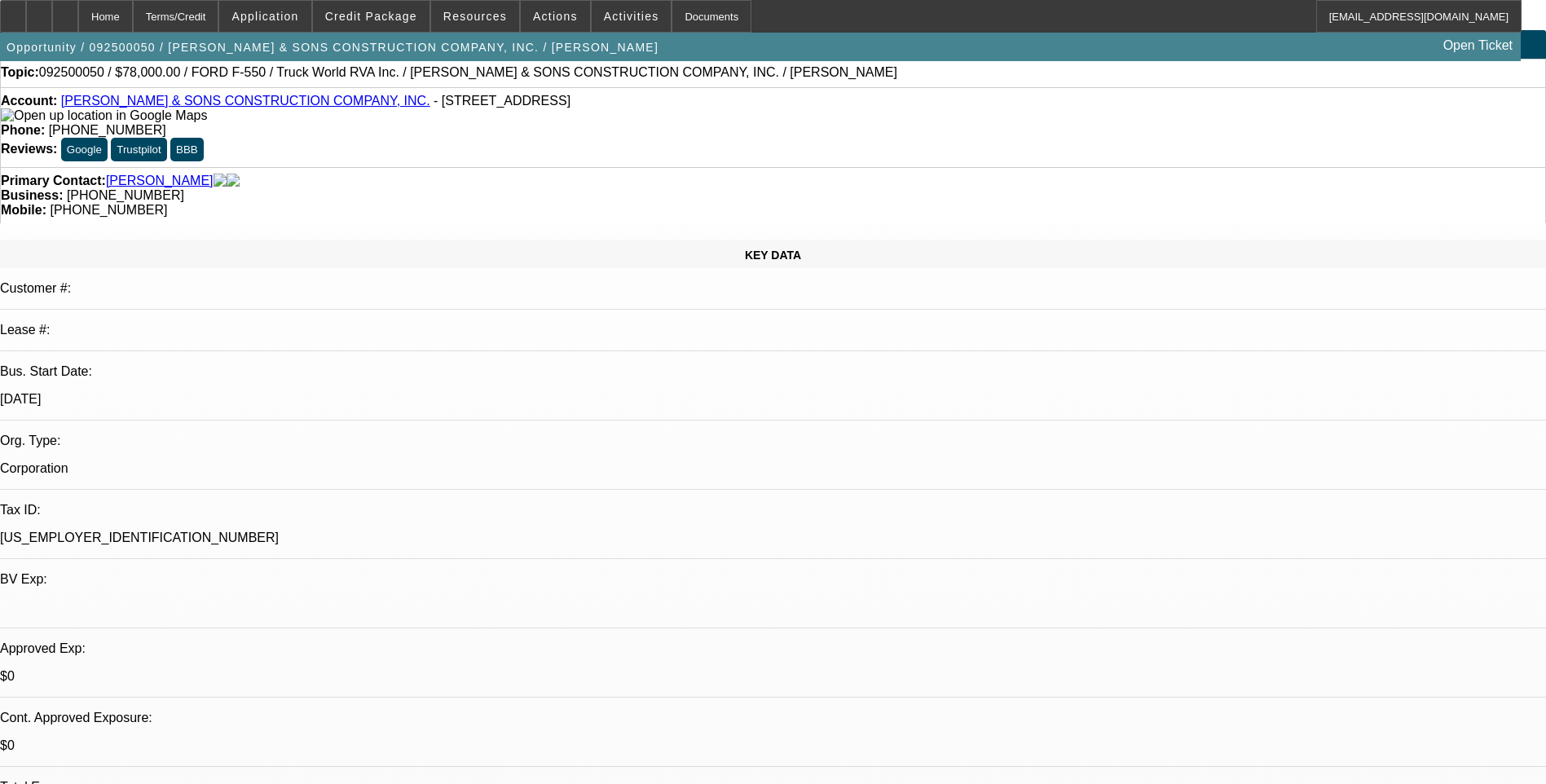
scroll to position [0, 0]
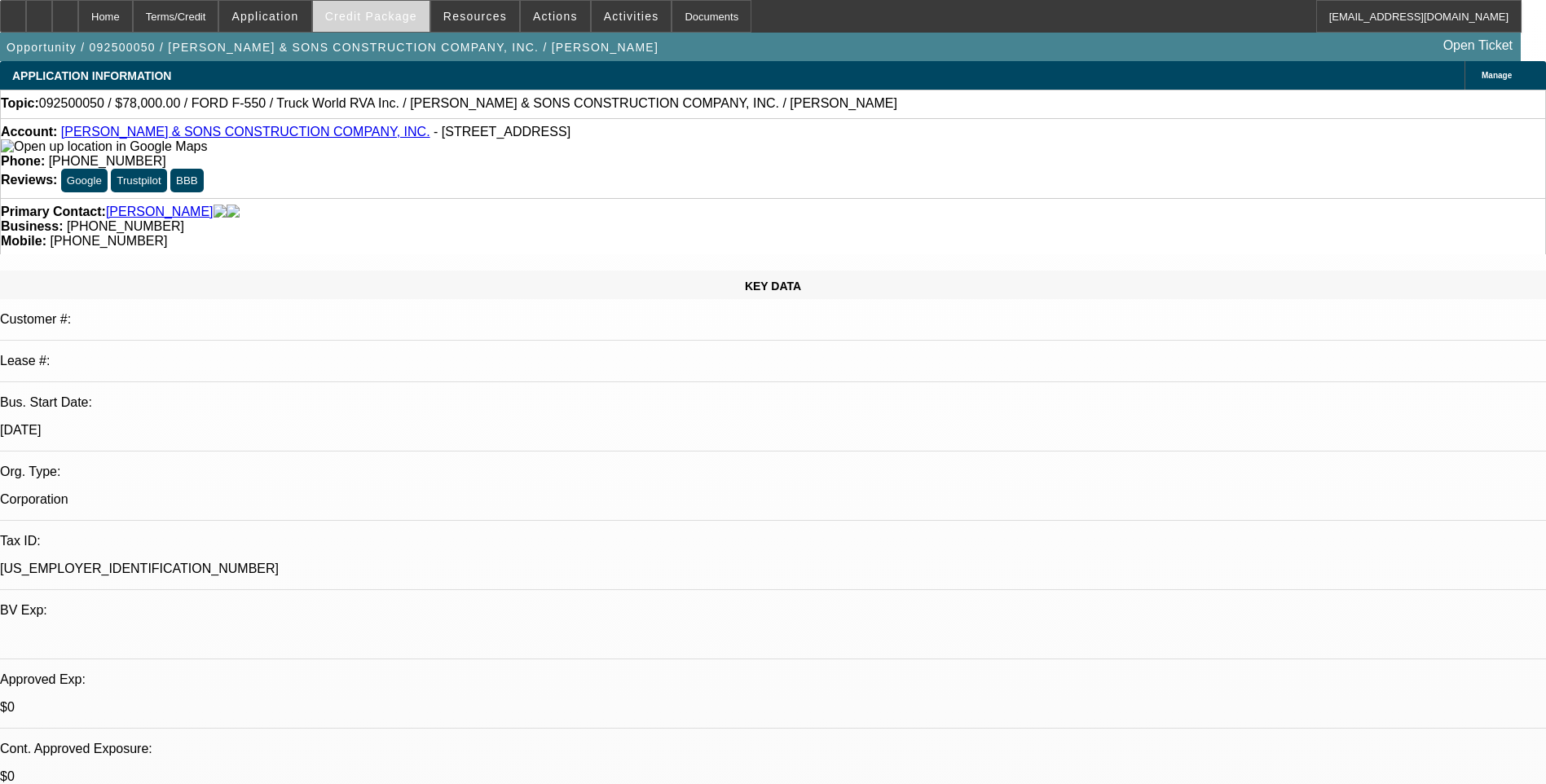
click at [397, 25] on span at bounding box center [371, 16] width 117 height 39
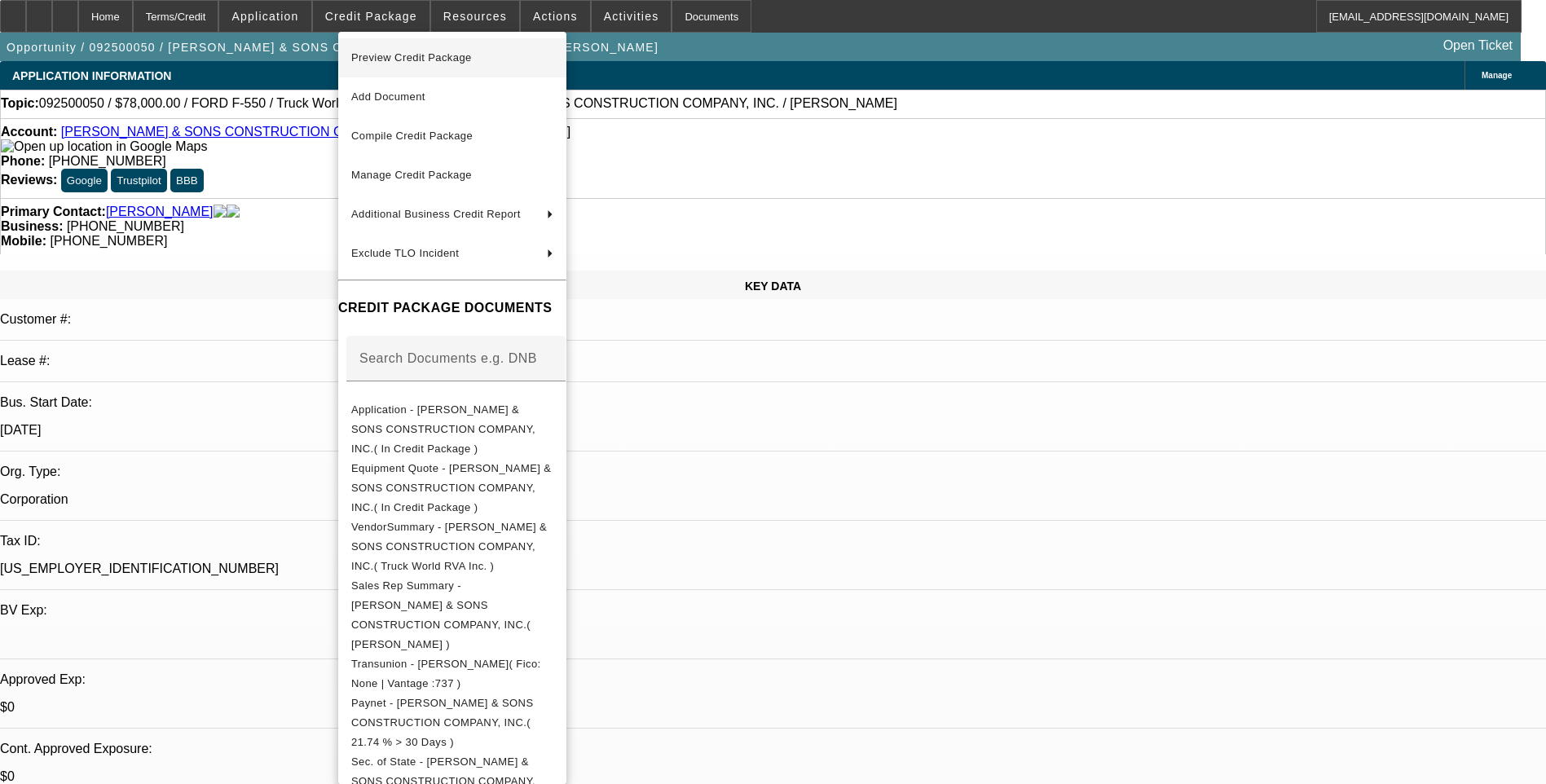
click at [439, 60] on span "Preview Credit Package" at bounding box center [411, 57] width 120 height 13
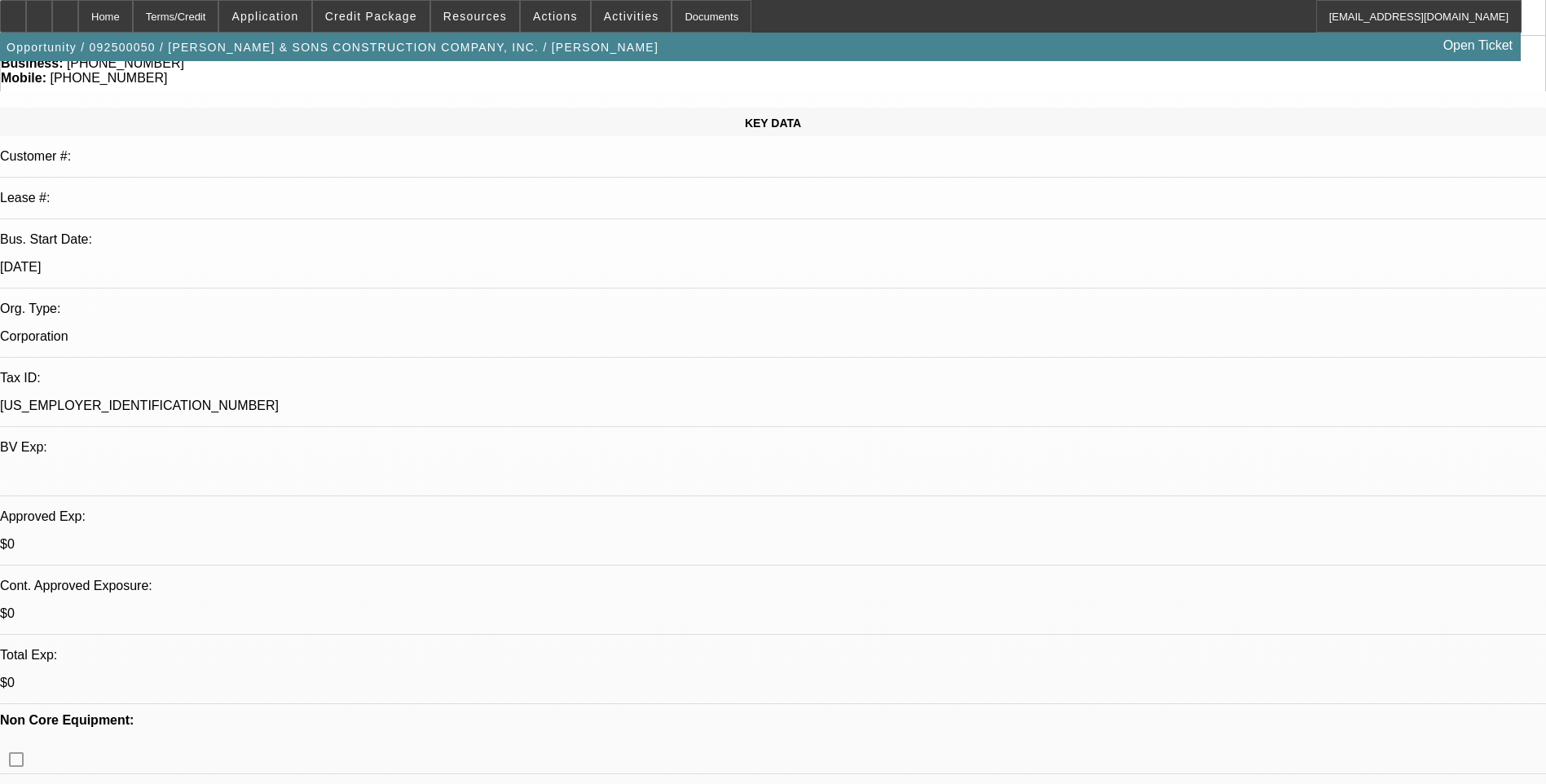
scroll to position [244, 0]
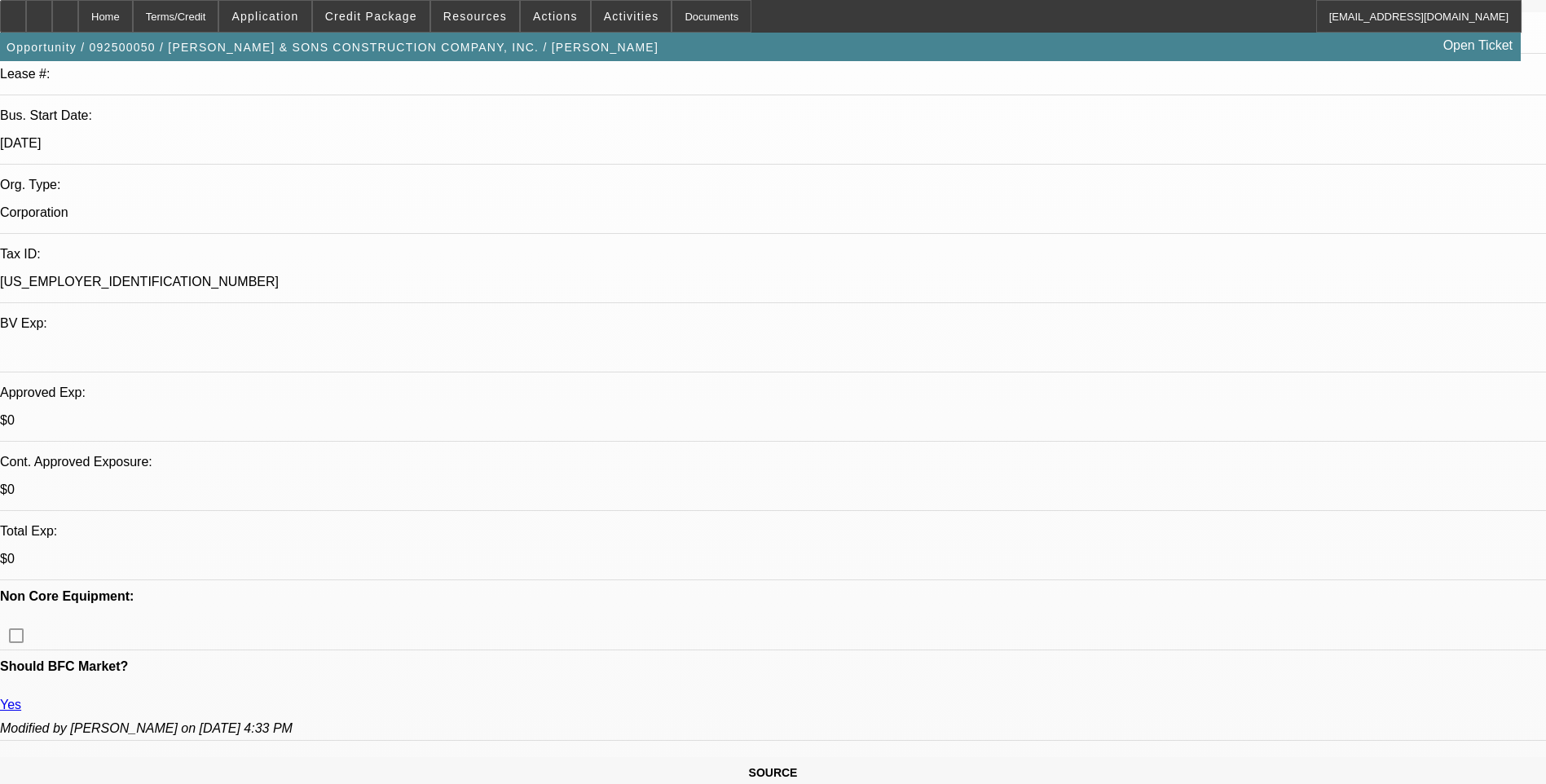
scroll to position [407, 0]
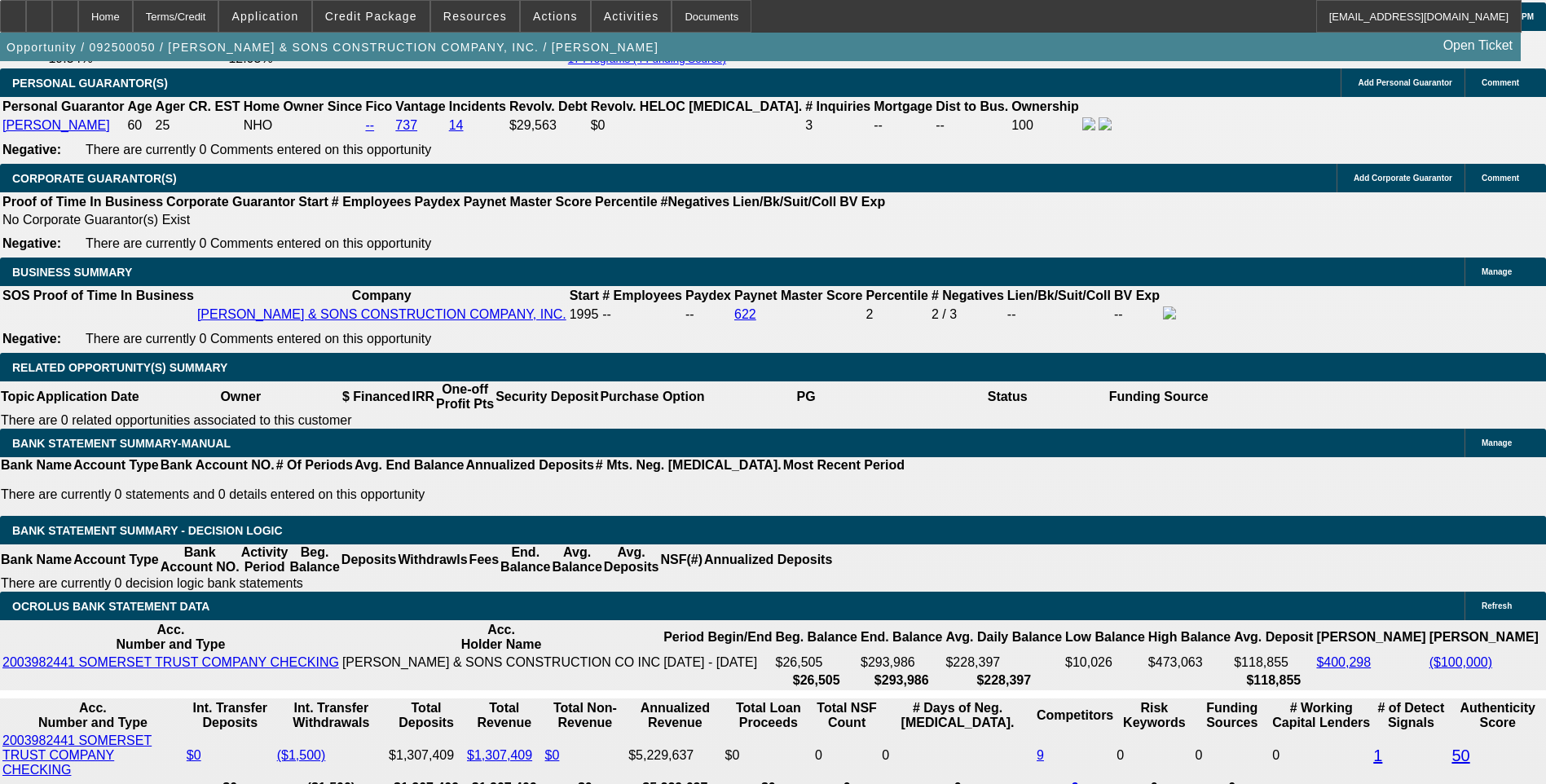
scroll to position [2443, 0]
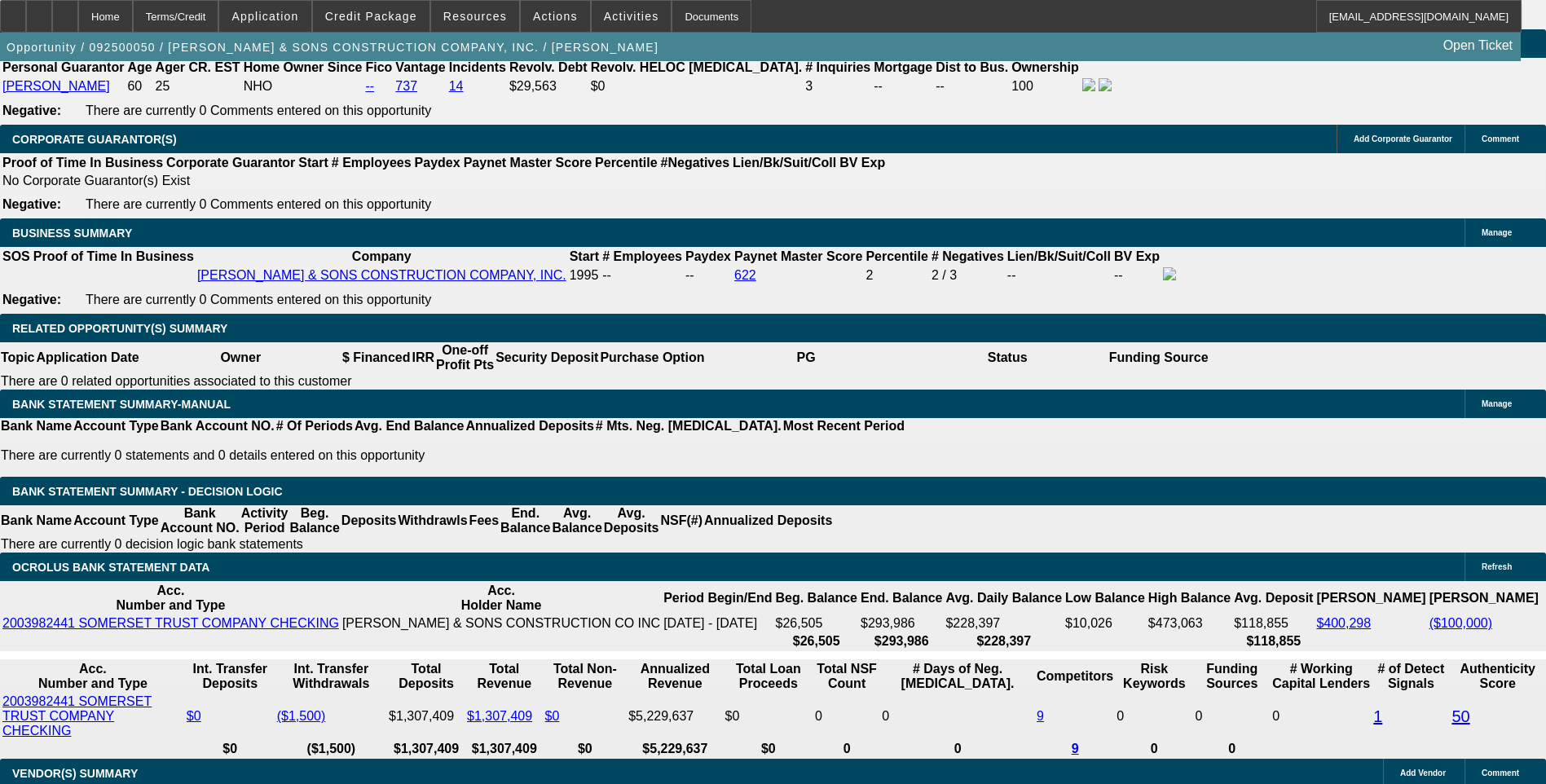
type input "21"
type input "UNKNOWN"
type input "2115"
type input "13.6"
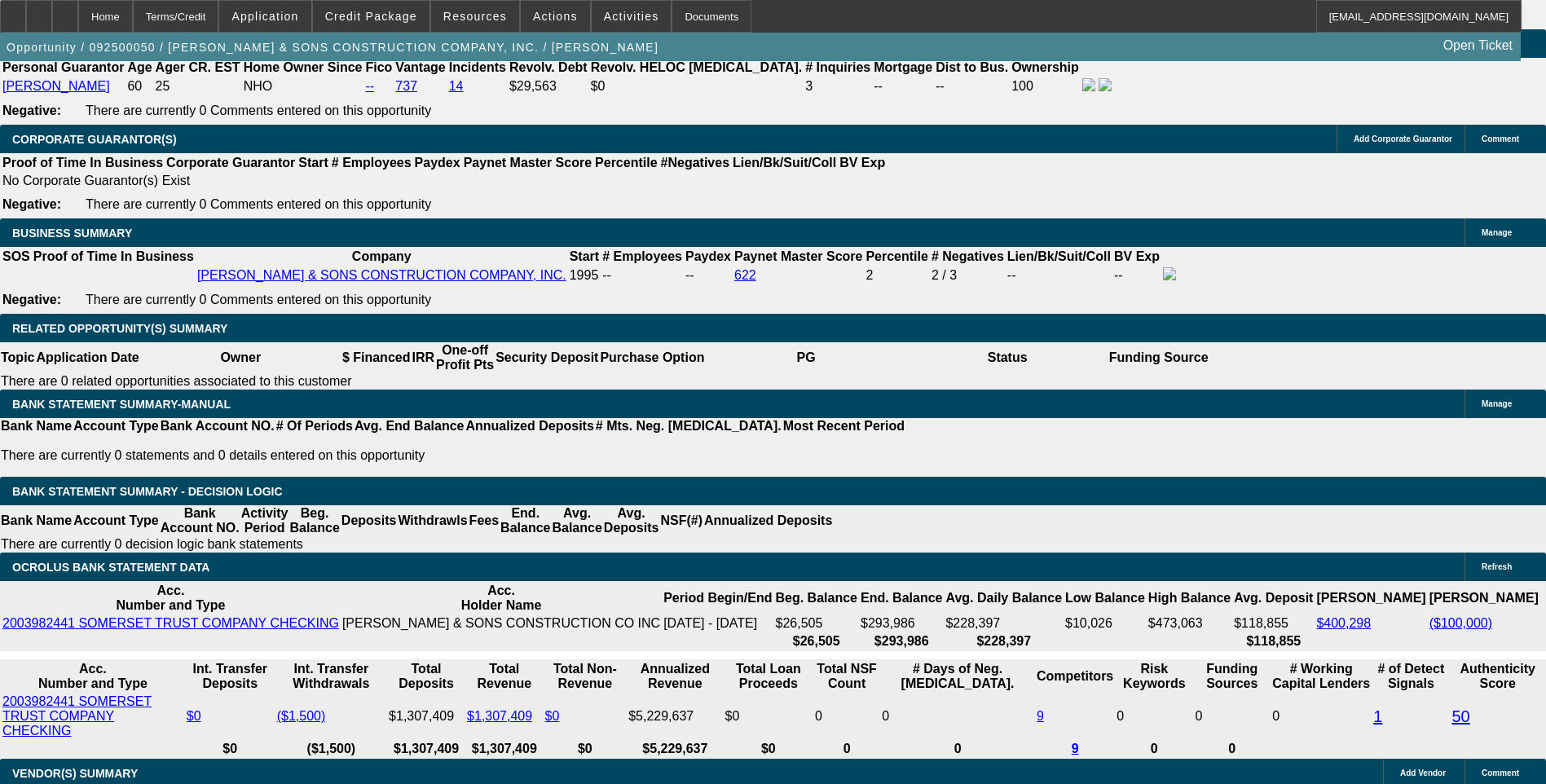
type input "$2,115.00"
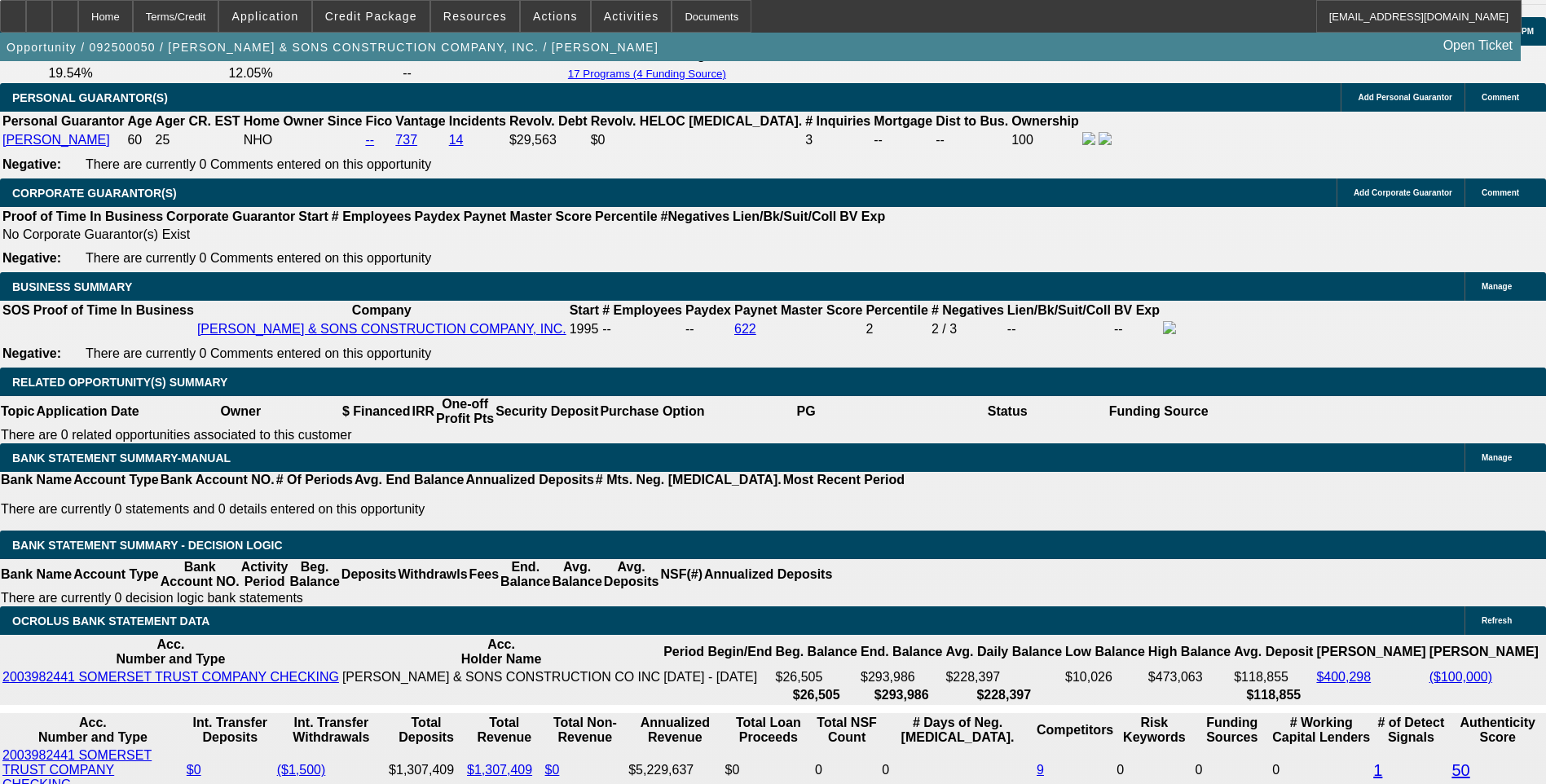
scroll to position [2363, 0]
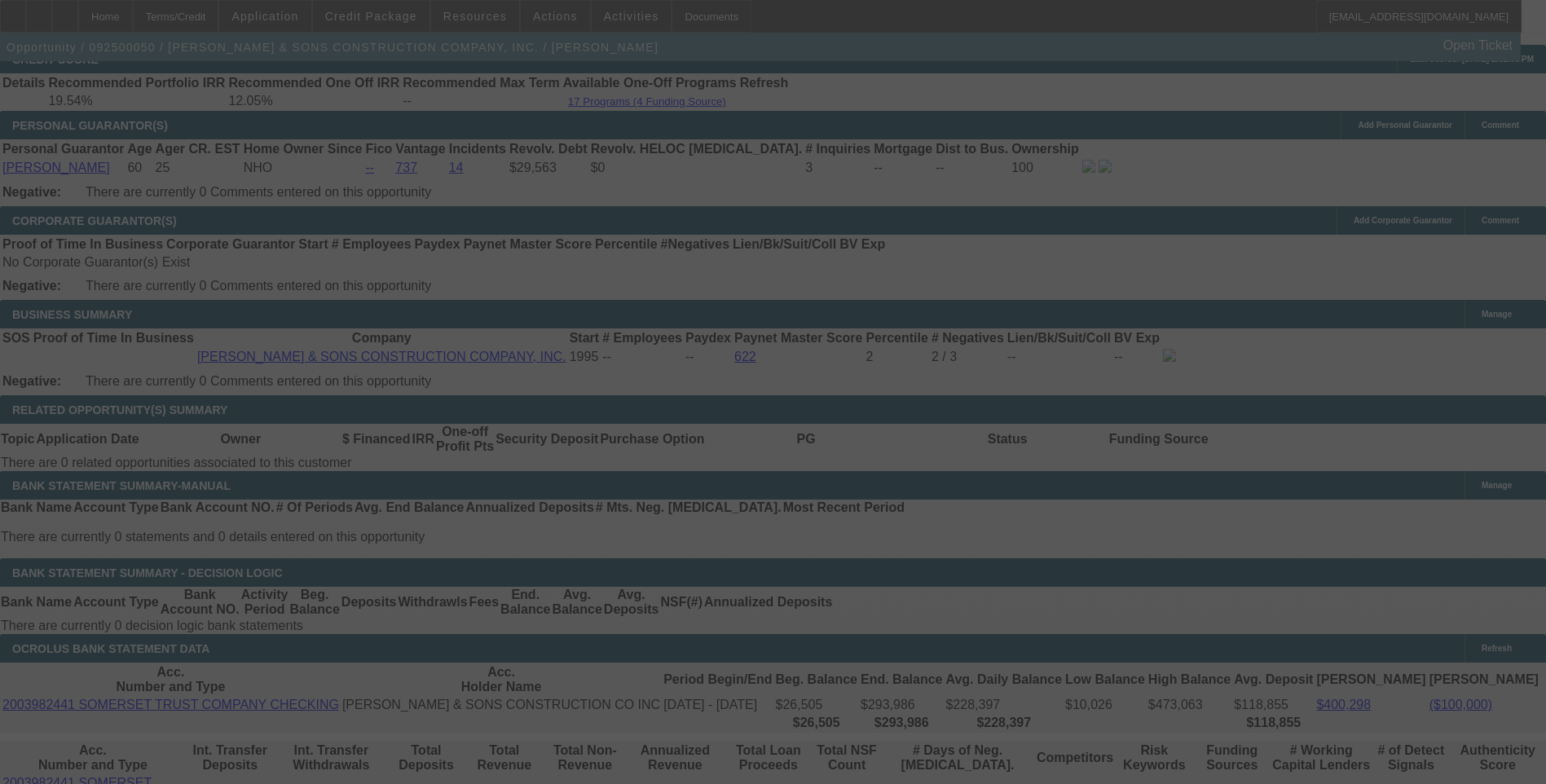
select select "0"
select select "6"
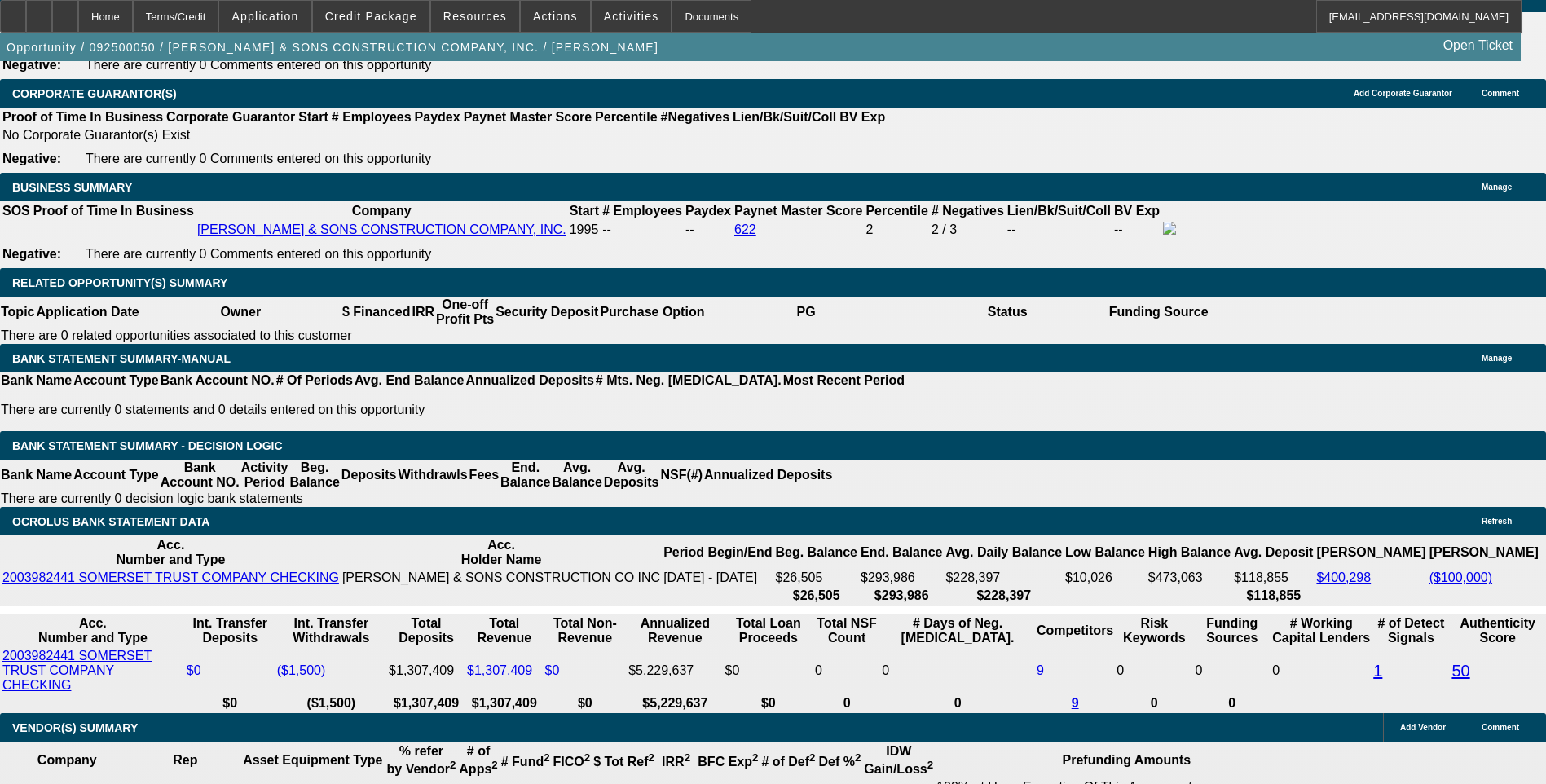
scroll to position [2525, 0]
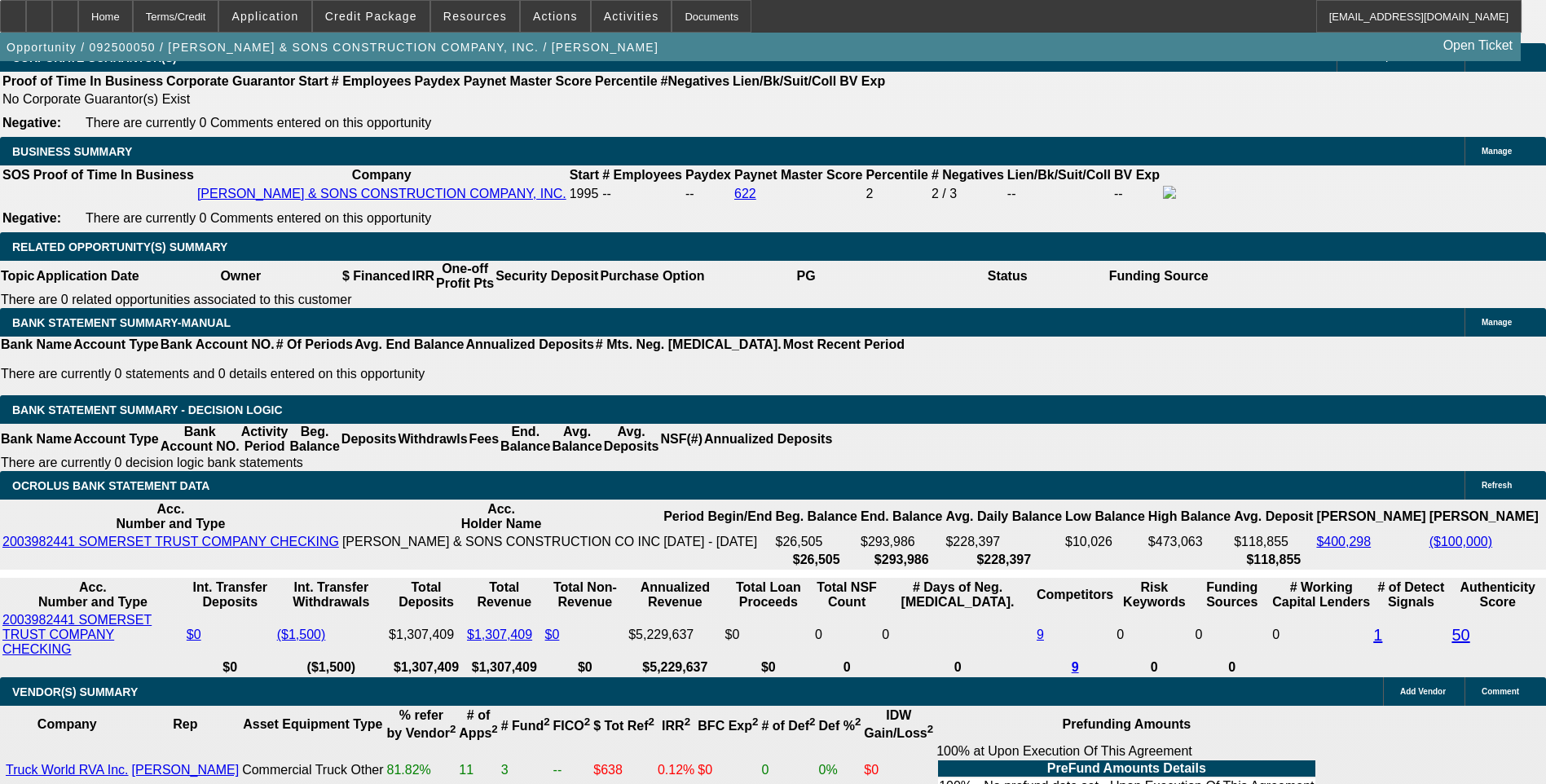
type input "1.5"
type input "UNKNOWN"
type input "$2,217.14"
type input "13.5"
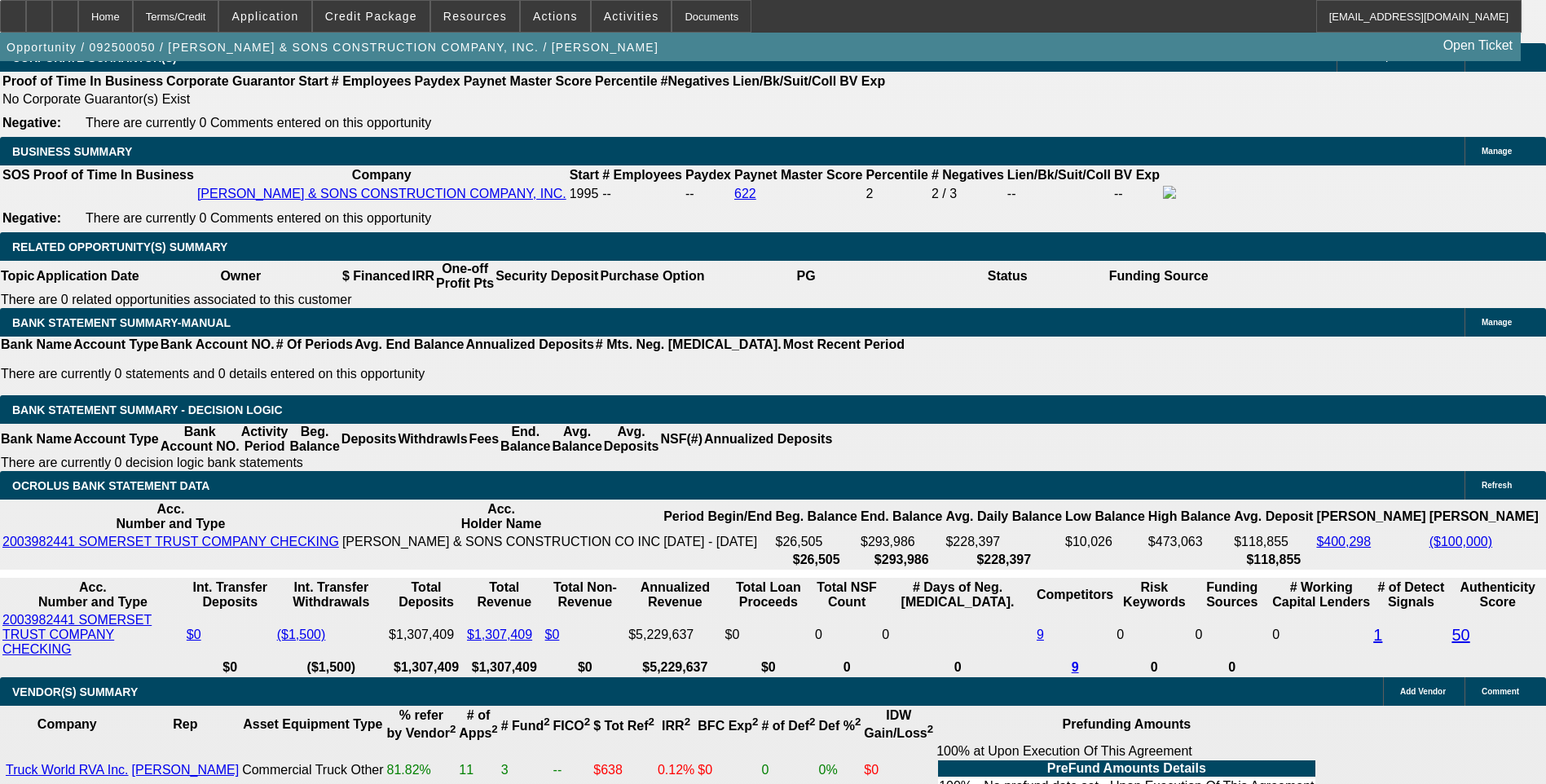
type input "$2,646.95"
type input "13."
type input "$2,628.13"
type input "13.6"
type input "$2,650.73"
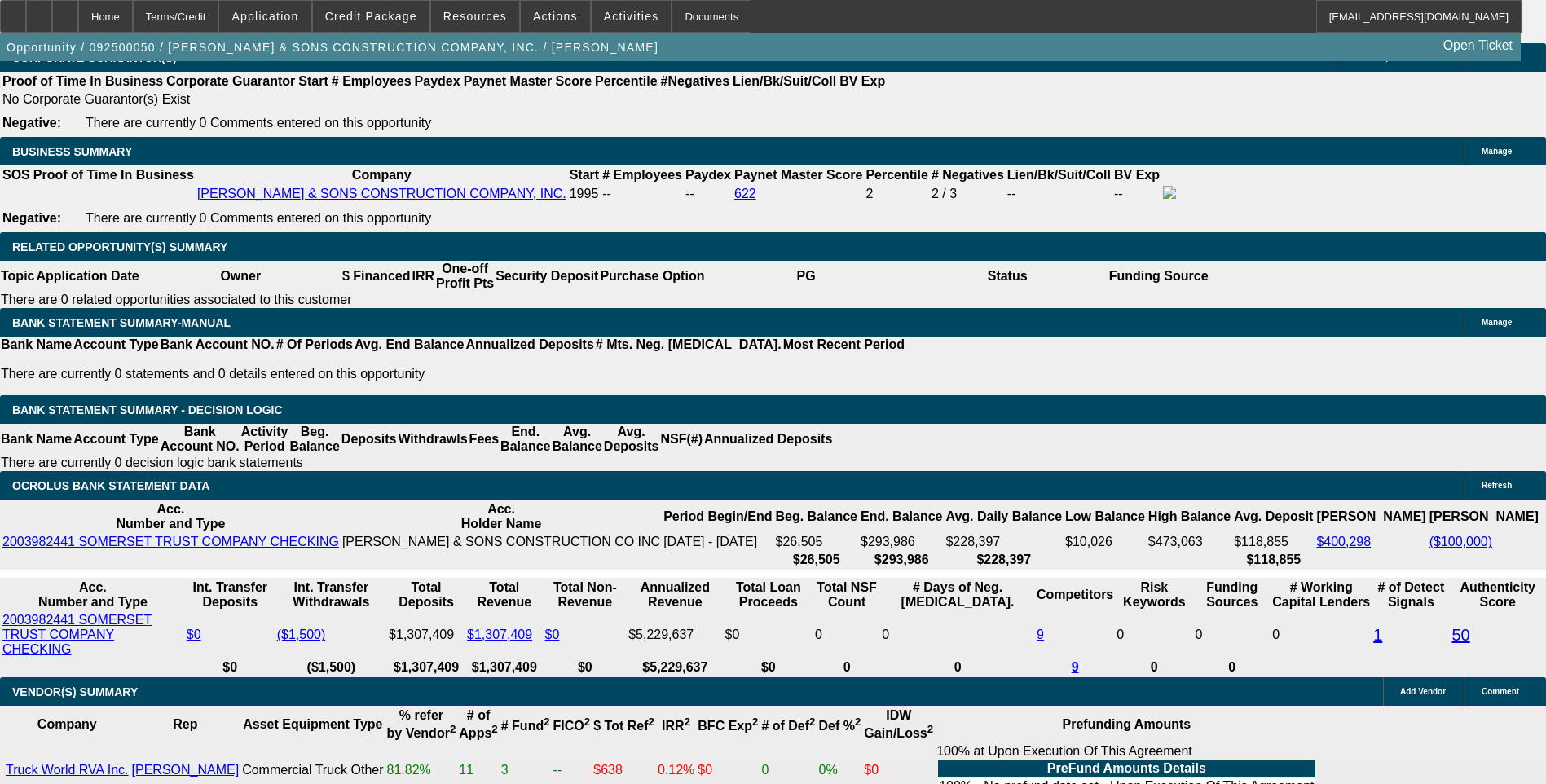
type input "13.6"
type input "$2,650.00"
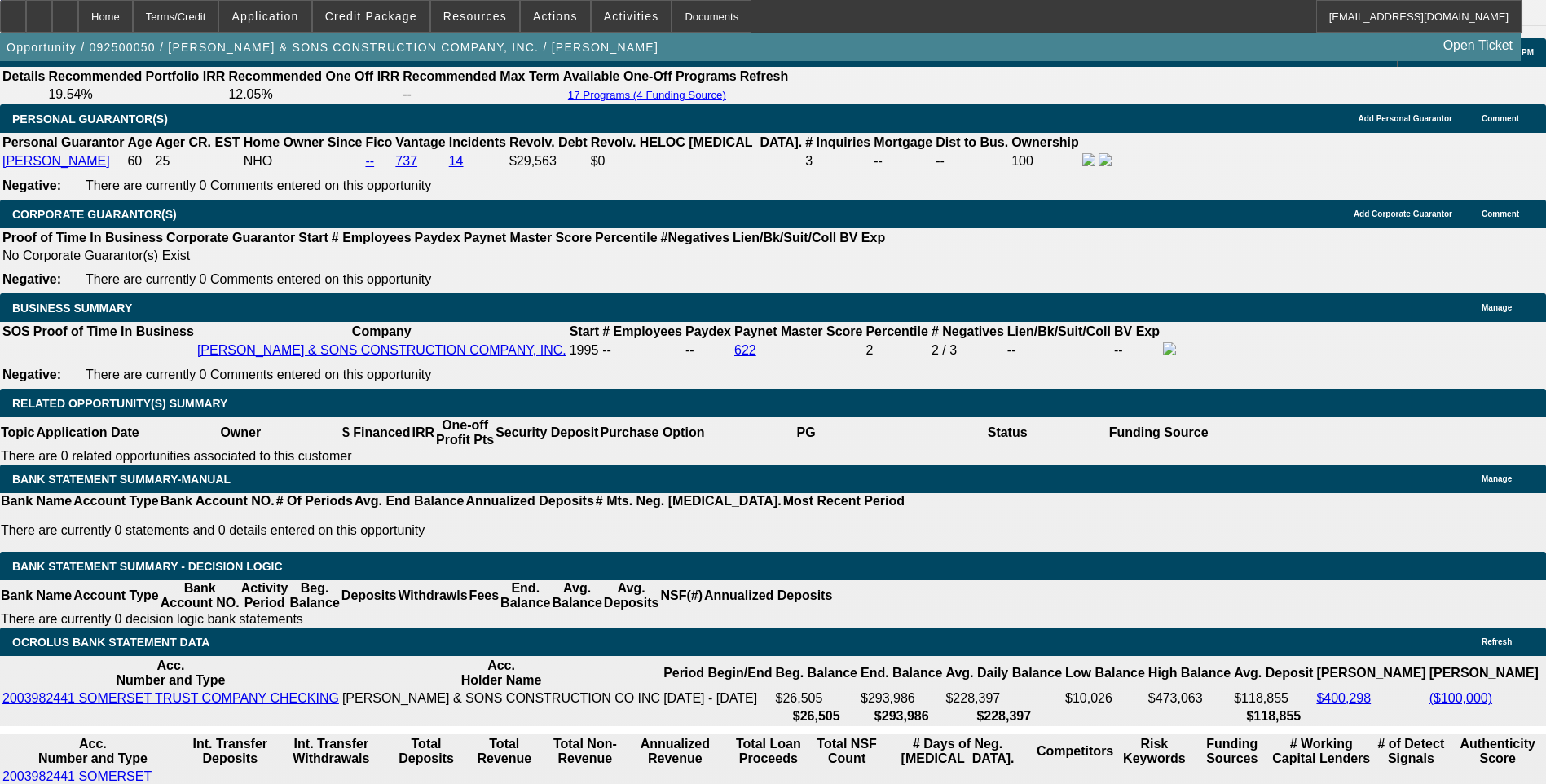
scroll to position [2363, 0]
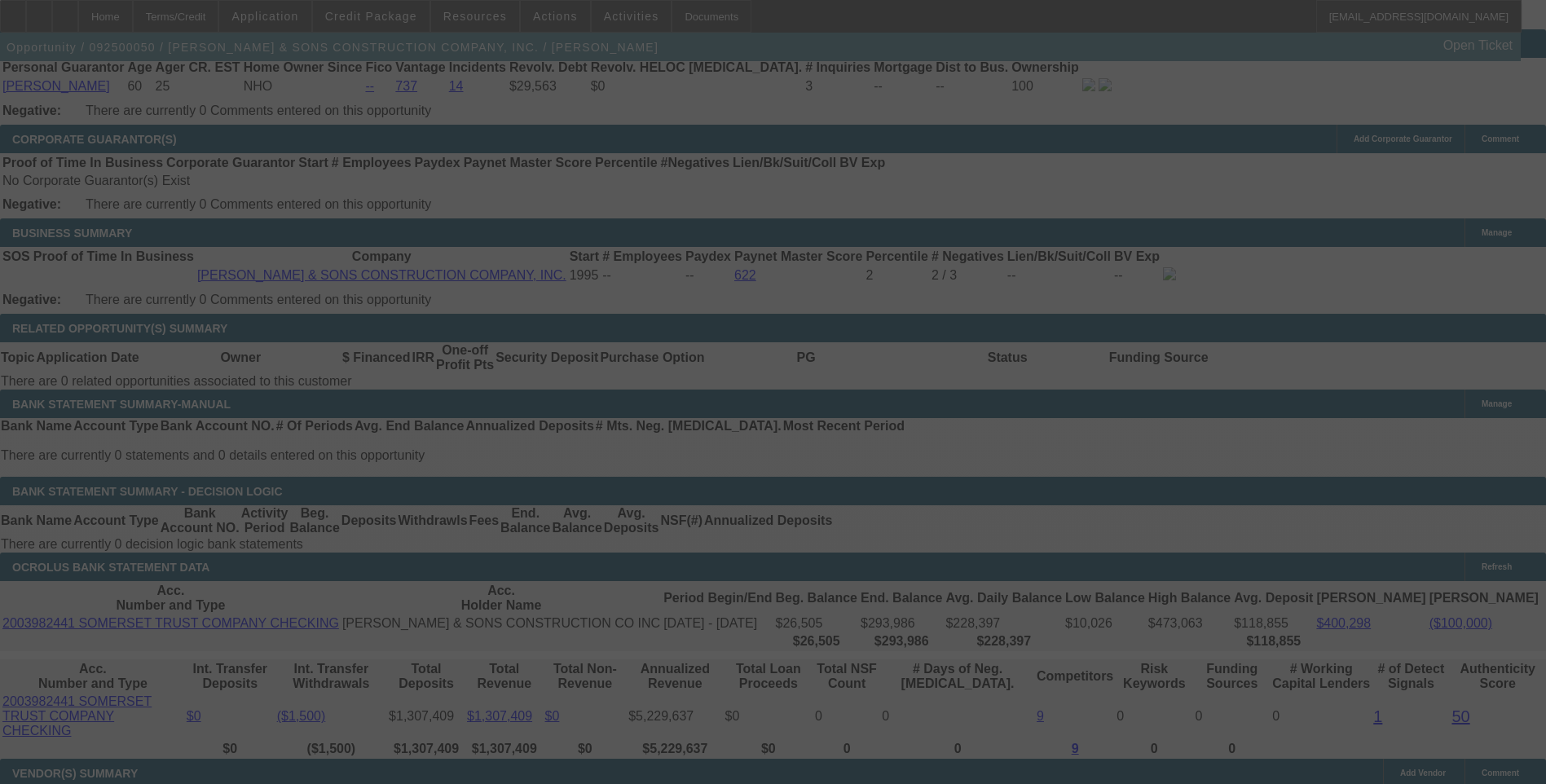
scroll to position [2525, 0]
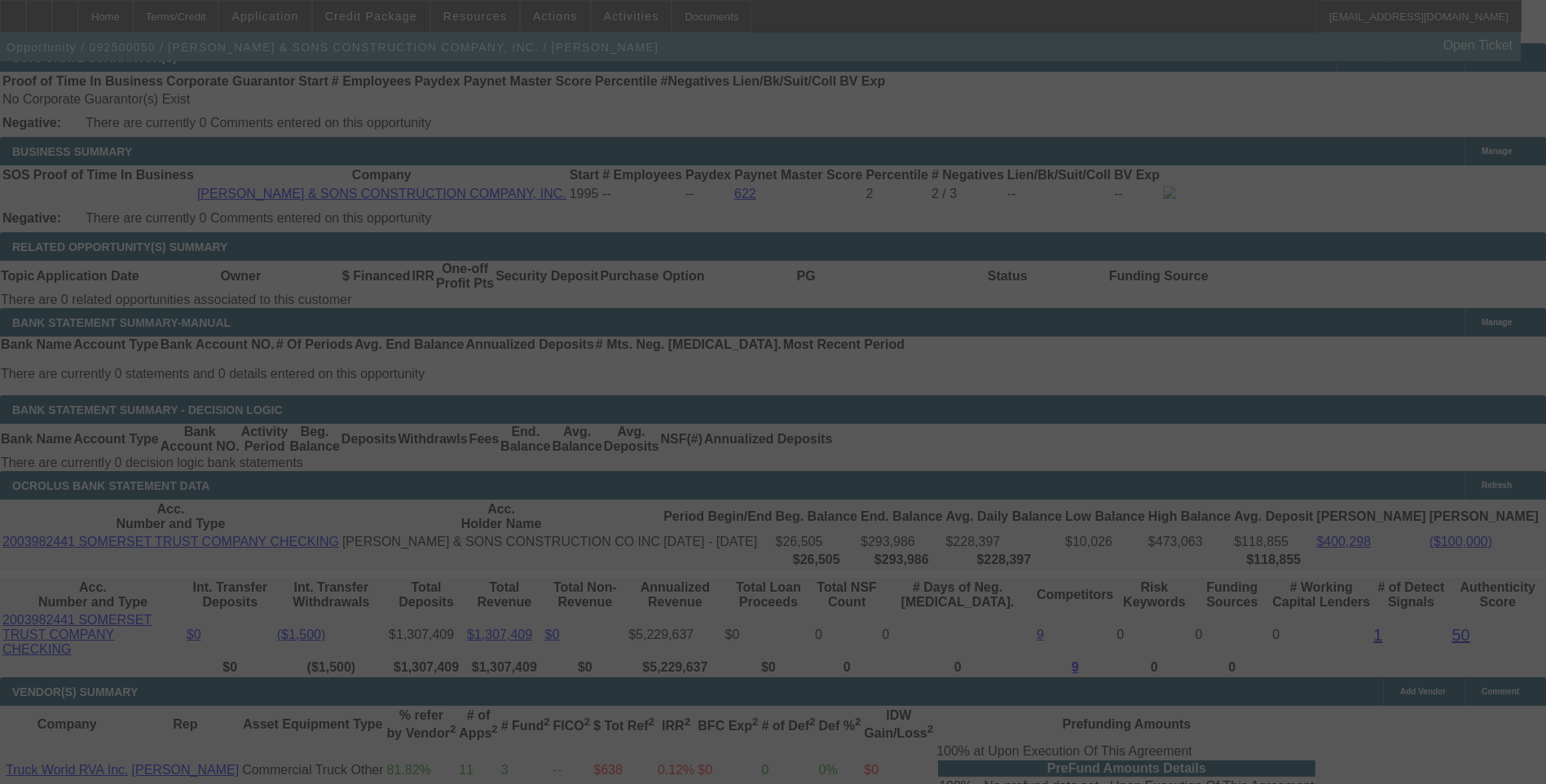
select select "0"
select select "6"
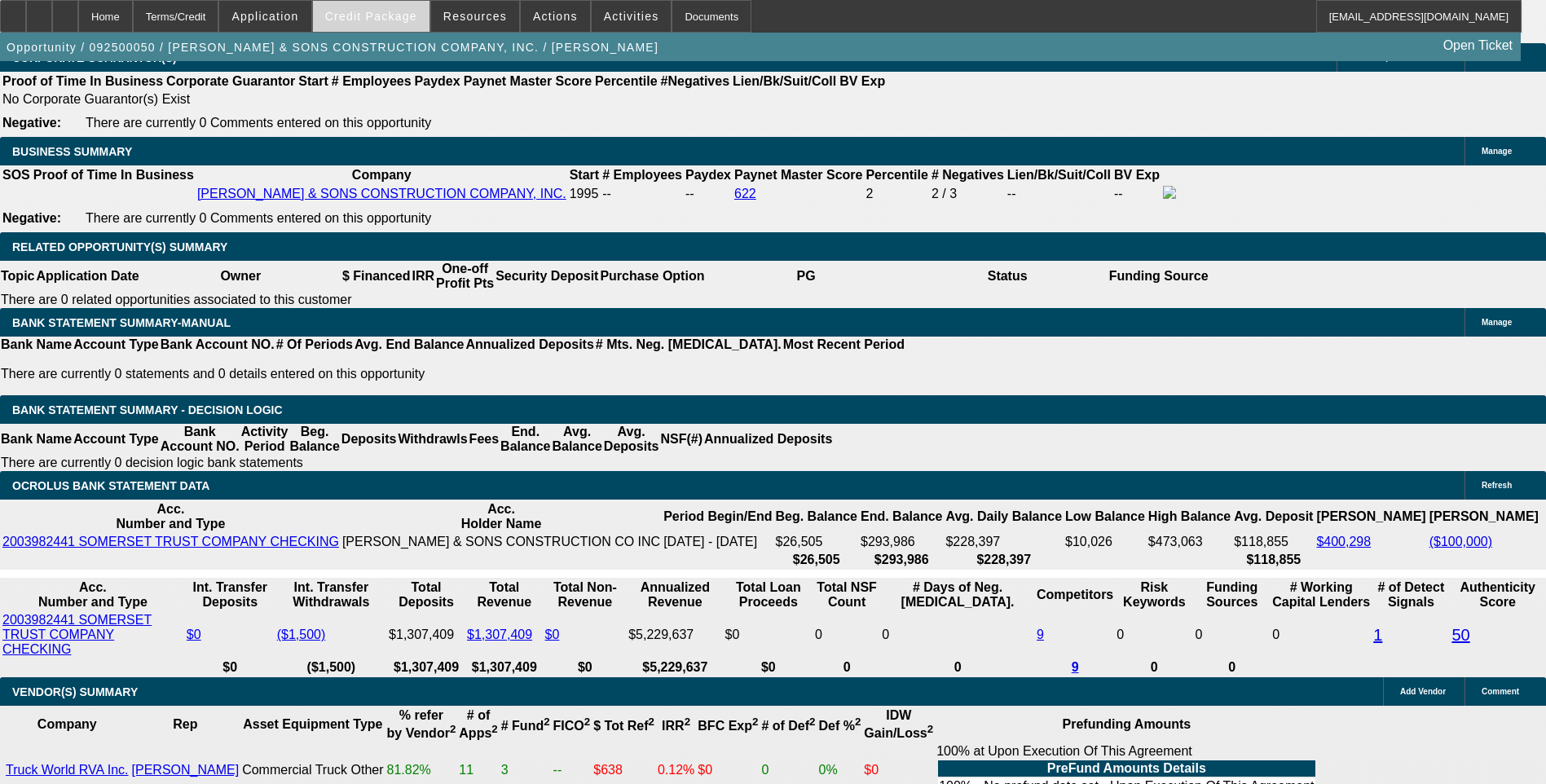
click at [380, 11] on span "Credit Package" at bounding box center [371, 16] width 92 height 13
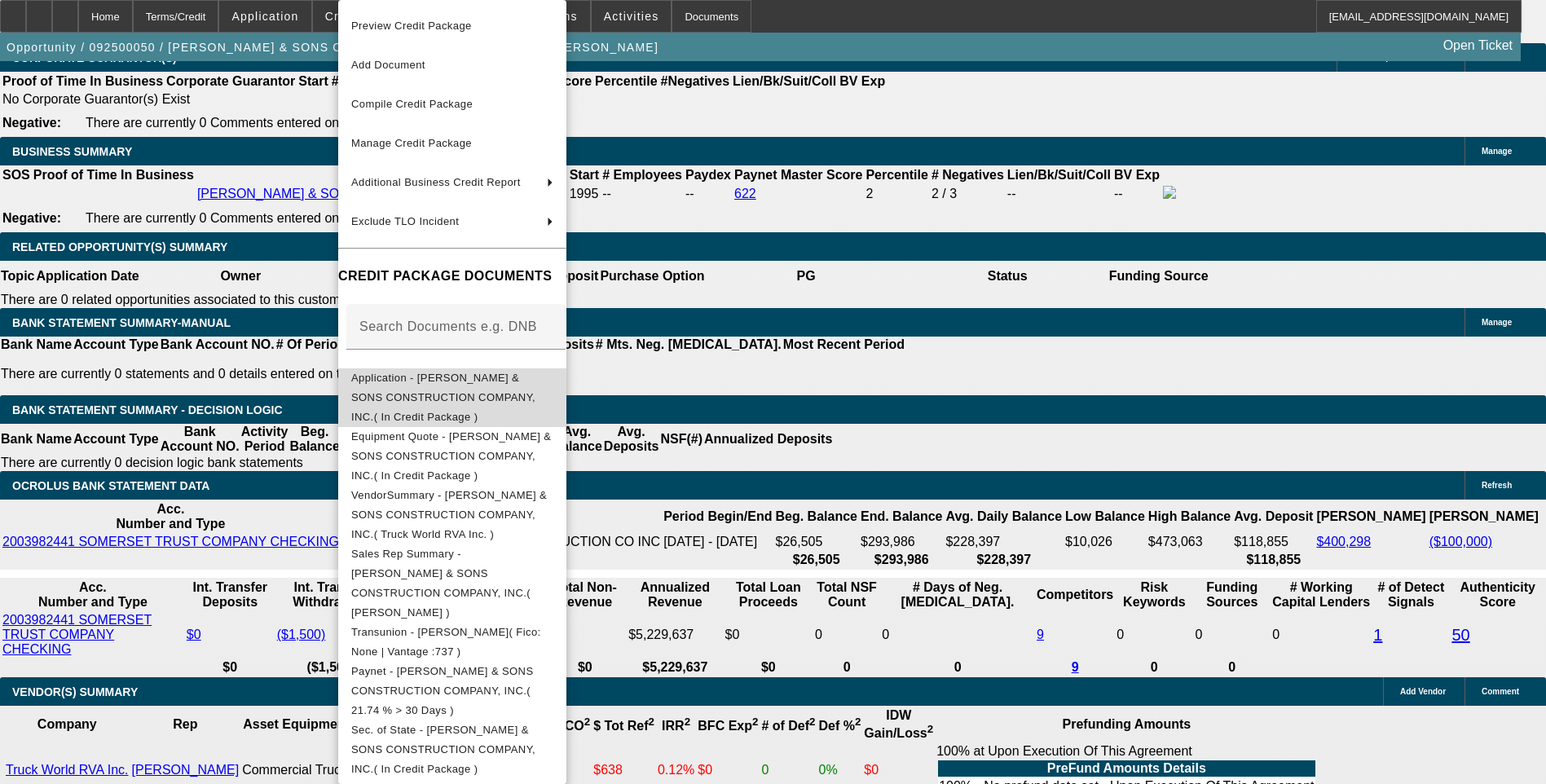
click at [517, 389] on span "Application - [PERSON_NAME] & SONS CONSTRUCTION COMPANY, INC.( In Credit Packag…" at bounding box center [451, 396] width 202 height 58
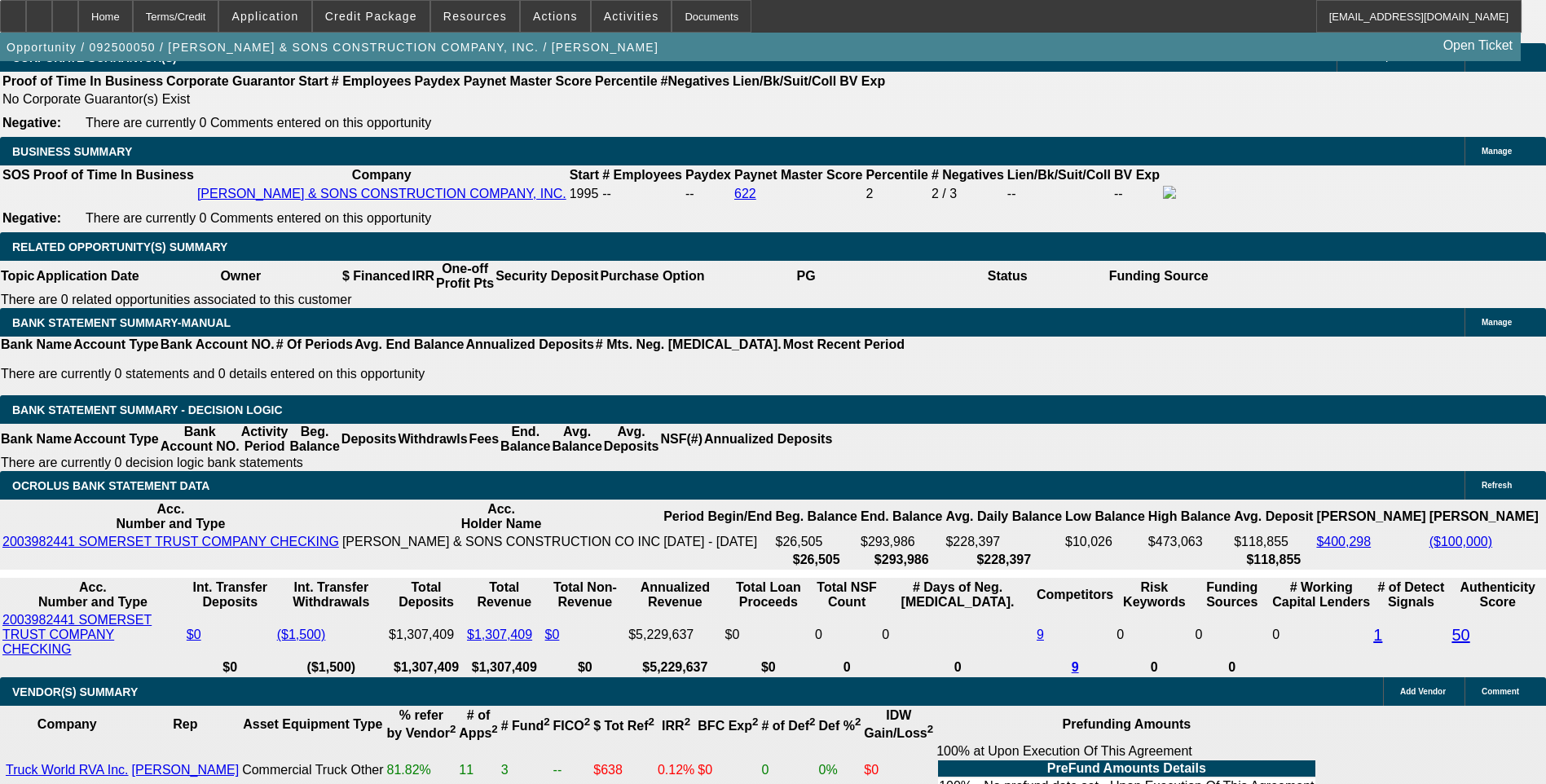
type input "13."
type input "UNKNOWN"
type input "$2,628.13"
type input "13.9"
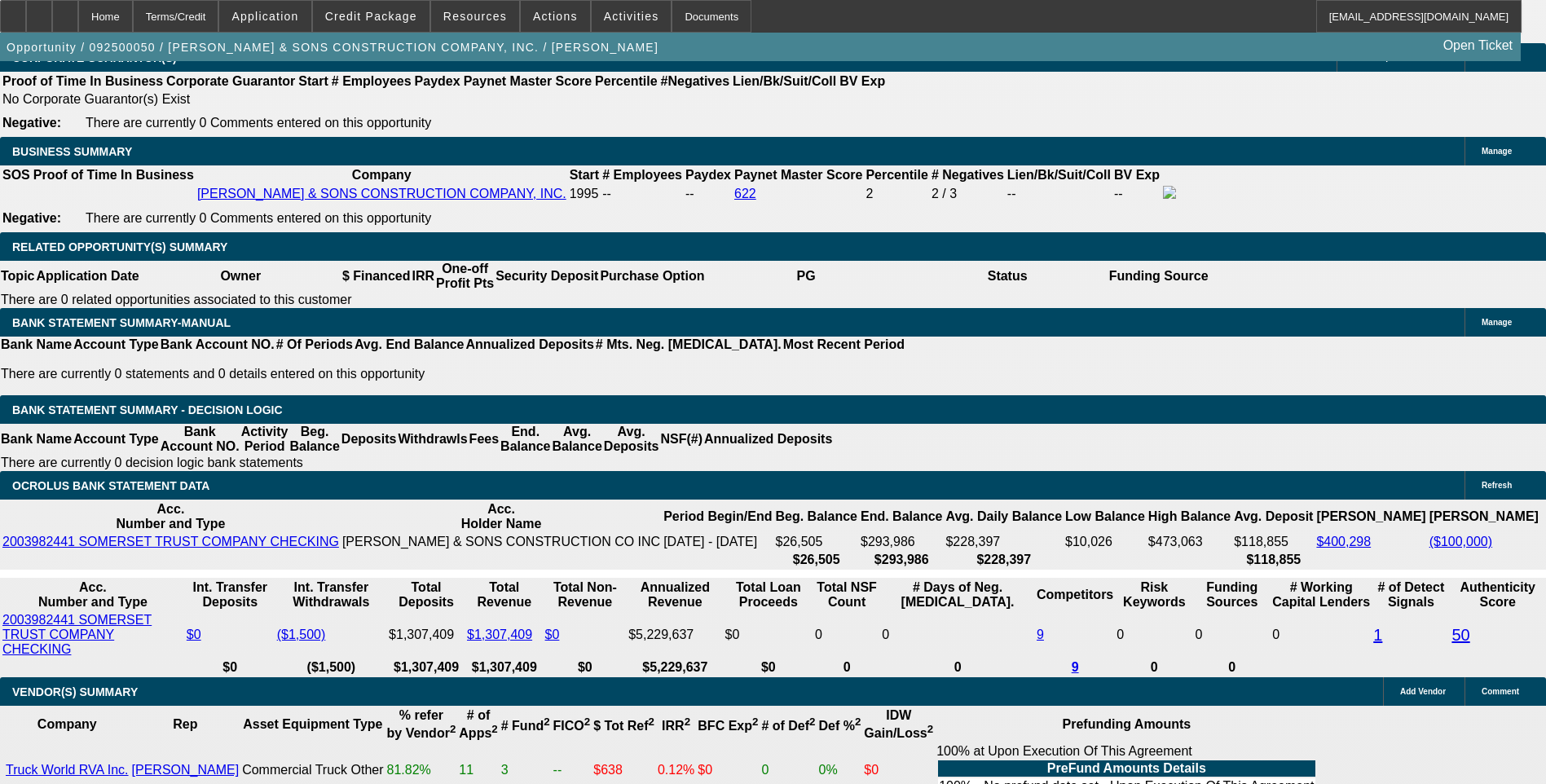
type input "$2,662.07"
type input "13.9"
type input "266"
type input "2660"
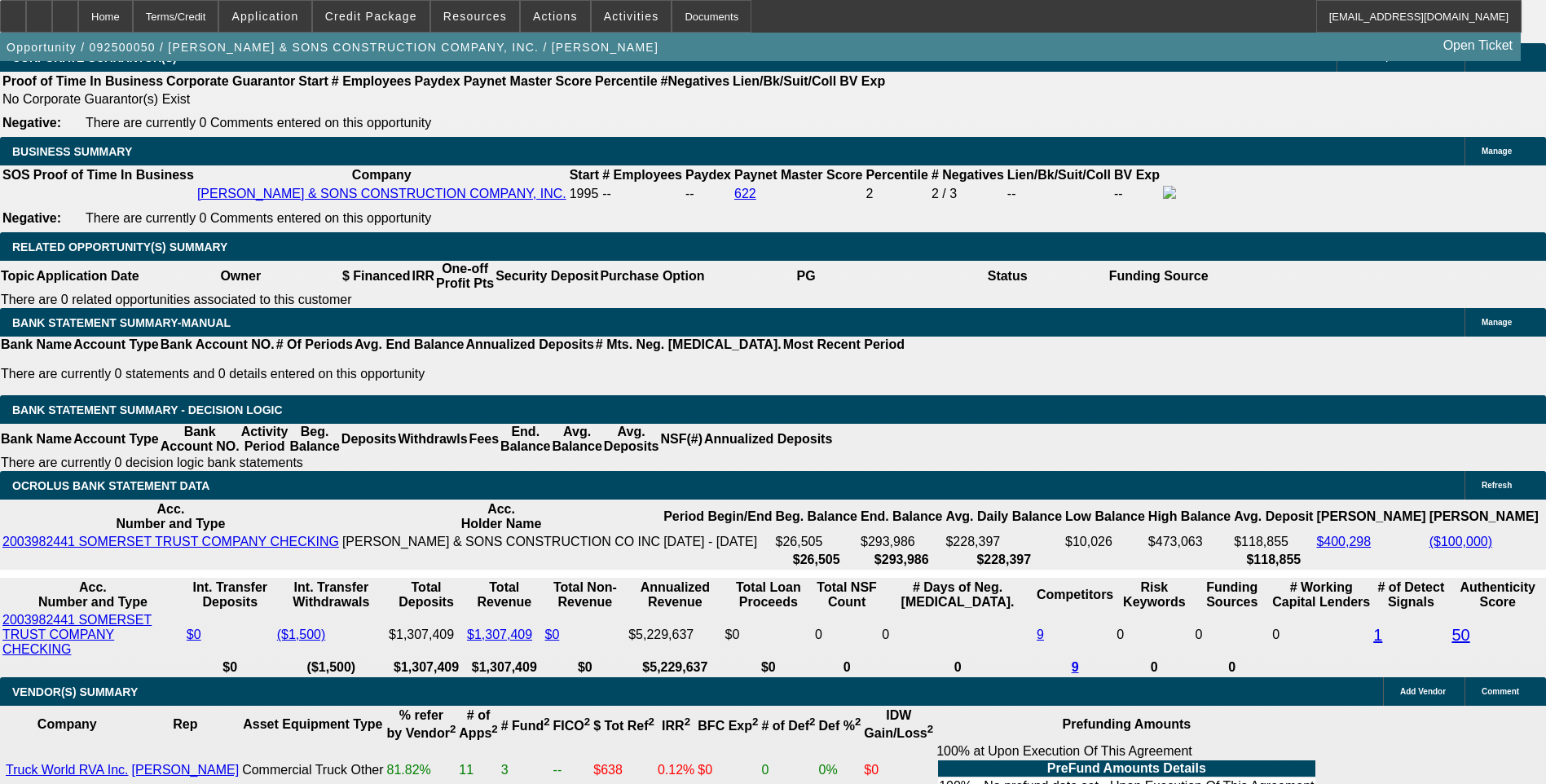
type input "13.8"
type input "$2,660.00"
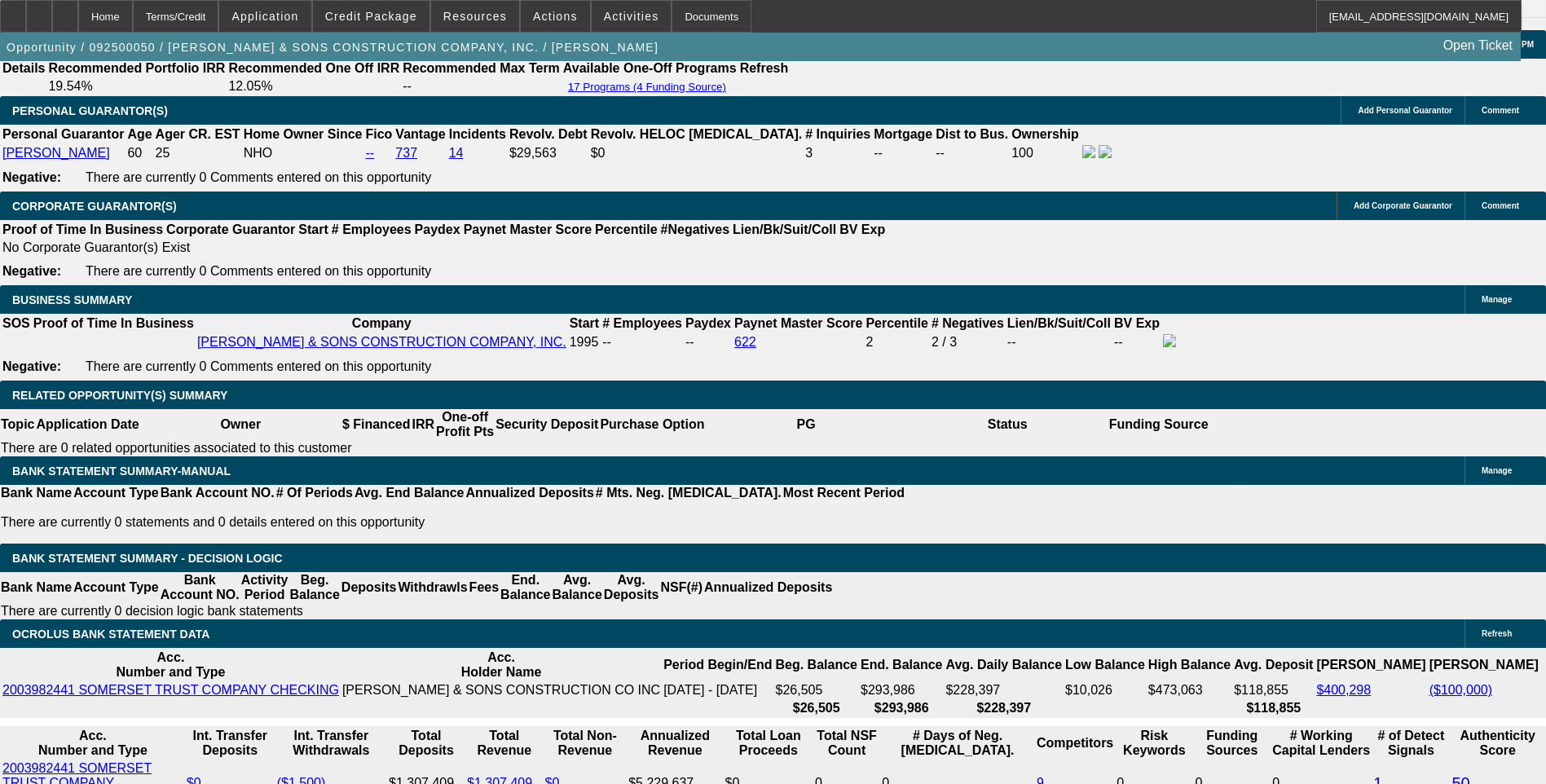
scroll to position [2363, 0]
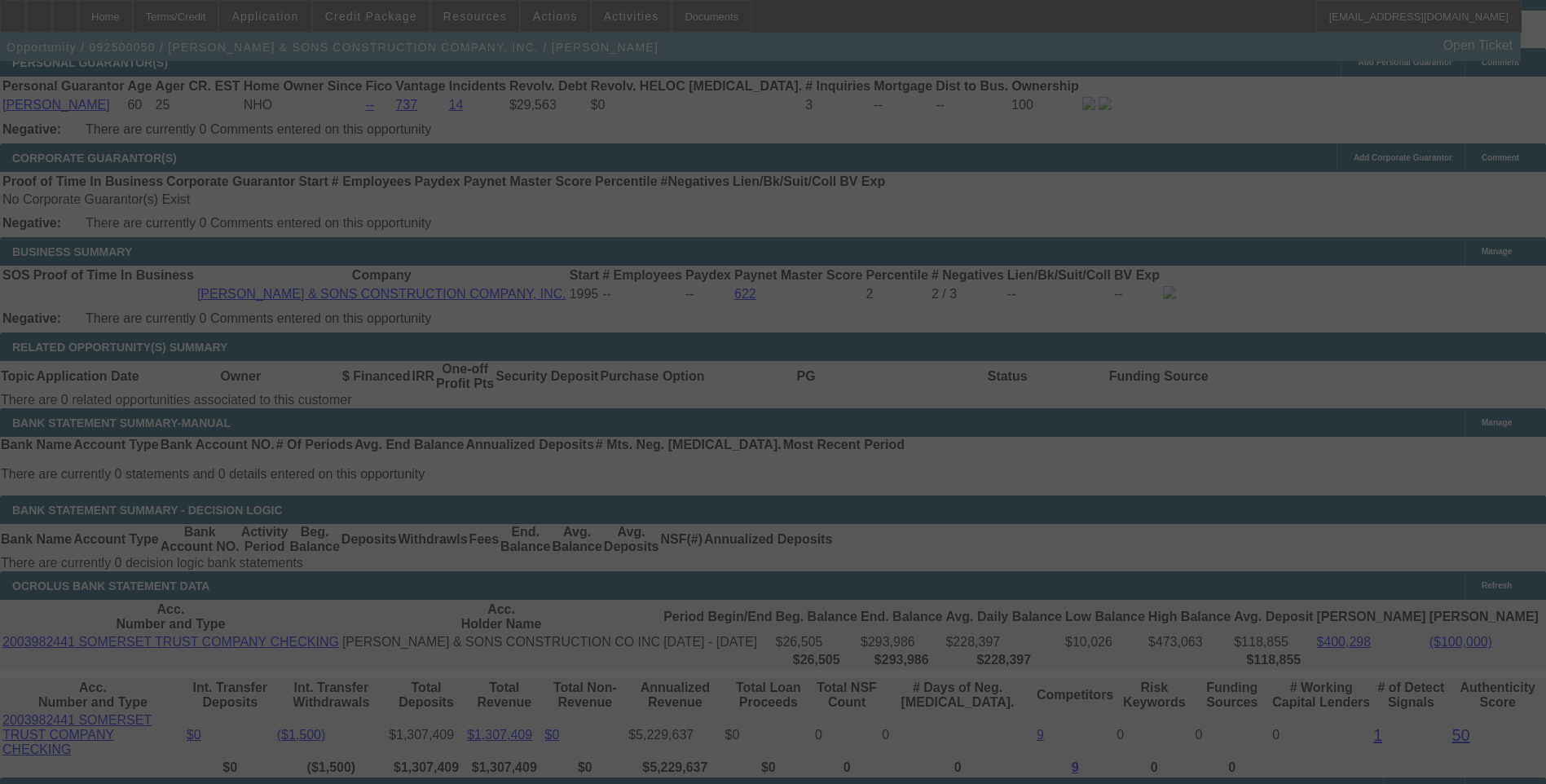
scroll to position [2443, 0]
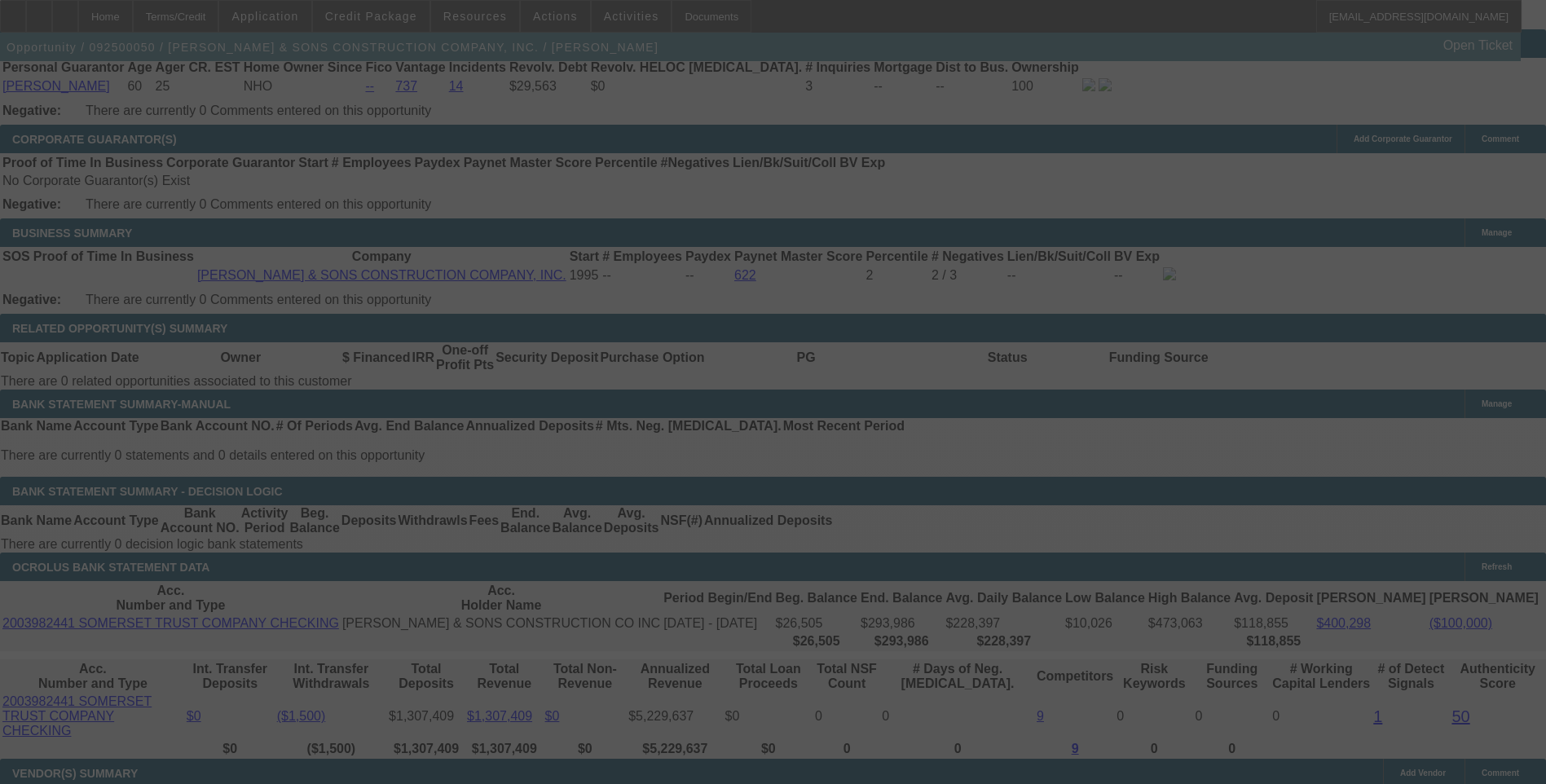
select select "0"
select select "6"
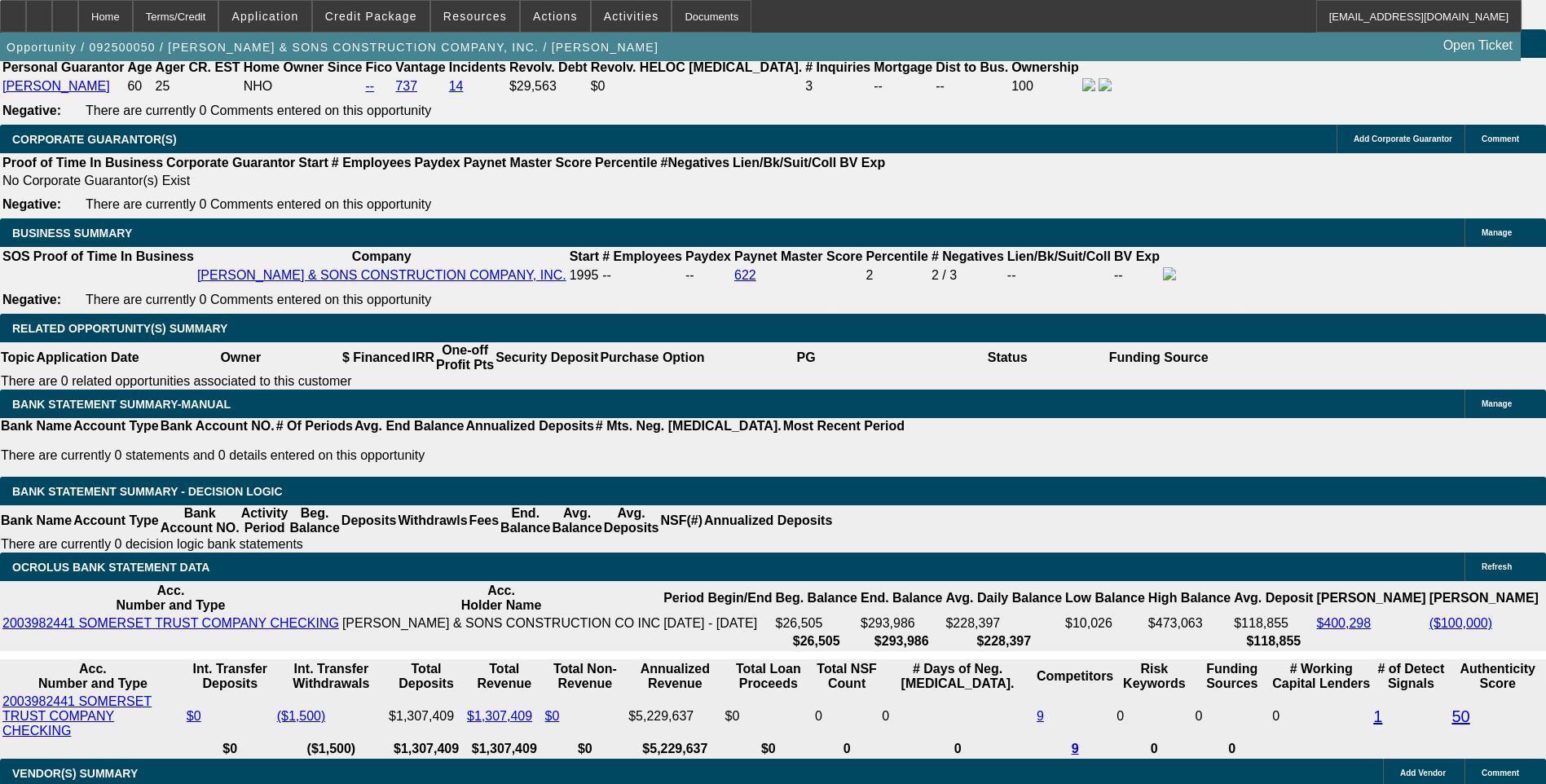
type input "13."
type input "UNKNOWN"
type input "$2,628.13"
type input "13.9"
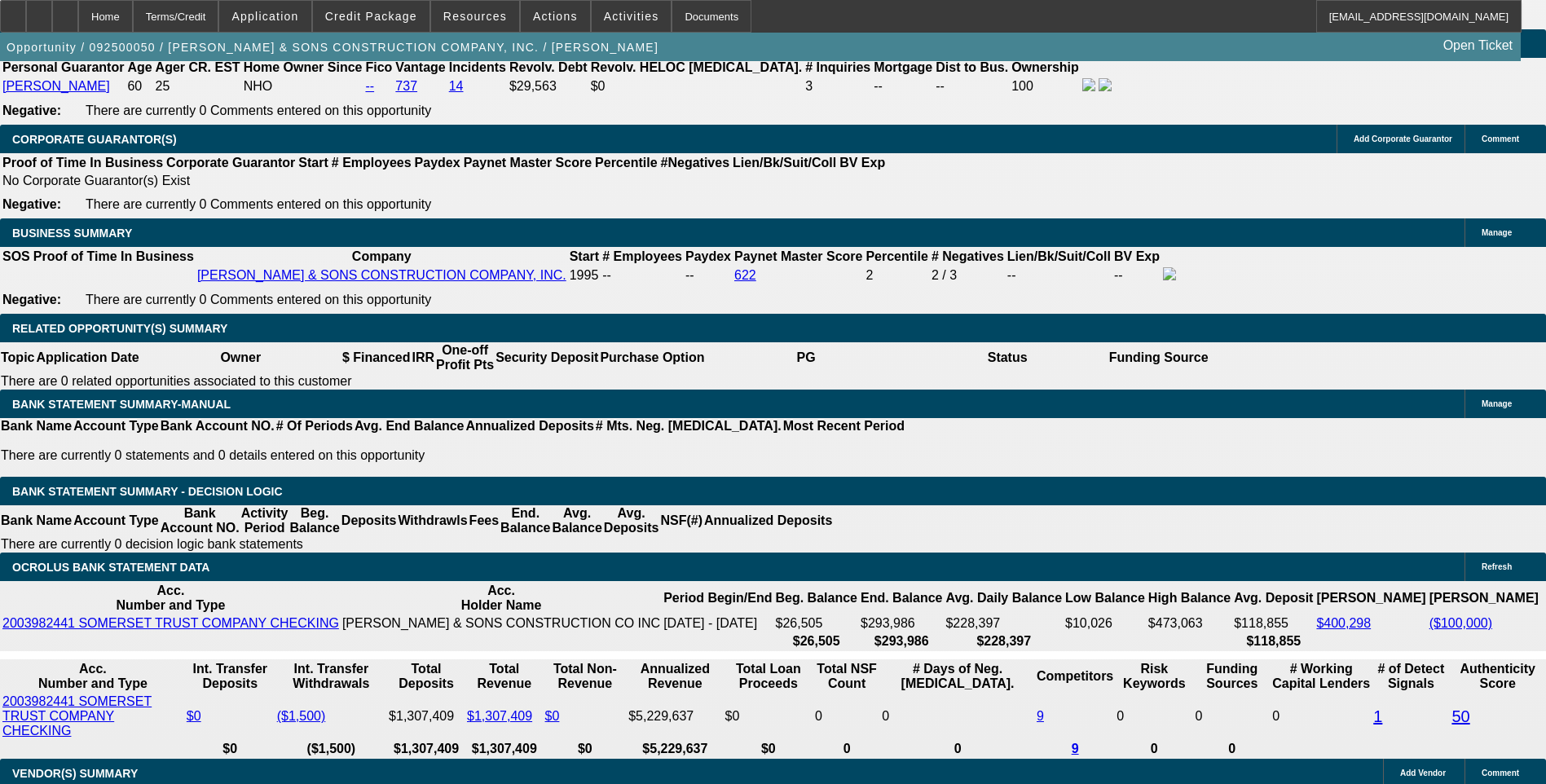
type input "$2,662.07"
type input "13.9"
type input "266"
type input "2660"
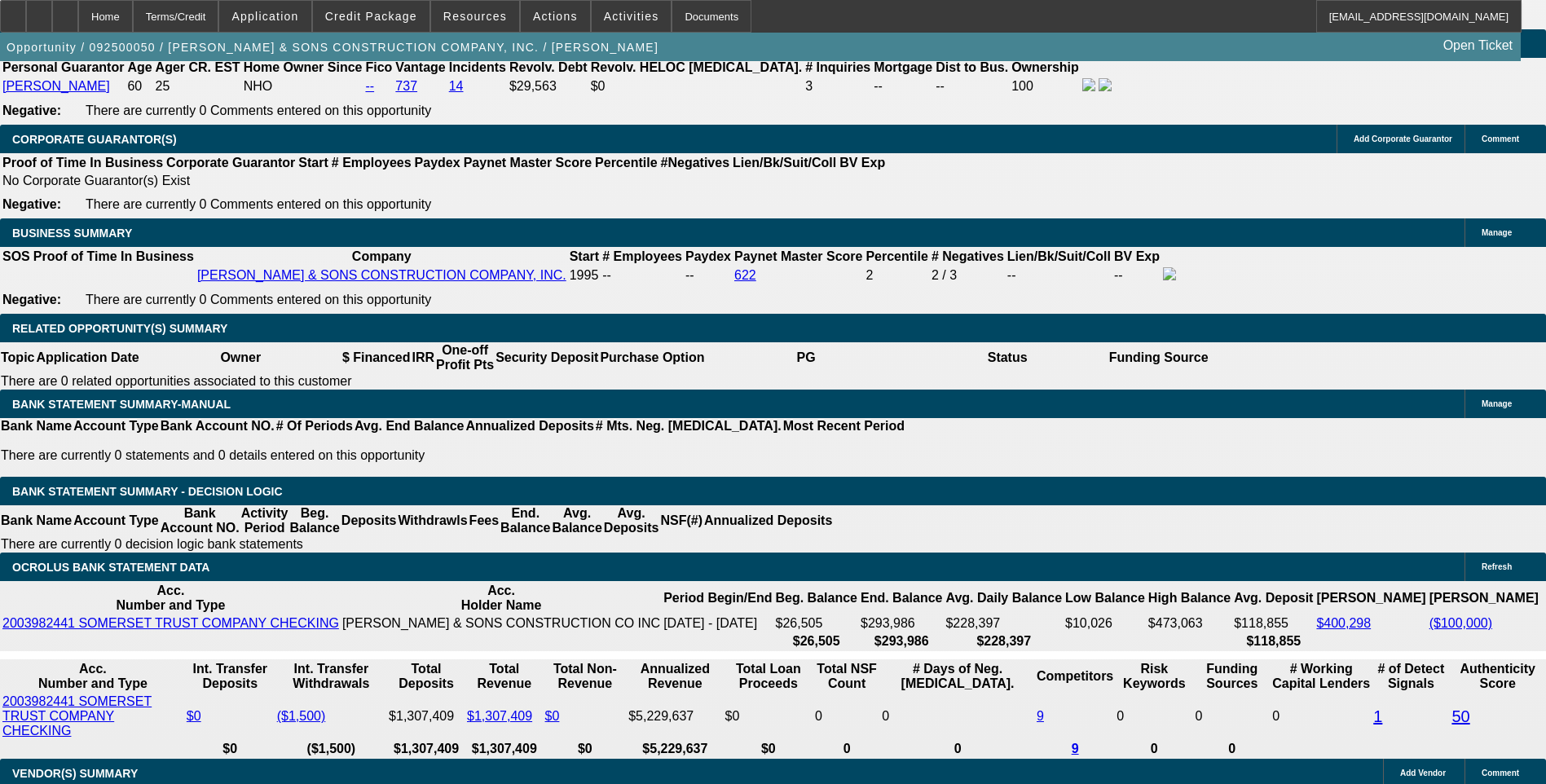
type input "13.8"
type input "$2,660.00"
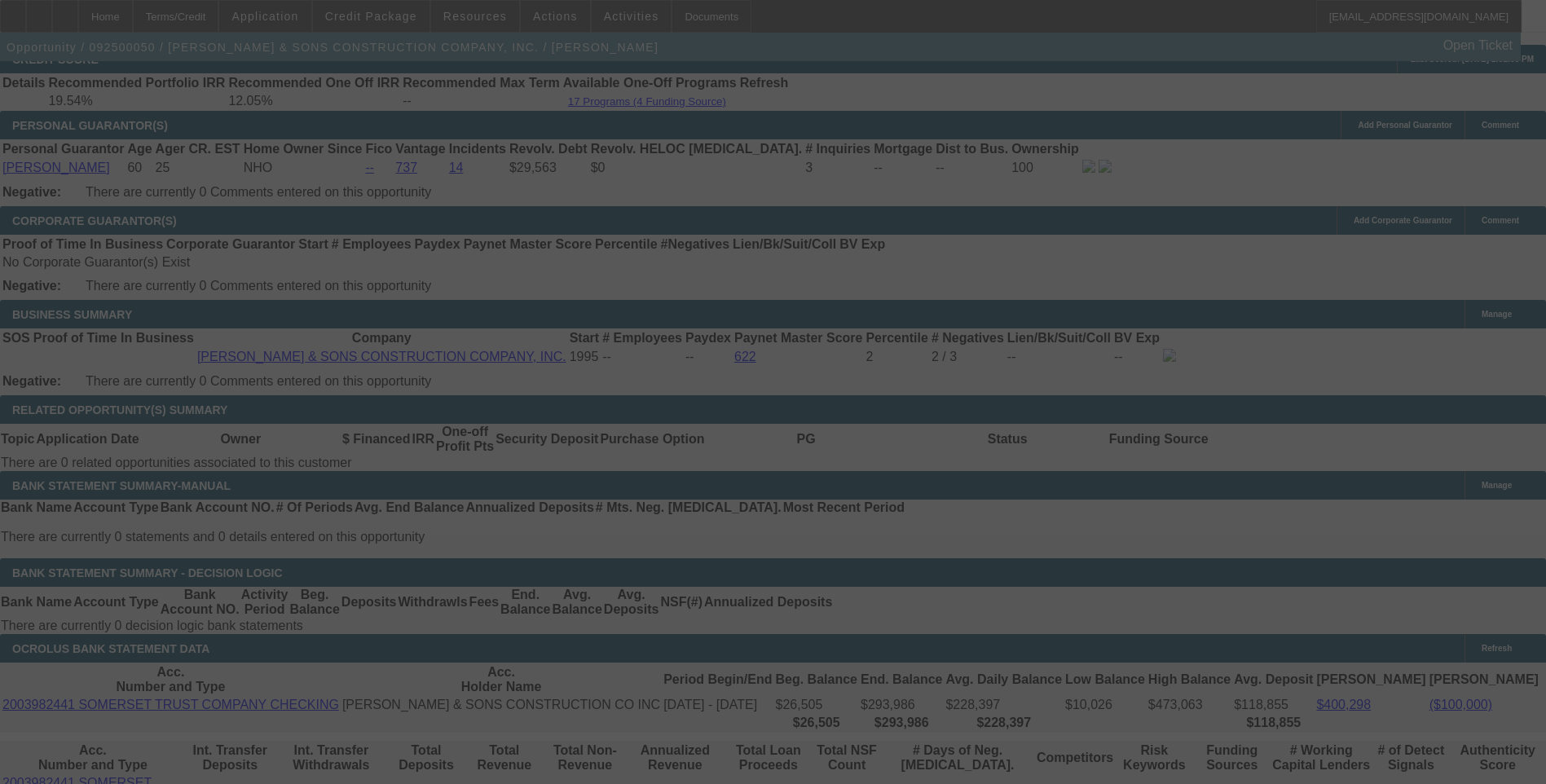
select select "0"
select select "6"
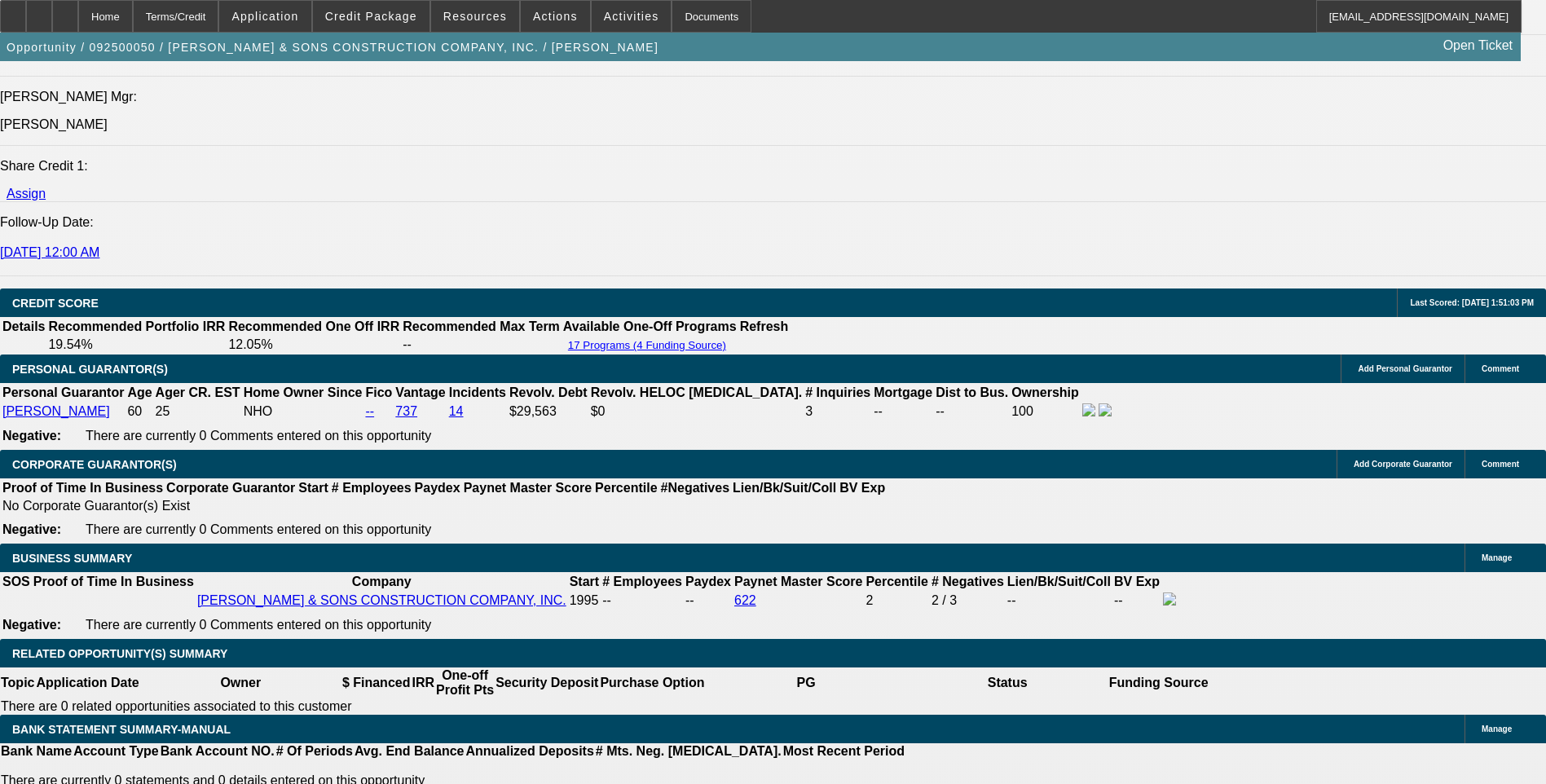
scroll to position [2281, 0]
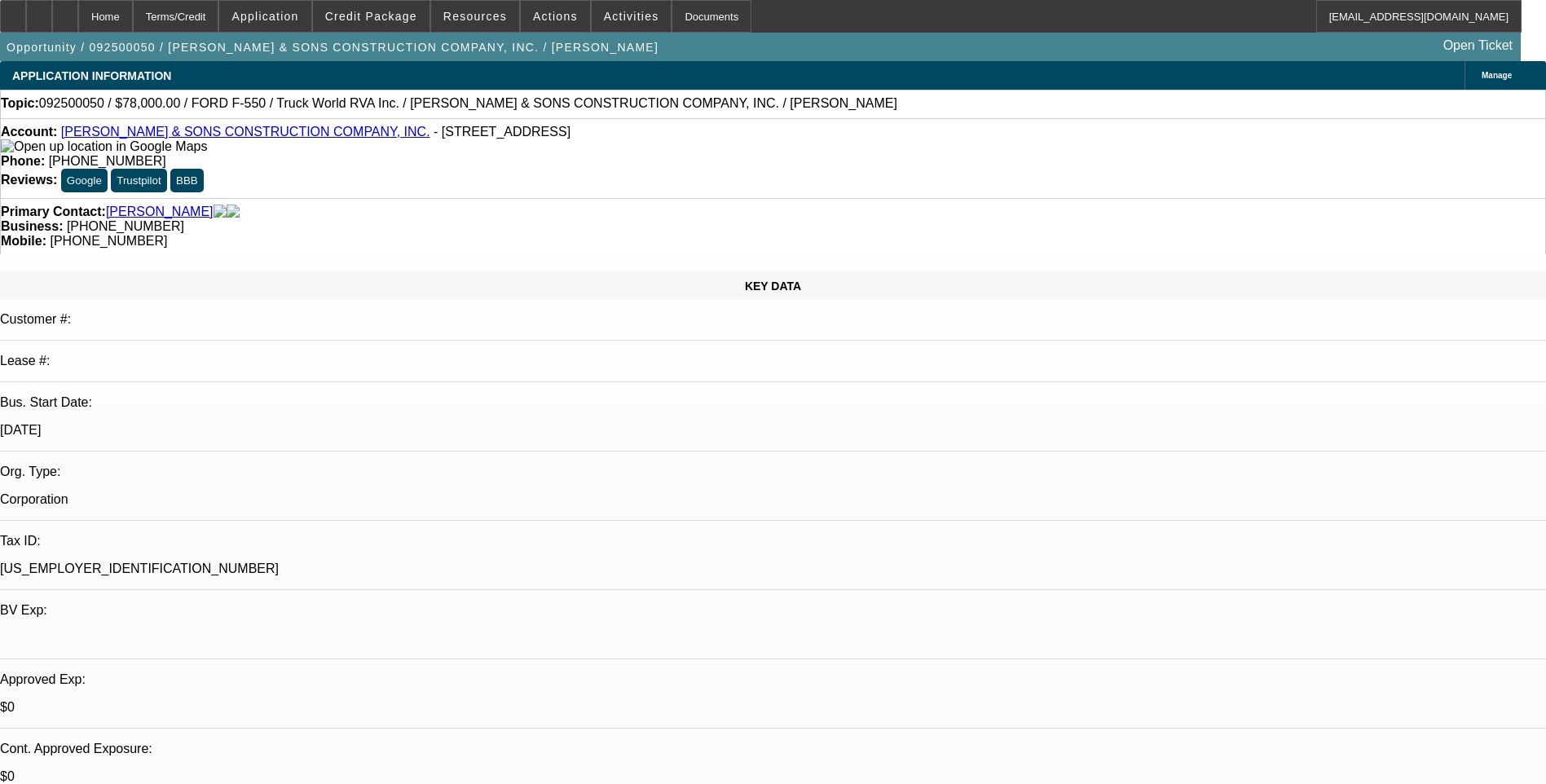
scroll to position [163, 0]
click at [218, 18] on div "Terms/Credit" at bounding box center [176, 16] width 86 height 32
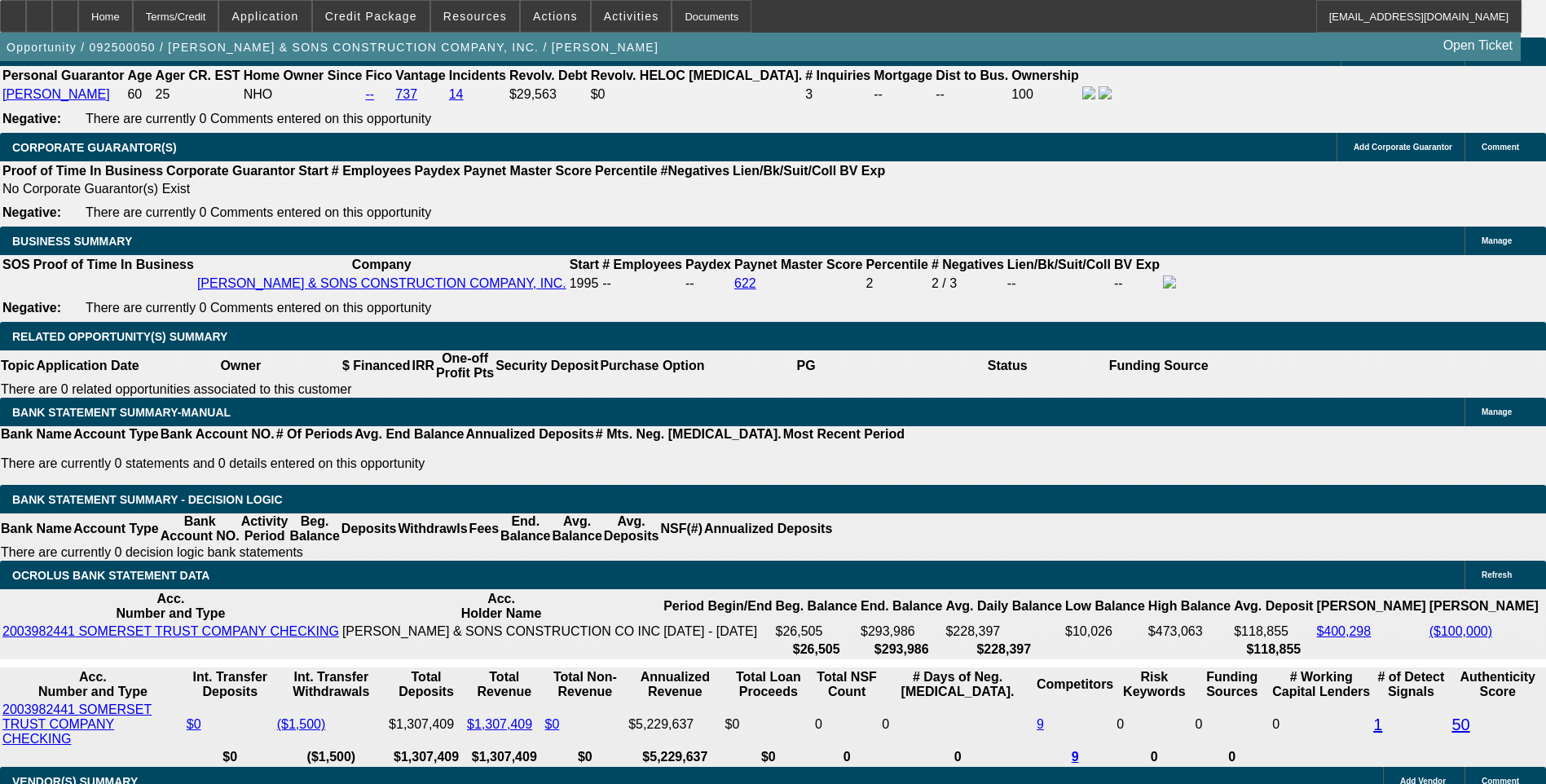
scroll to position [2472, 0]
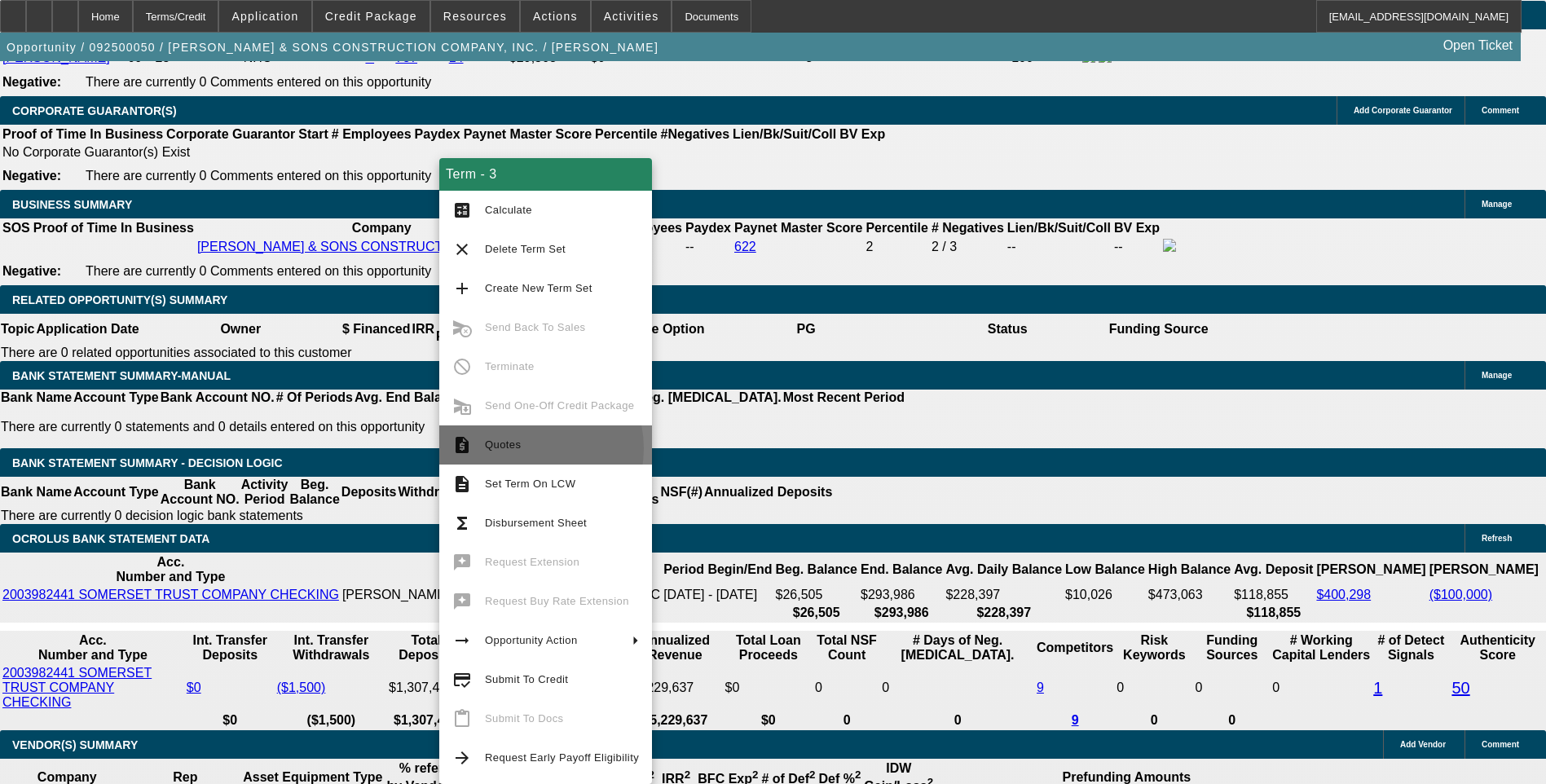
click at [528, 448] on span "Quotes" at bounding box center [562, 445] width 154 height 20
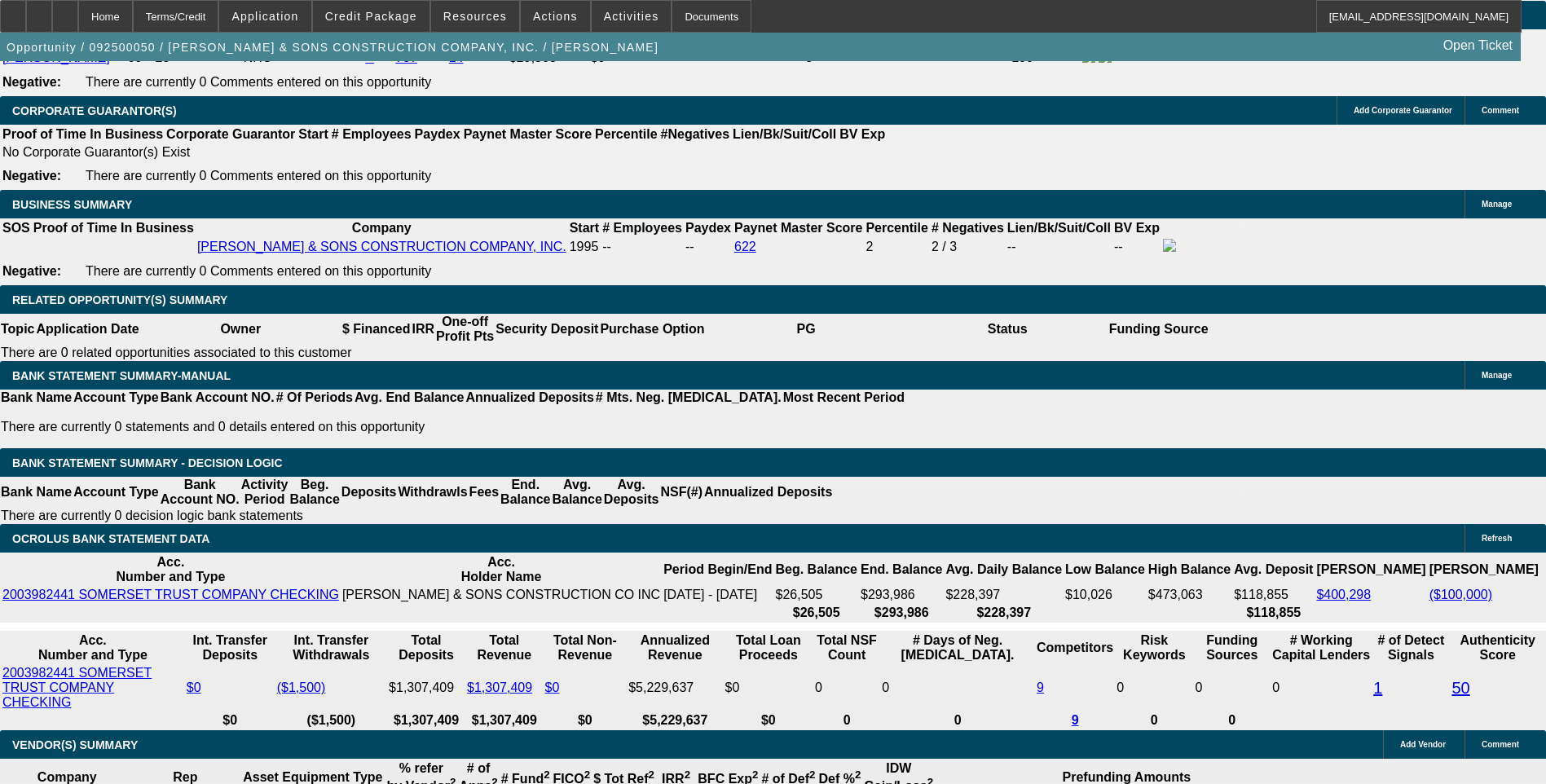
scroll to position [2391, 0]
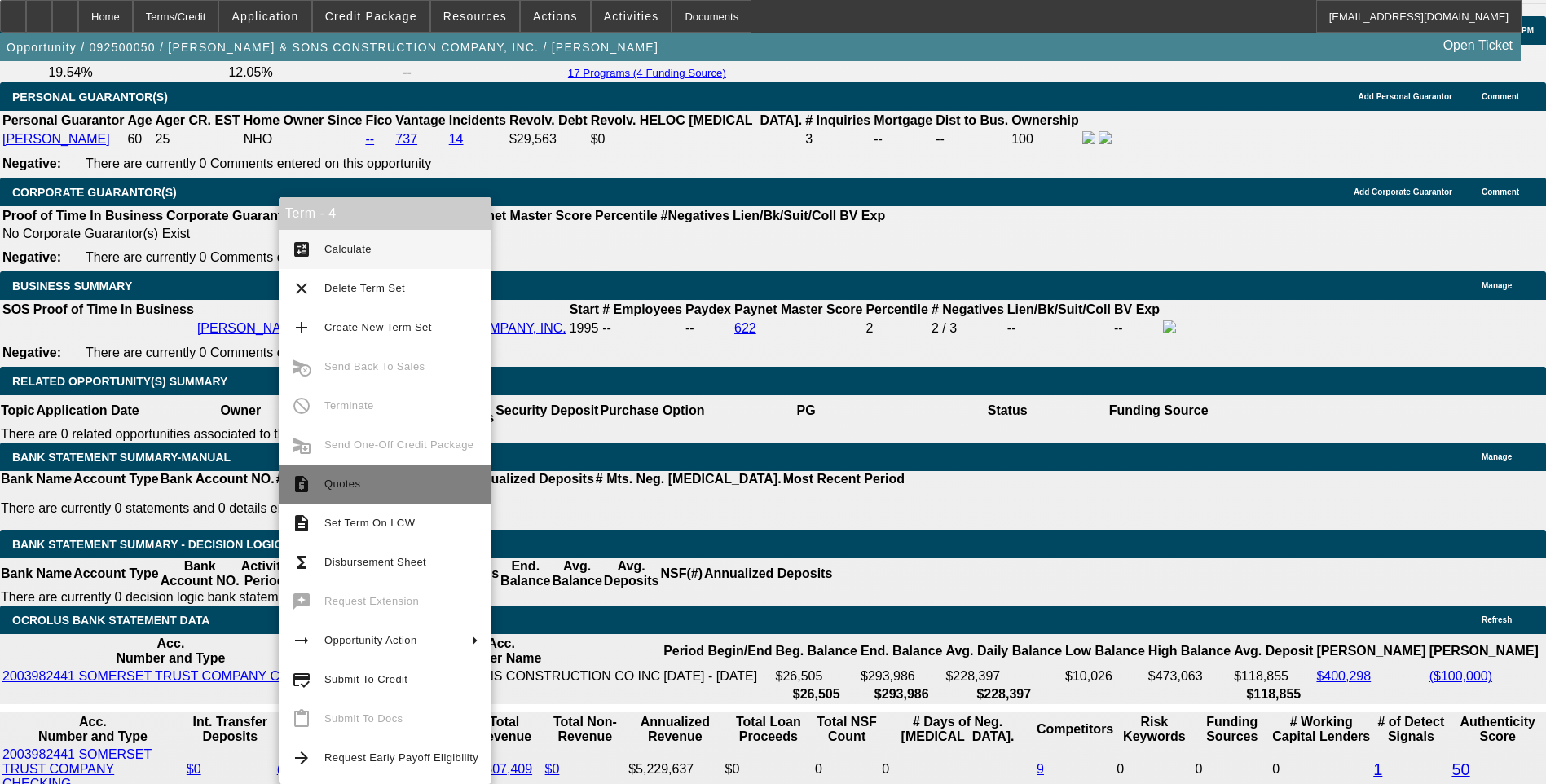
click at [365, 487] on span "Quotes" at bounding box center [401, 484] width 154 height 20
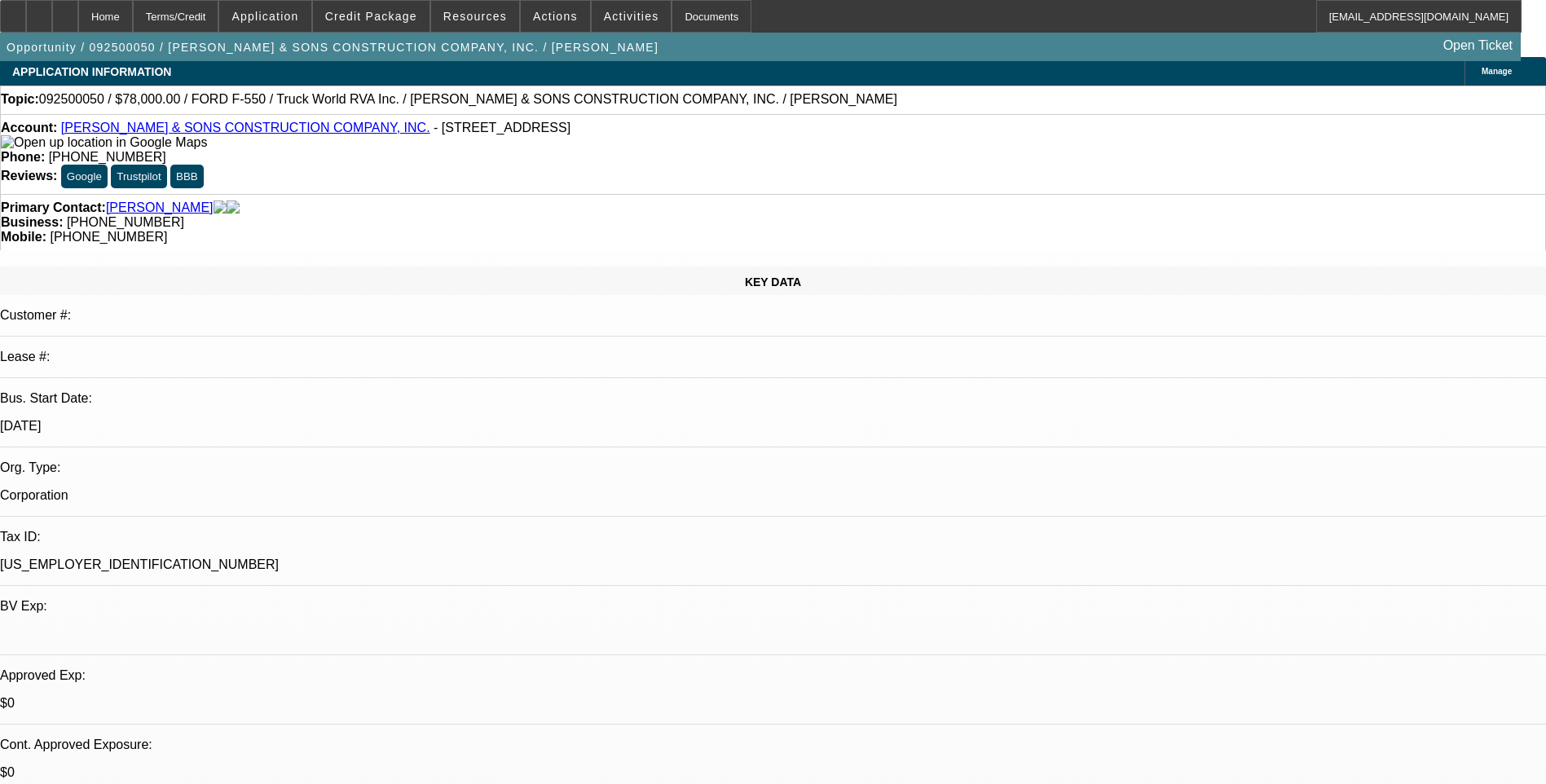
scroll to position [0, 0]
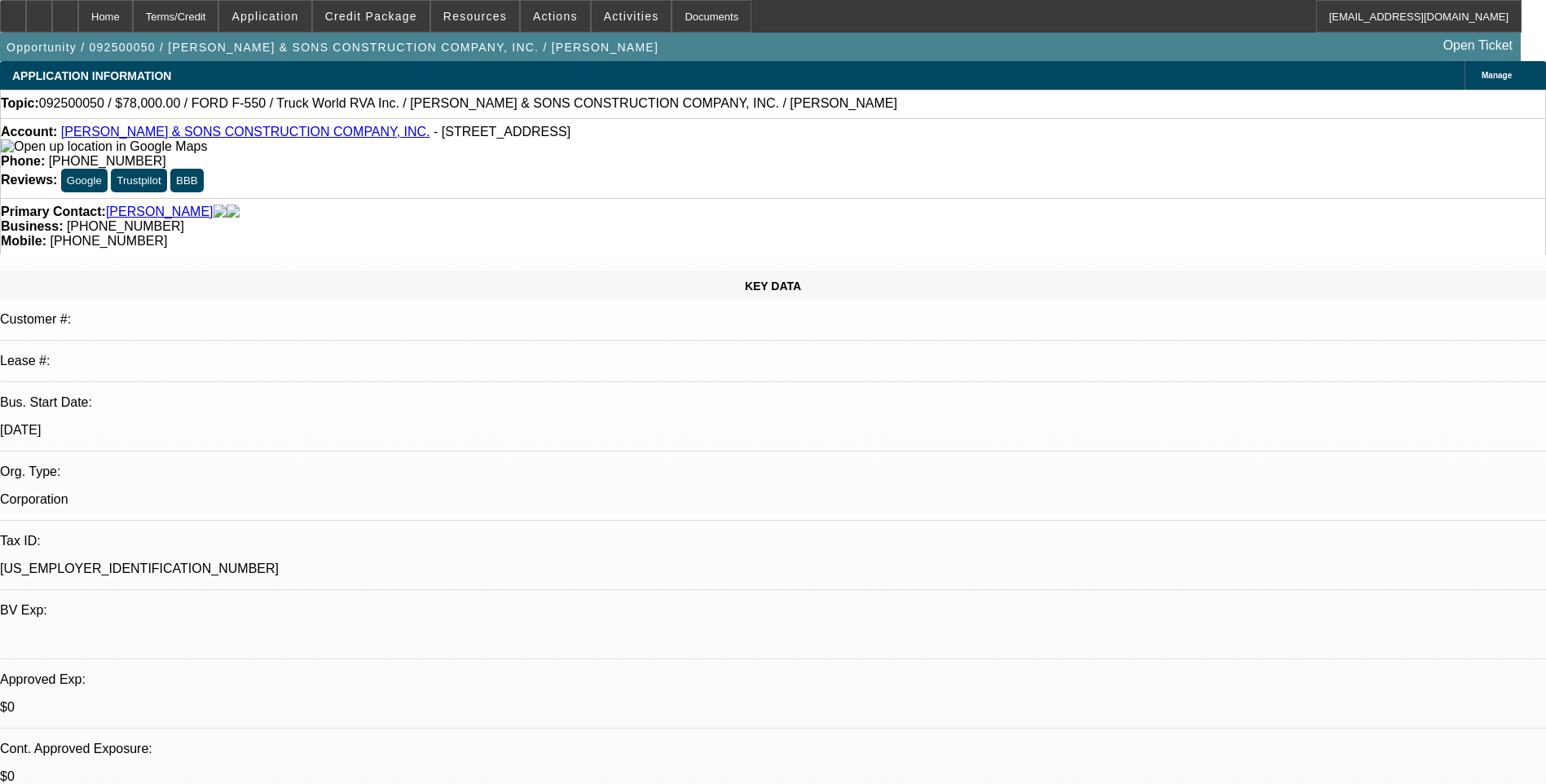
click at [206, 137] on link "[PERSON_NAME] & SONS CONSTRUCTION COMPANY, INC." at bounding box center [245, 131] width 369 height 13
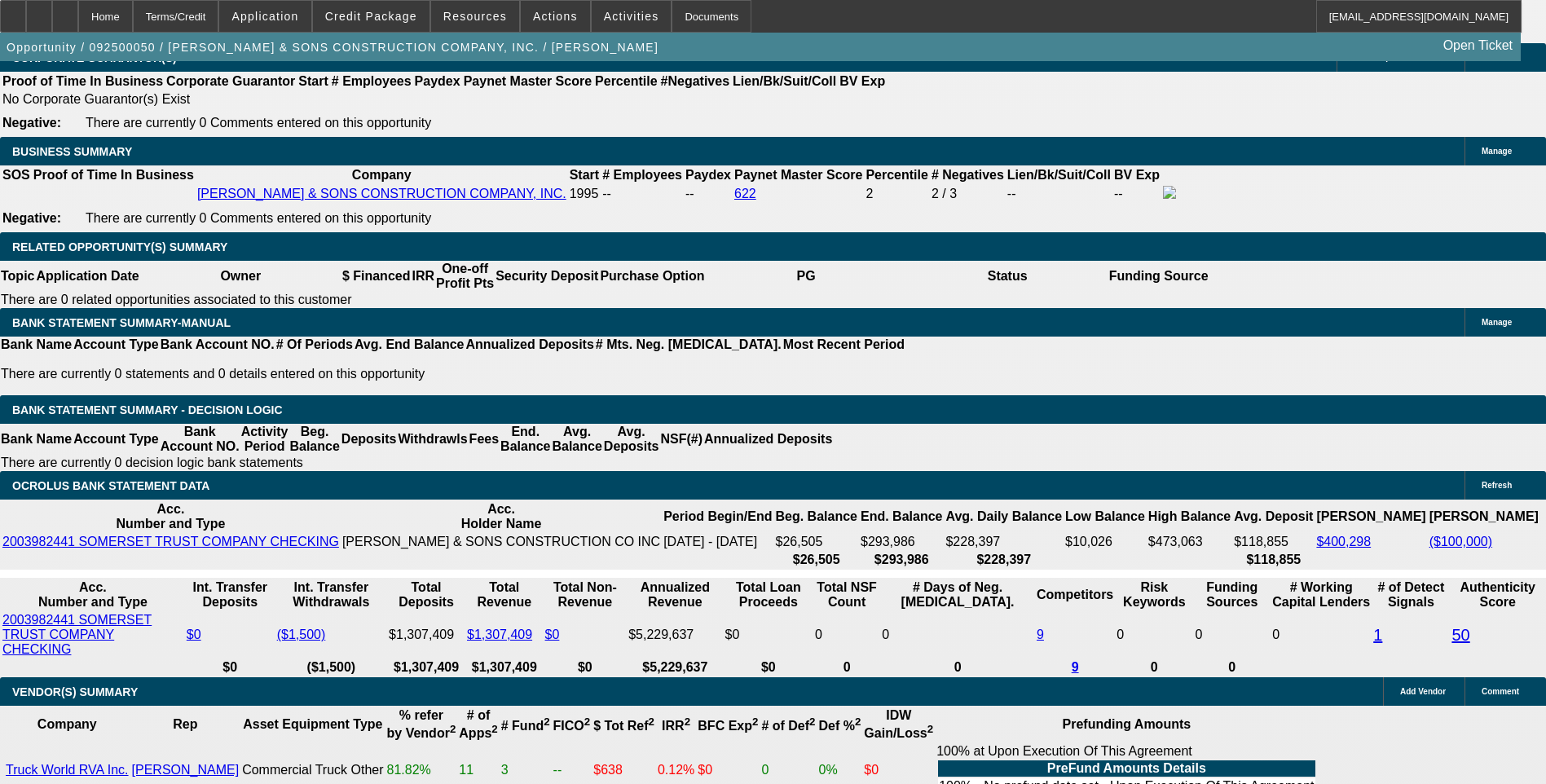
scroll to position [2118, 0]
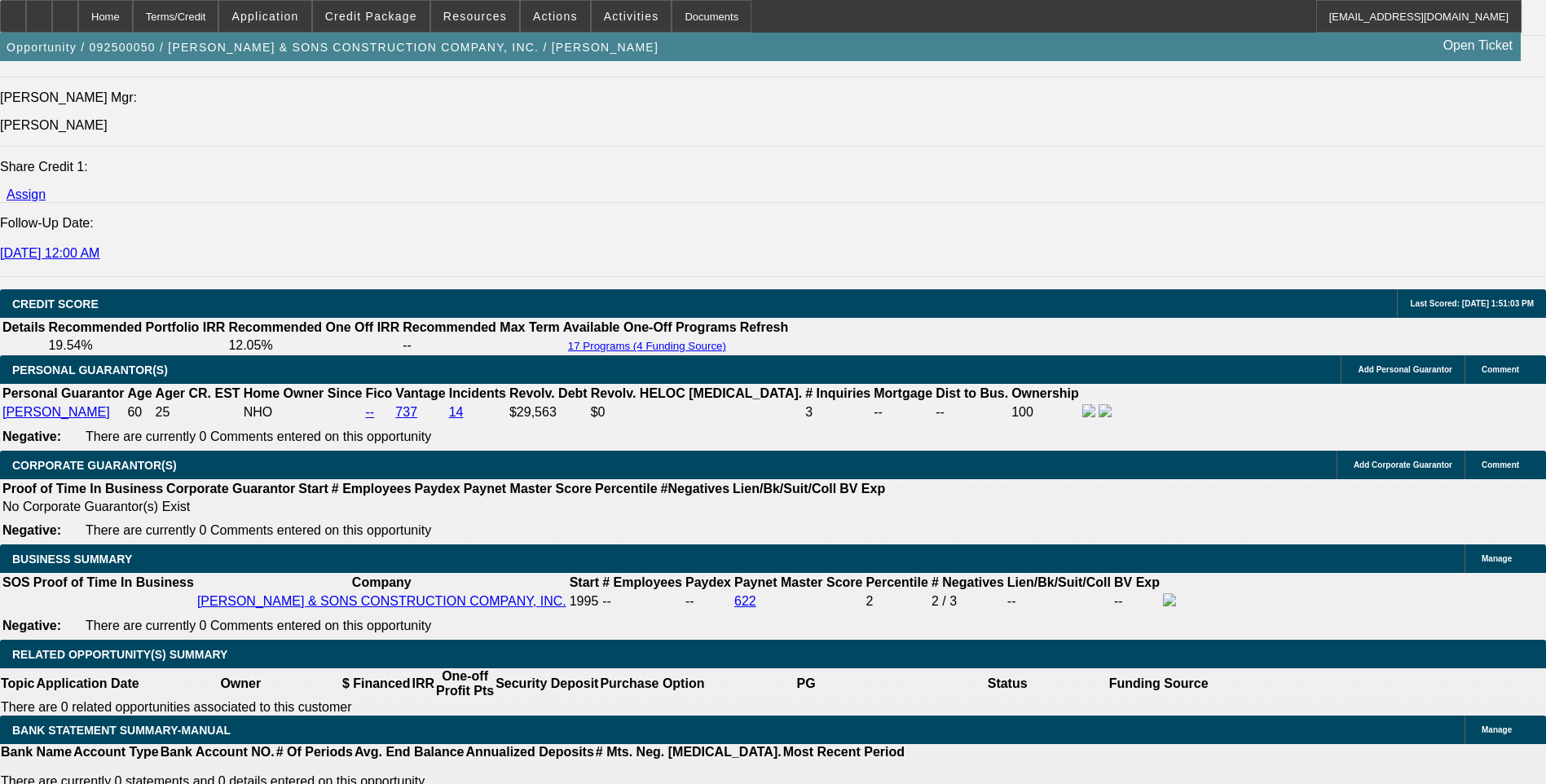
click at [611, 26] on span at bounding box center [631, 16] width 80 height 39
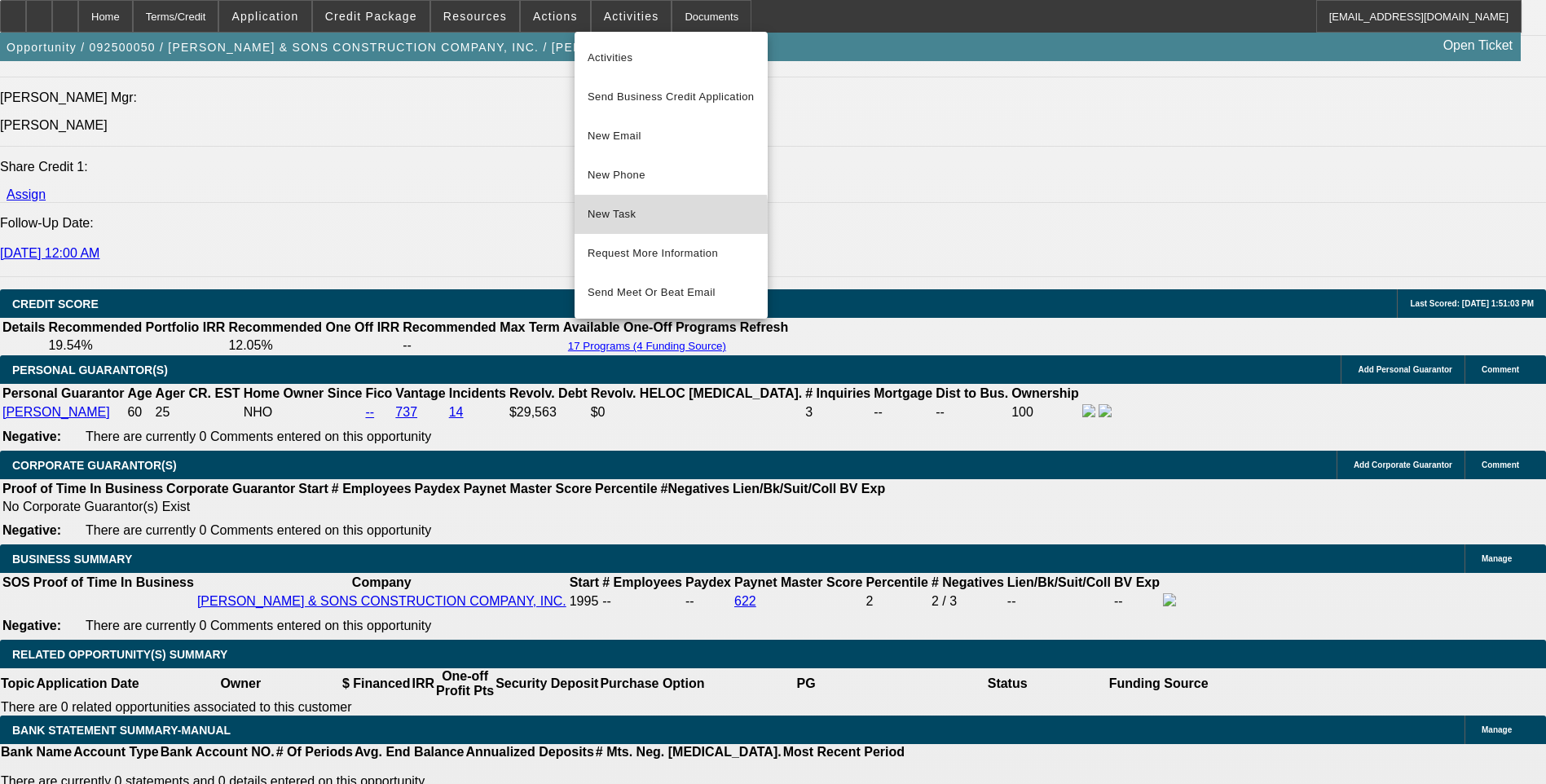
click at [644, 220] on span "New Task" at bounding box center [671, 214] width 167 height 20
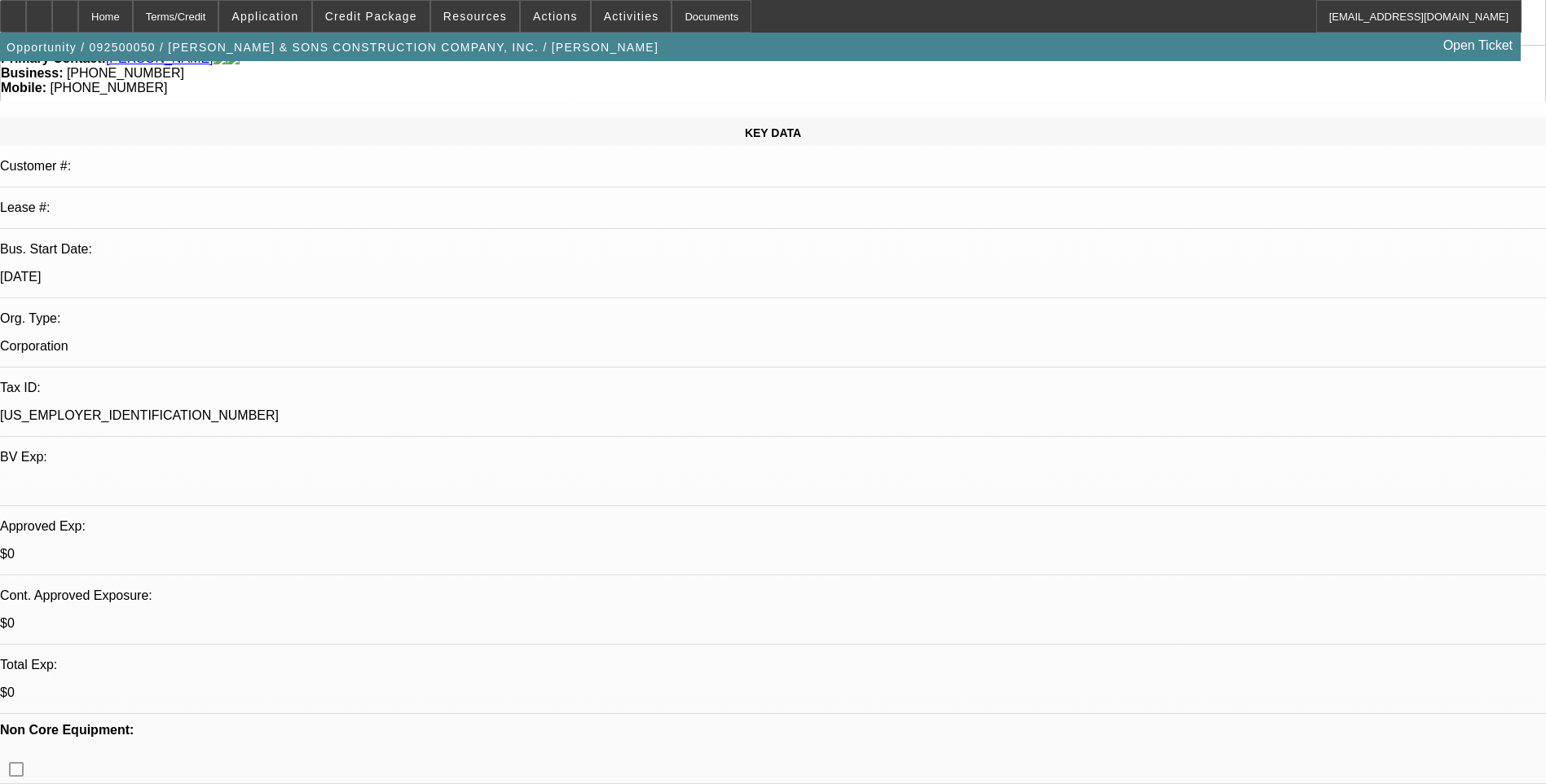
scroll to position [0, 0]
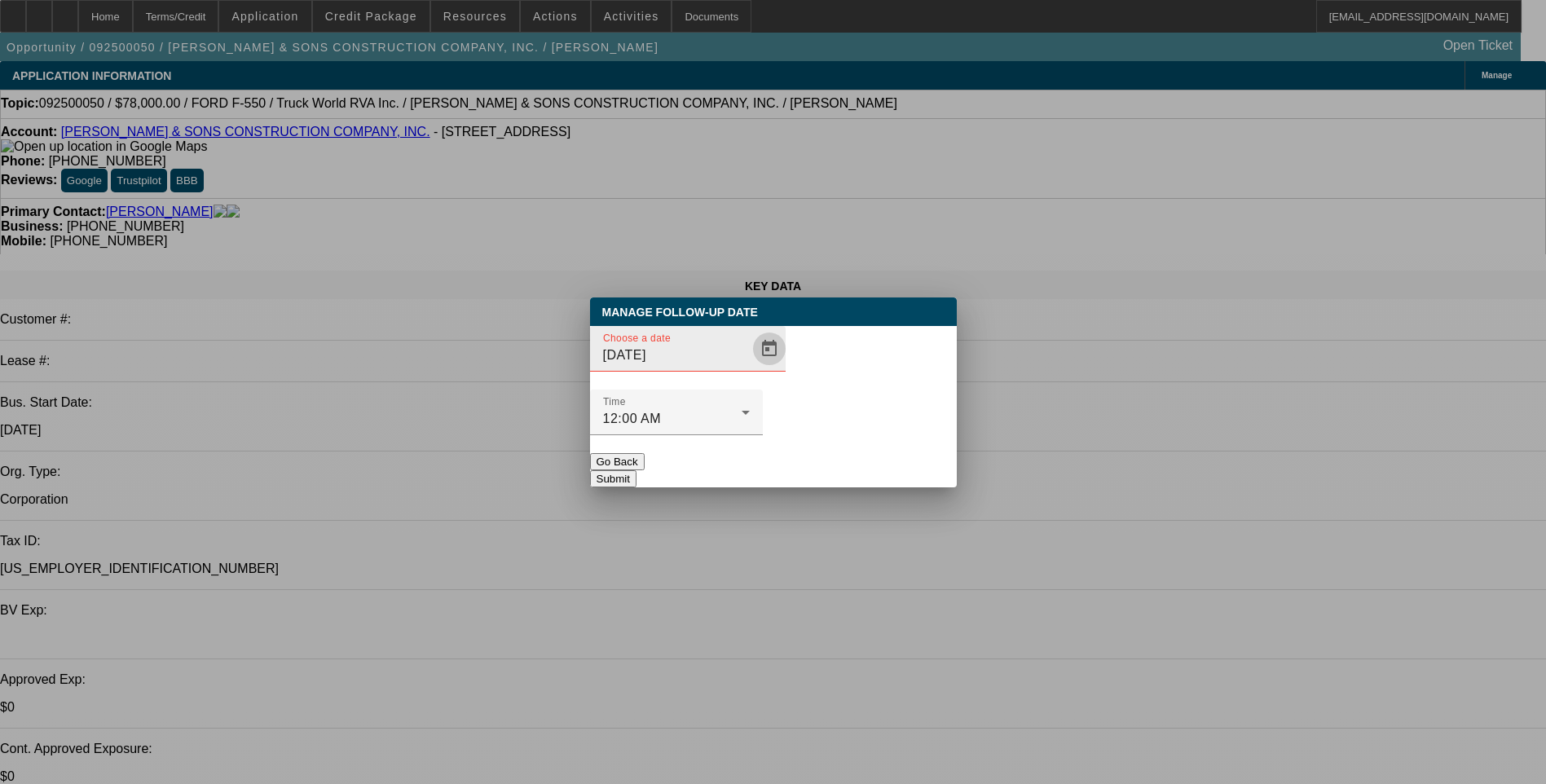
click at [749, 368] on span "Open calendar" at bounding box center [769, 349] width 39 height 39
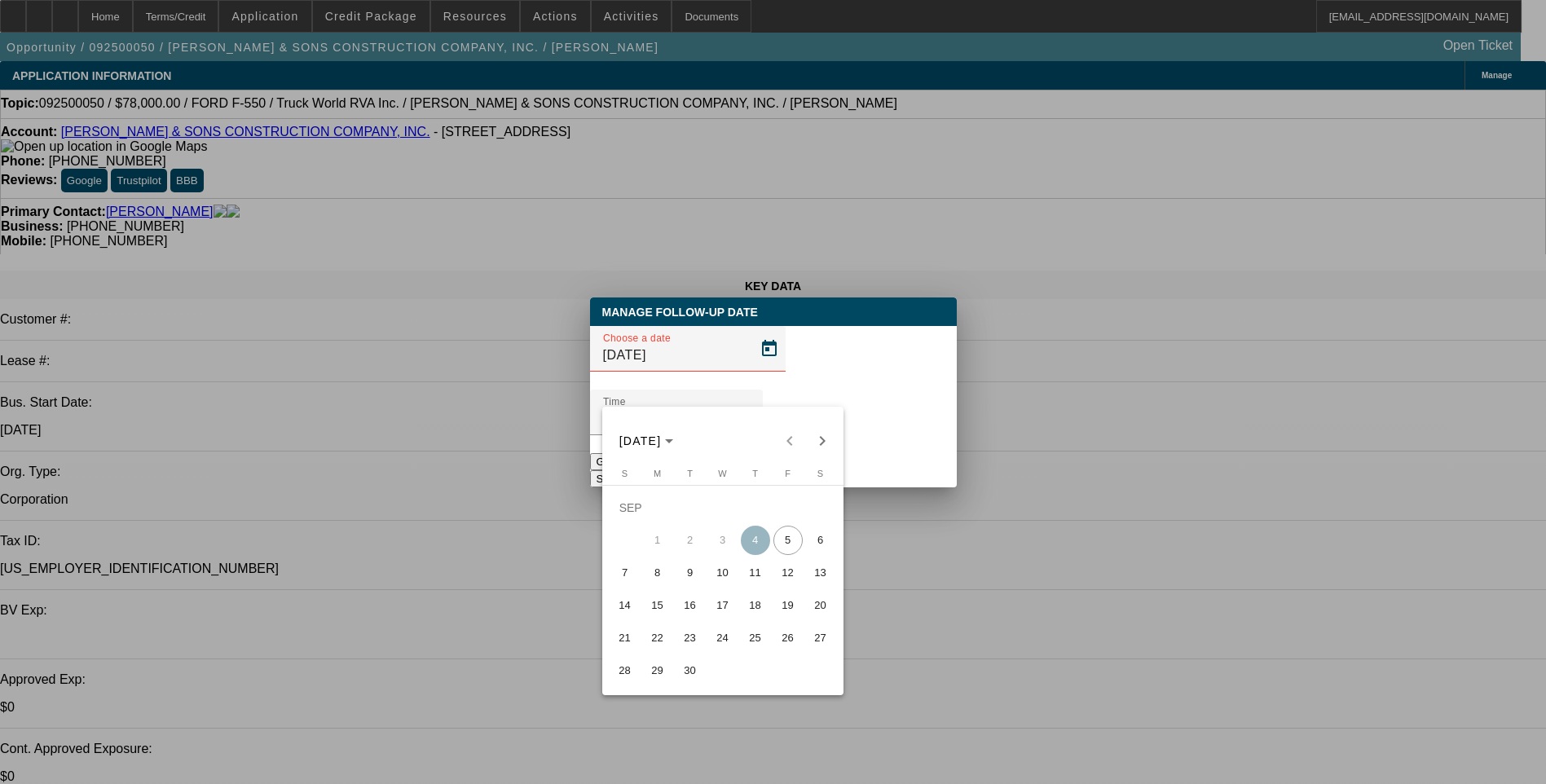
click at [661, 575] on span "8" at bounding box center [658, 572] width 30 height 30
type input "[DATE]"
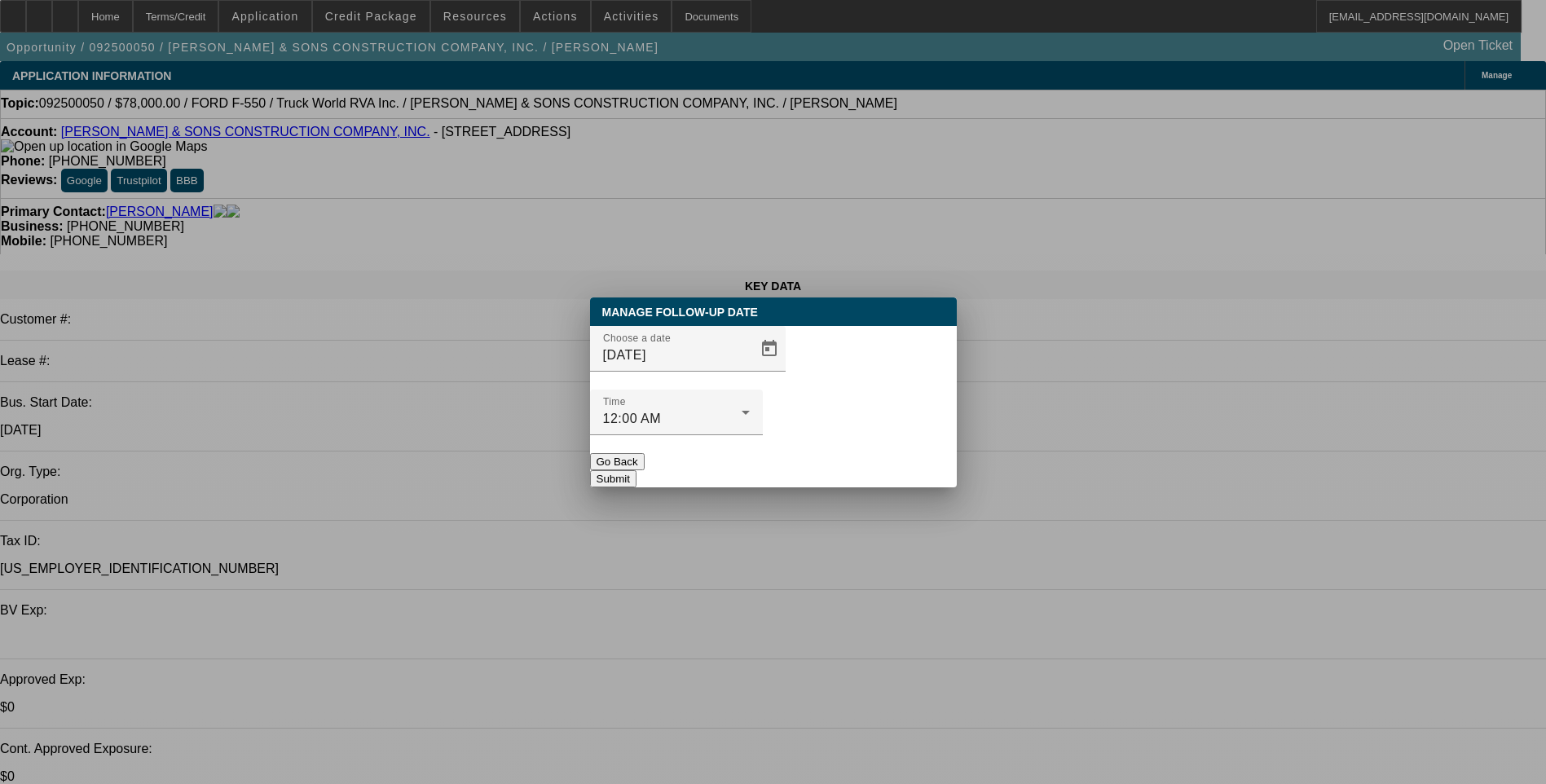
click at [636, 470] on button "Submit" at bounding box center [613, 478] width 47 height 17
